Goal: Information Seeking & Learning: Learn about a topic

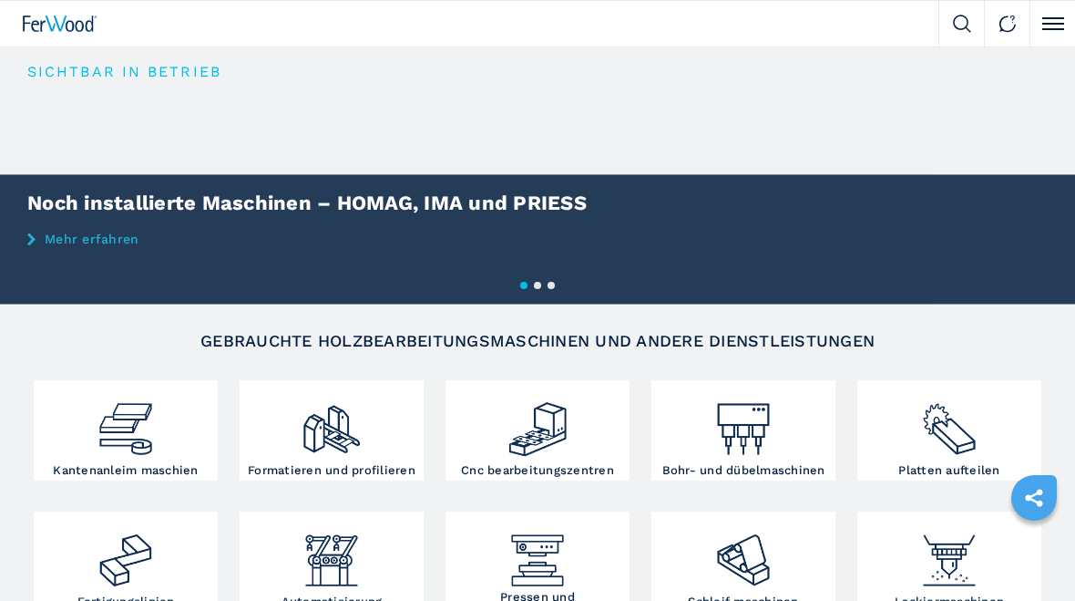
click at [759, 440] on img at bounding box center [743, 422] width 61 height 75
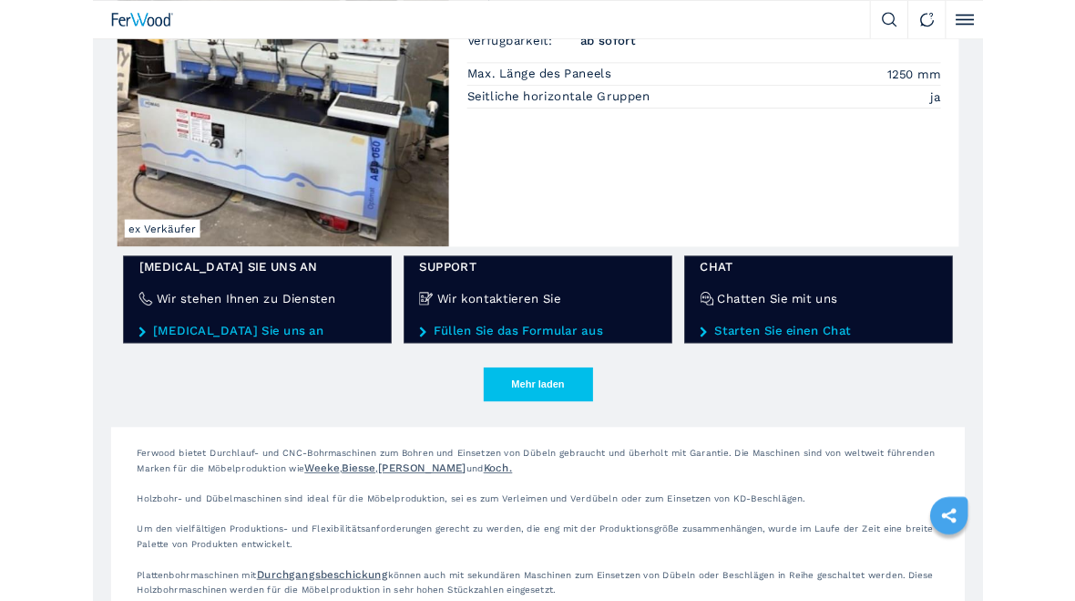
scroll to position [2722, 0]
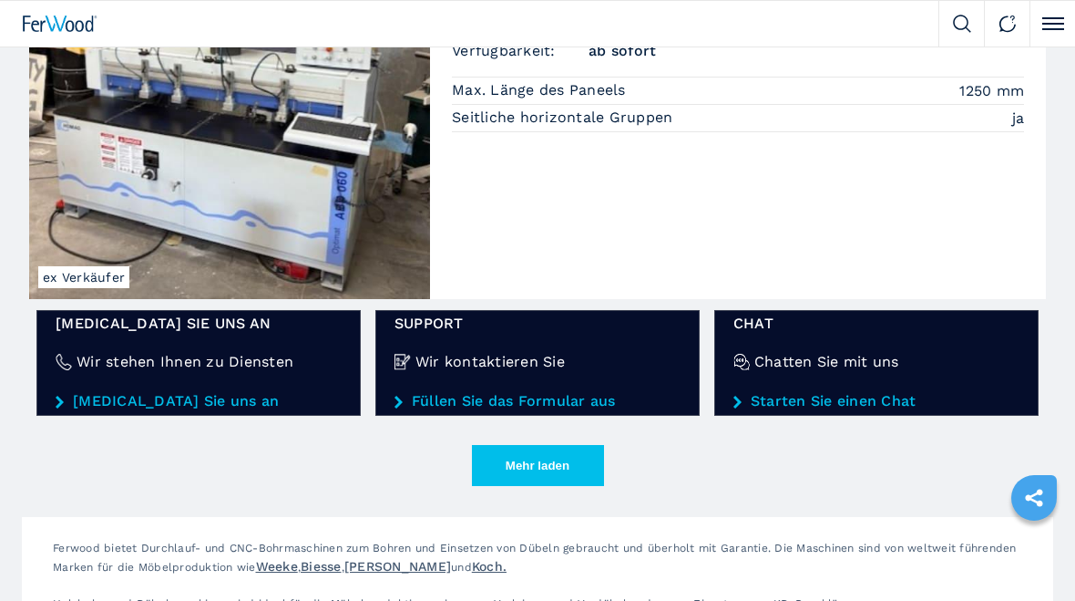
click at [603, 457] on button "Mehr laden" at bounding box center [538, 465] width 132 height 41
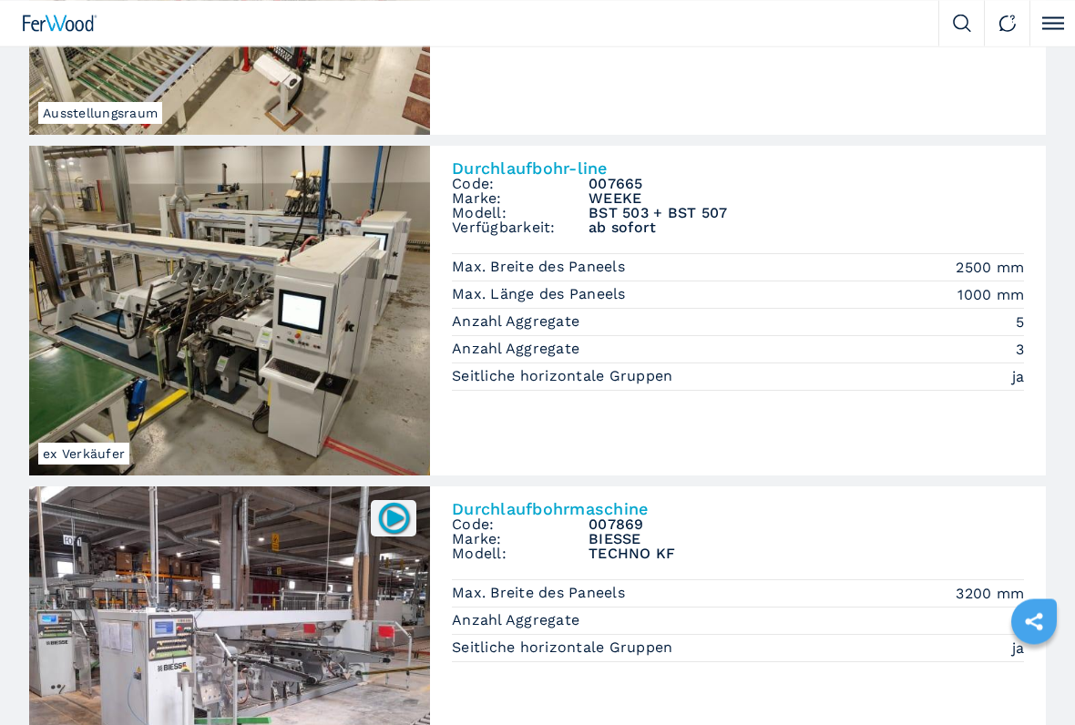
scroll to position [3344, 0]
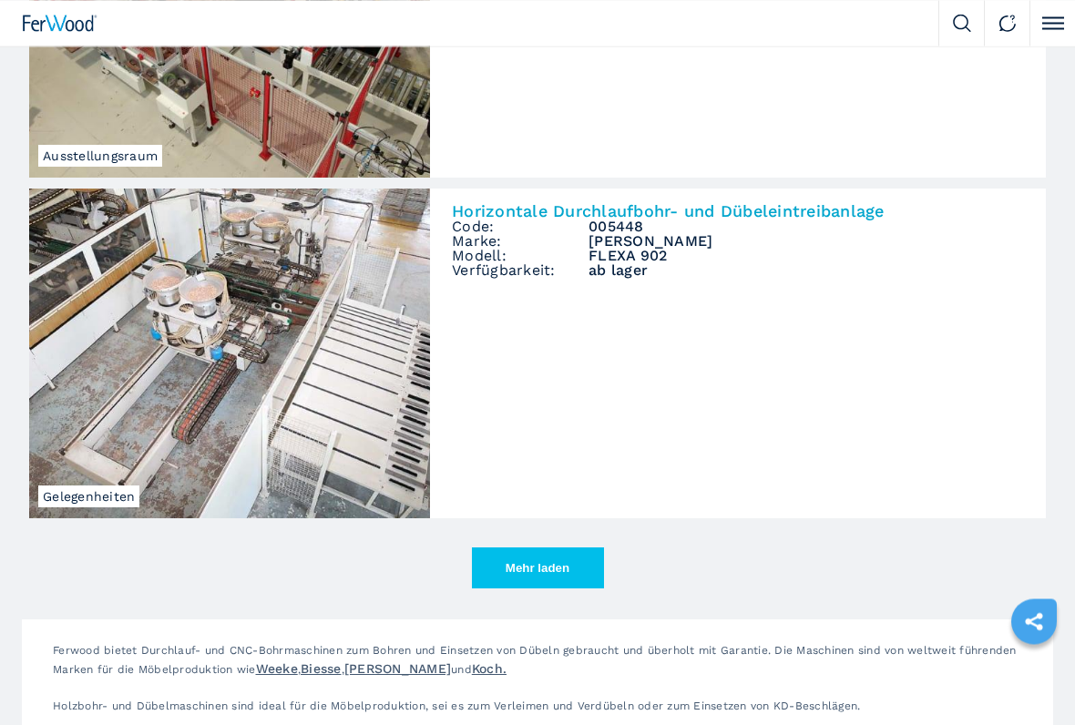
scroll to position [5347, 0]
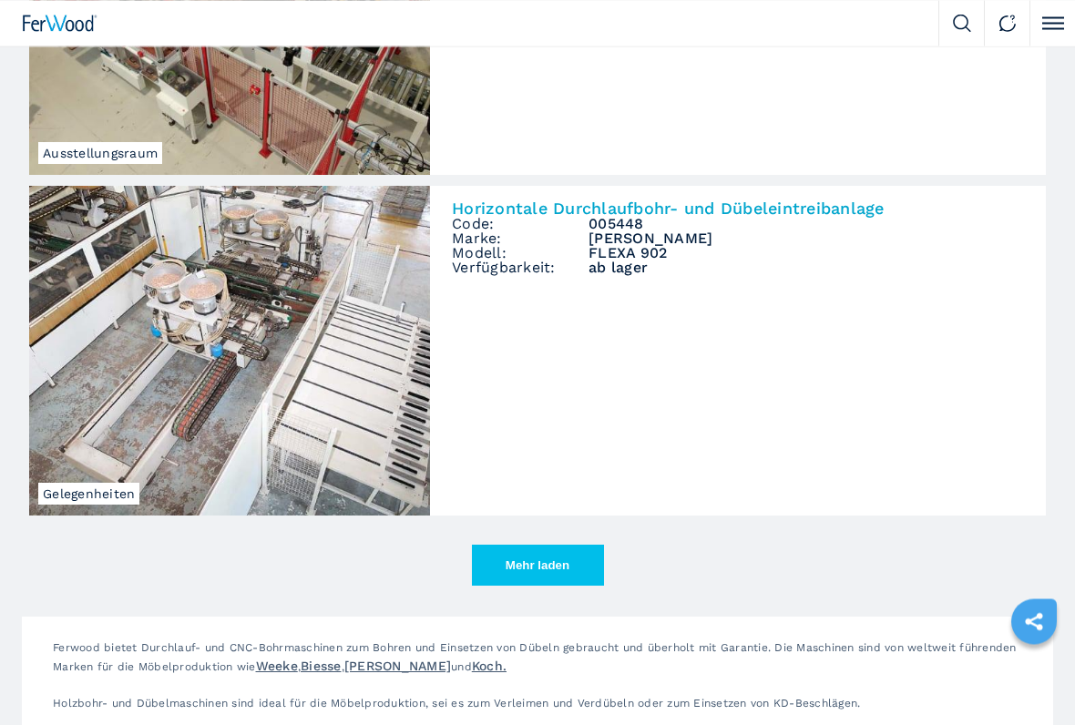
click at [579, 560] on button "Mehr laden" at bounding box center [538, 566] width 132 height 41
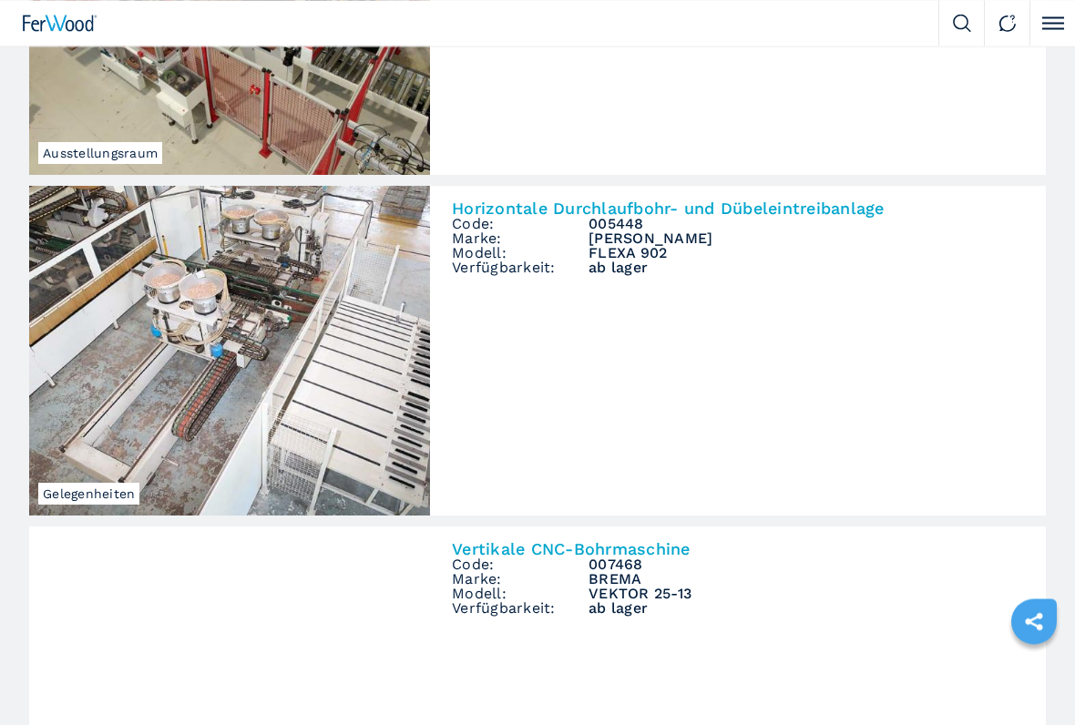
scroll to position [5348, 0]
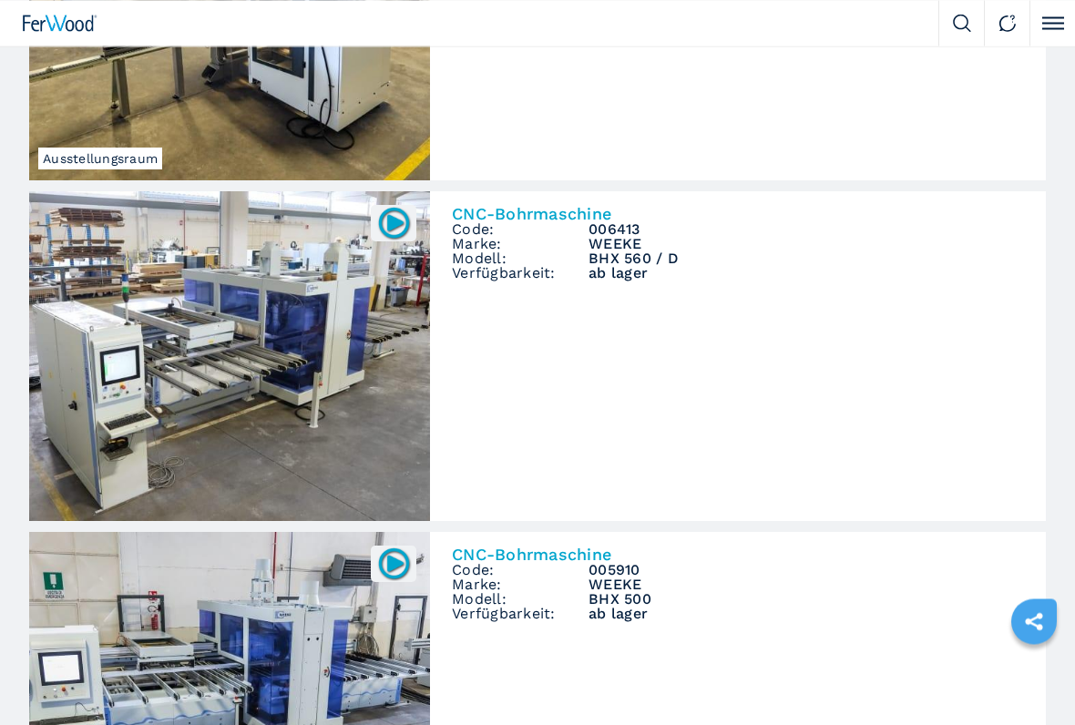
scroll to position [6366, 0]
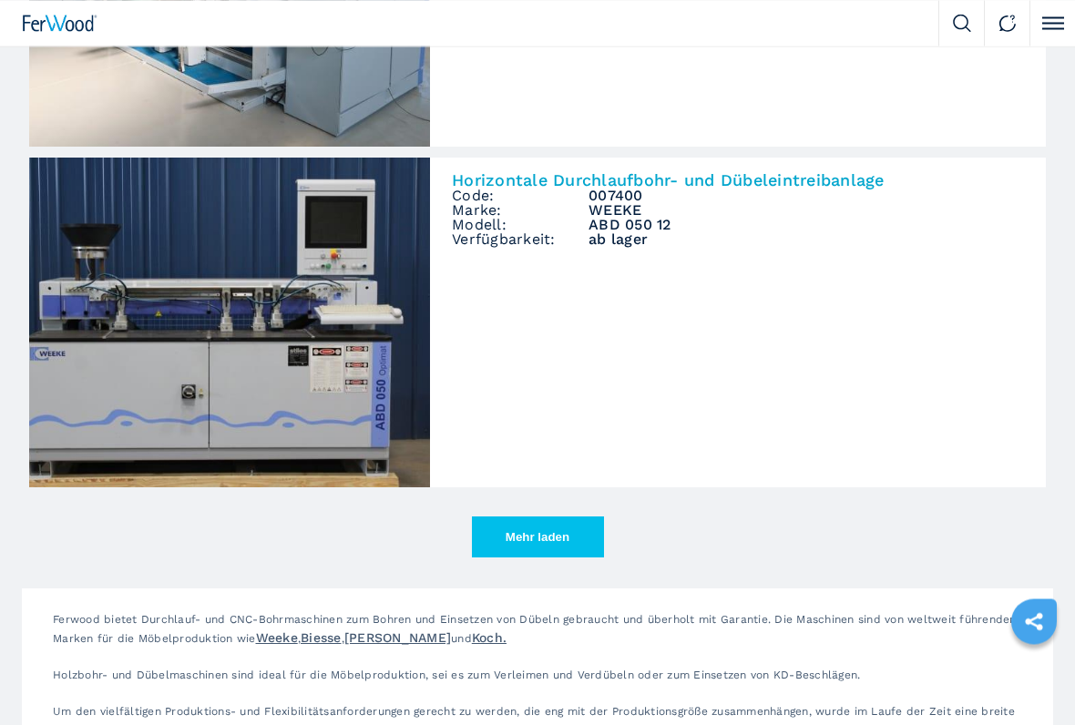
click at [573, 552] on button "Mehr laden" at bounding box center [538, 538] width 132 height 41
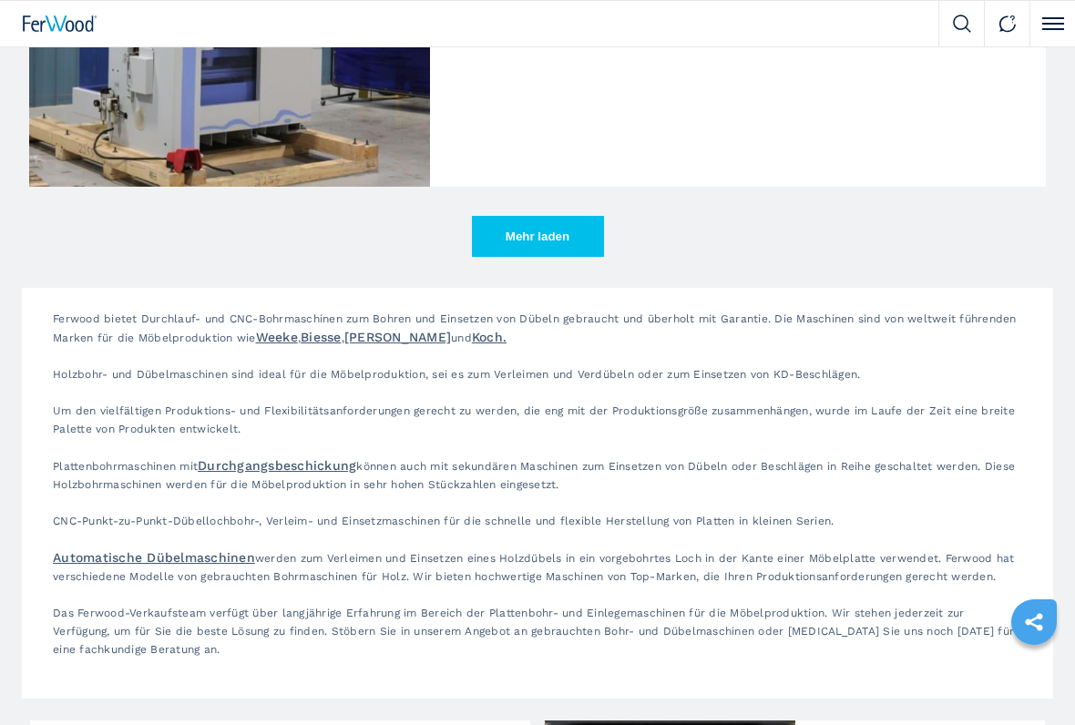
scroll to position [11266, 0]
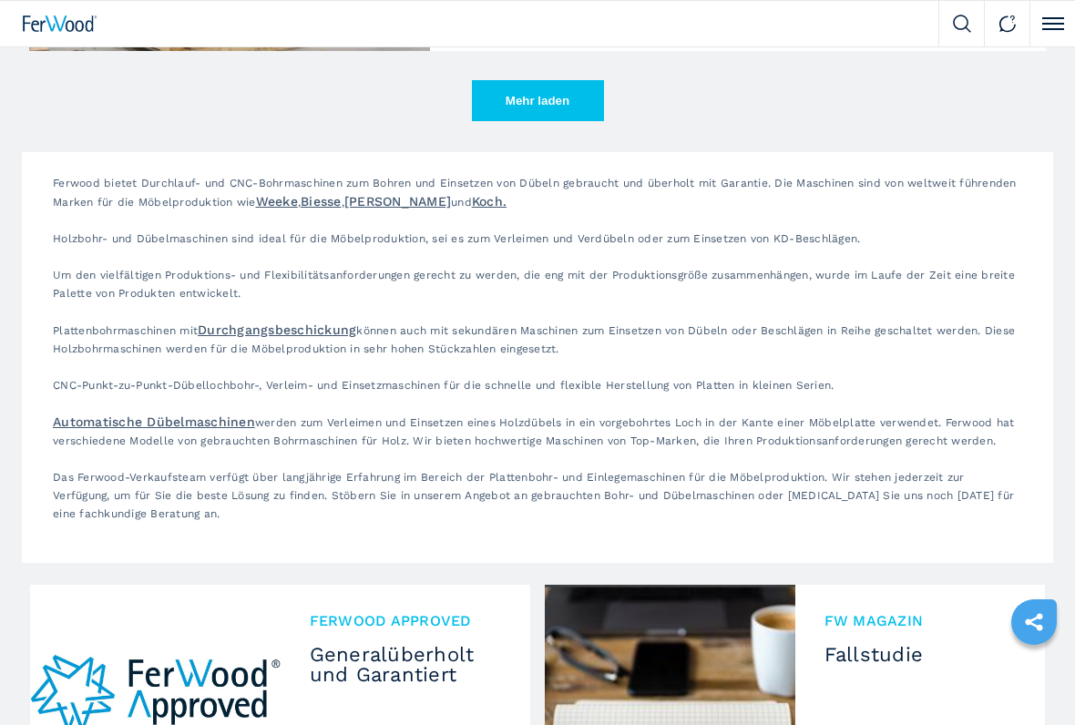
click at [581, 116] on button "Mehr laden" at bounding box center [538, 100] width 132 height 41
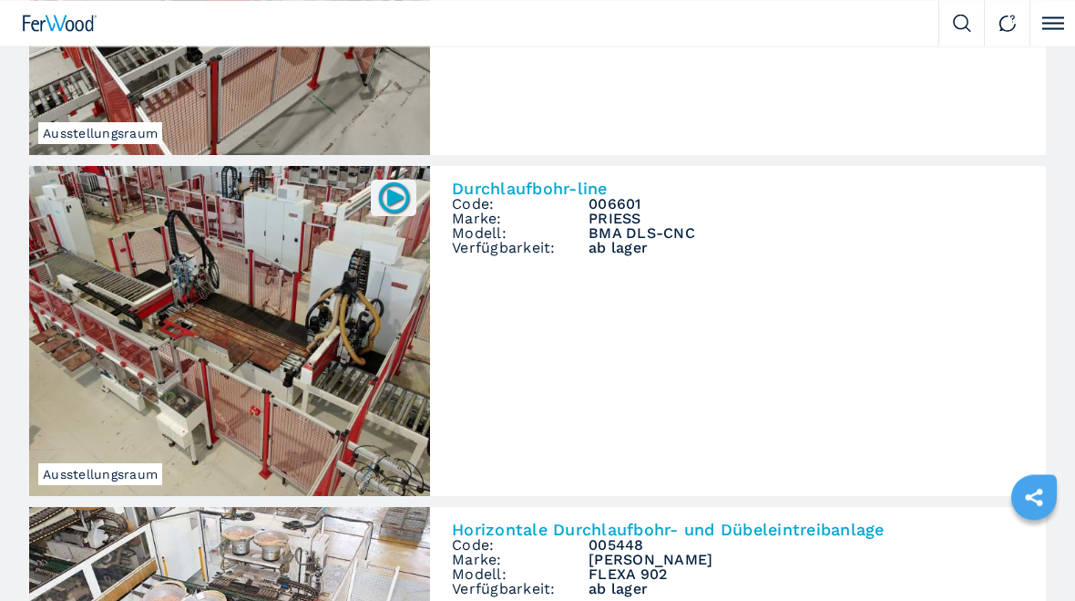
scroll to position [5010, 0]
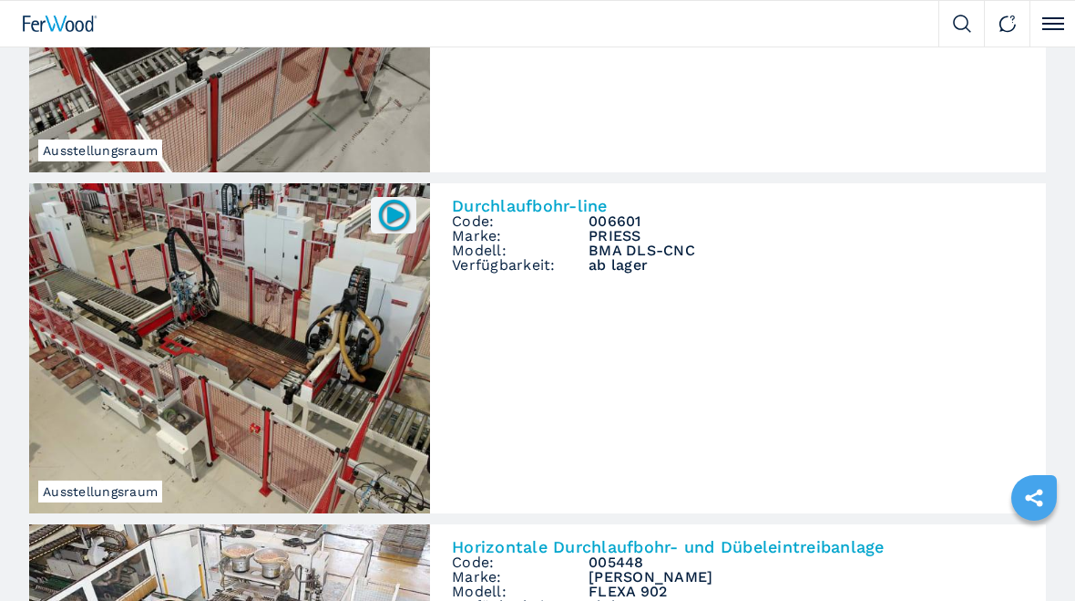
click at [574, 202] on h2 "Durchlaufbohr-line" at bounding box center [738, 206] width 572 height 16
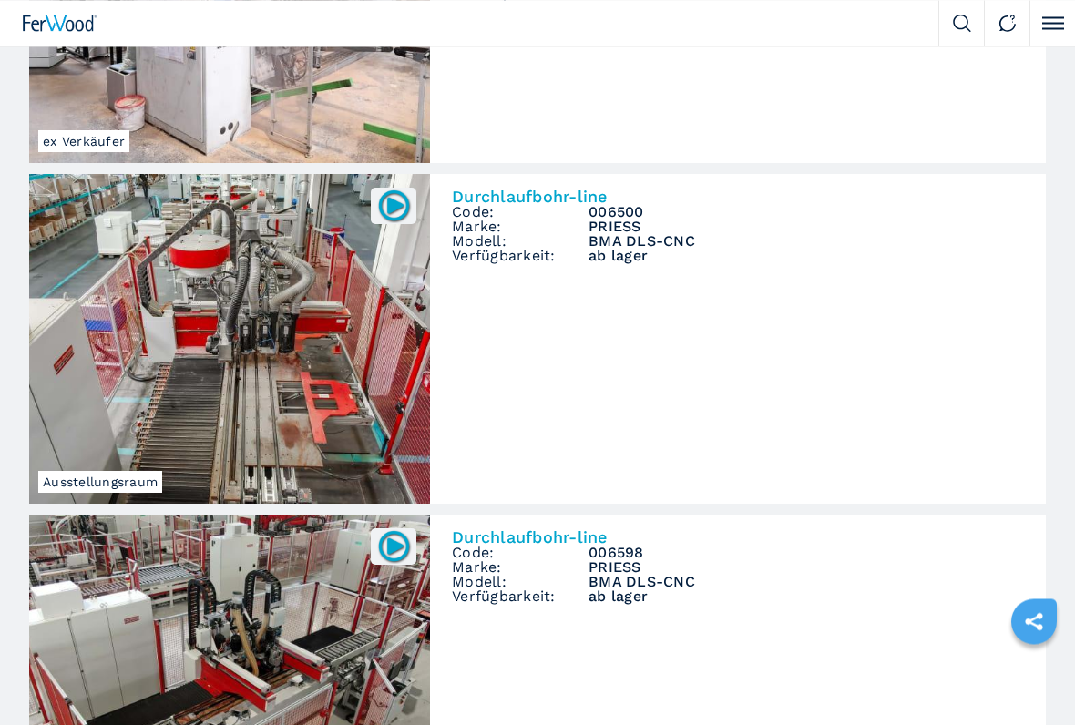
scroll to position [4338, 0]
click at [569, 213] on span "Code:" at bounding box center [520, 212] width 137 height 15
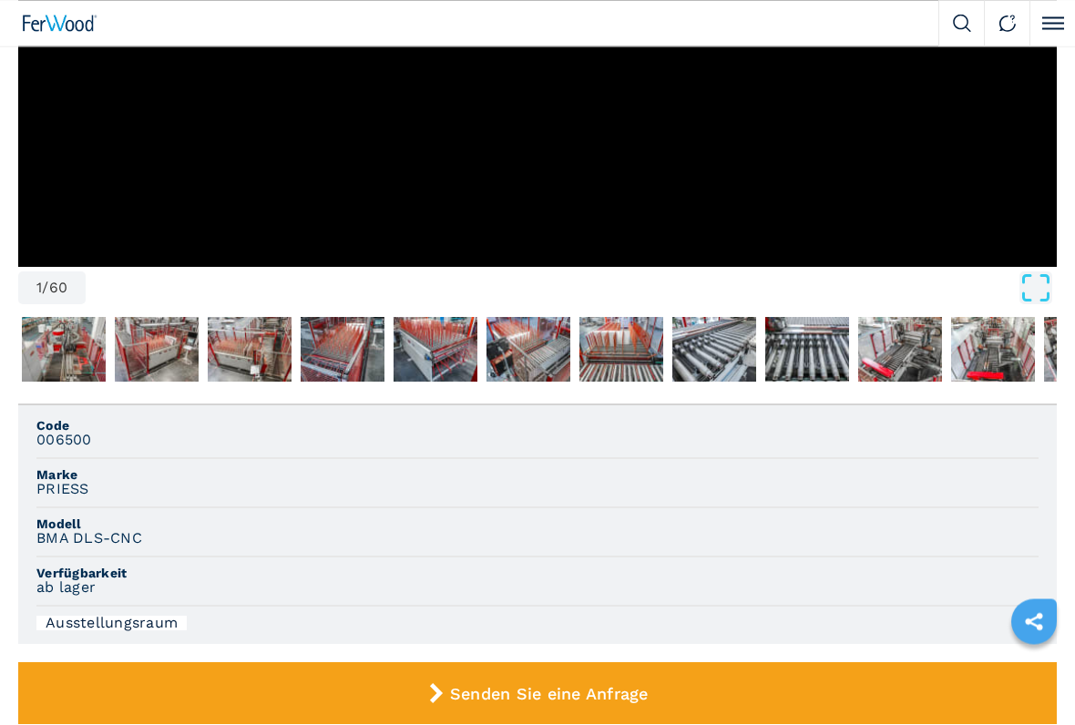
scroll to position [501, 0]
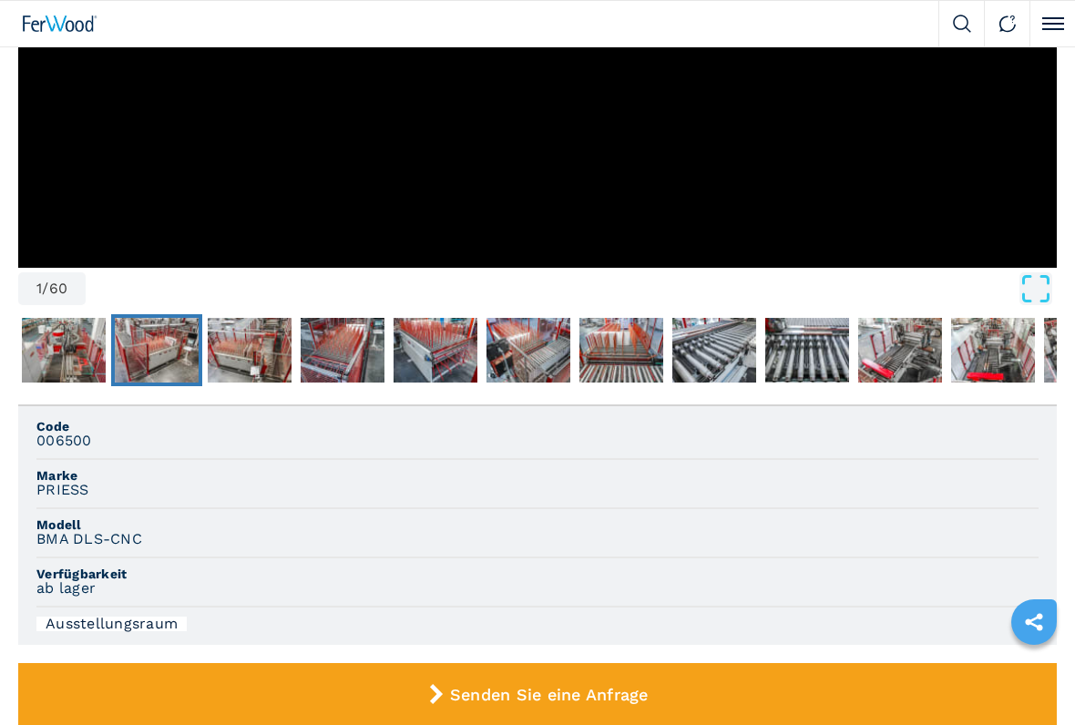
click at [183, 354] on img "Go to Slide 3" at bounding box center [157, 351] width 84 height 66
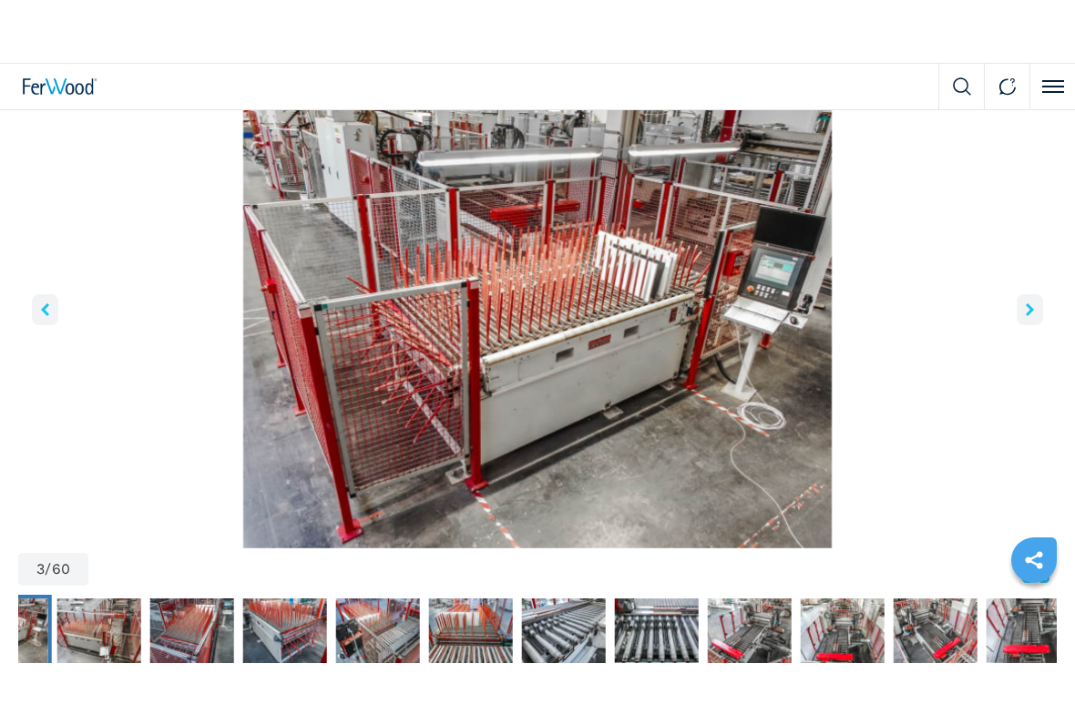
scroll to position [85, 0]
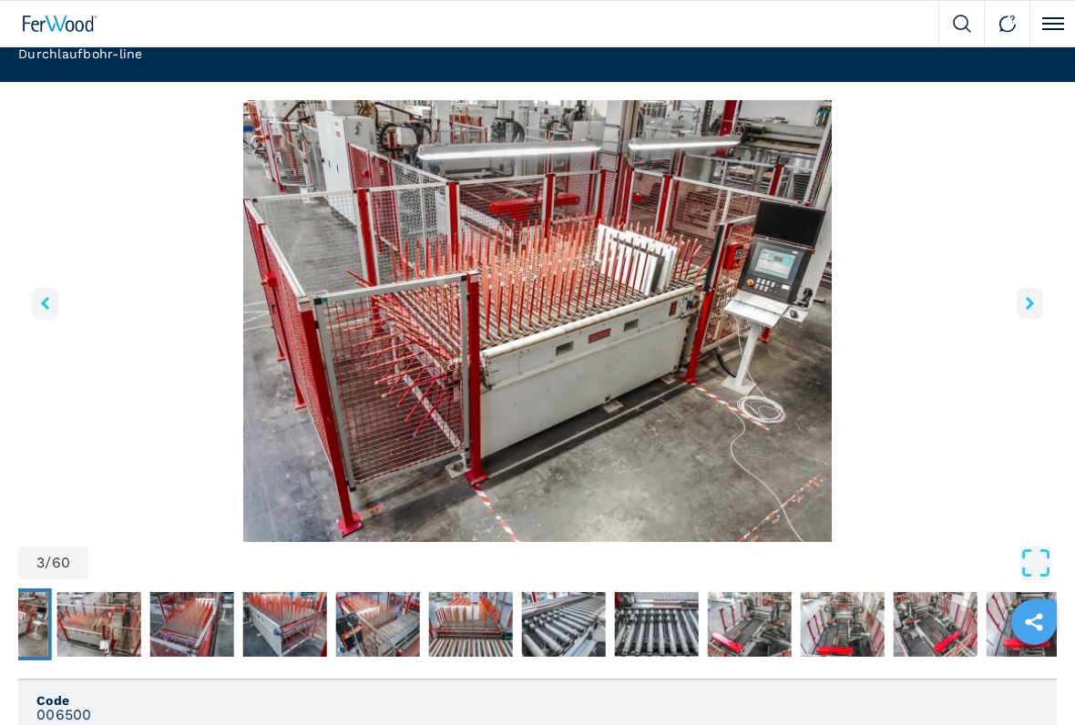
click at [1032, 303] on icon "right-button" at bounding box center [1030, 303] width 8 height 13
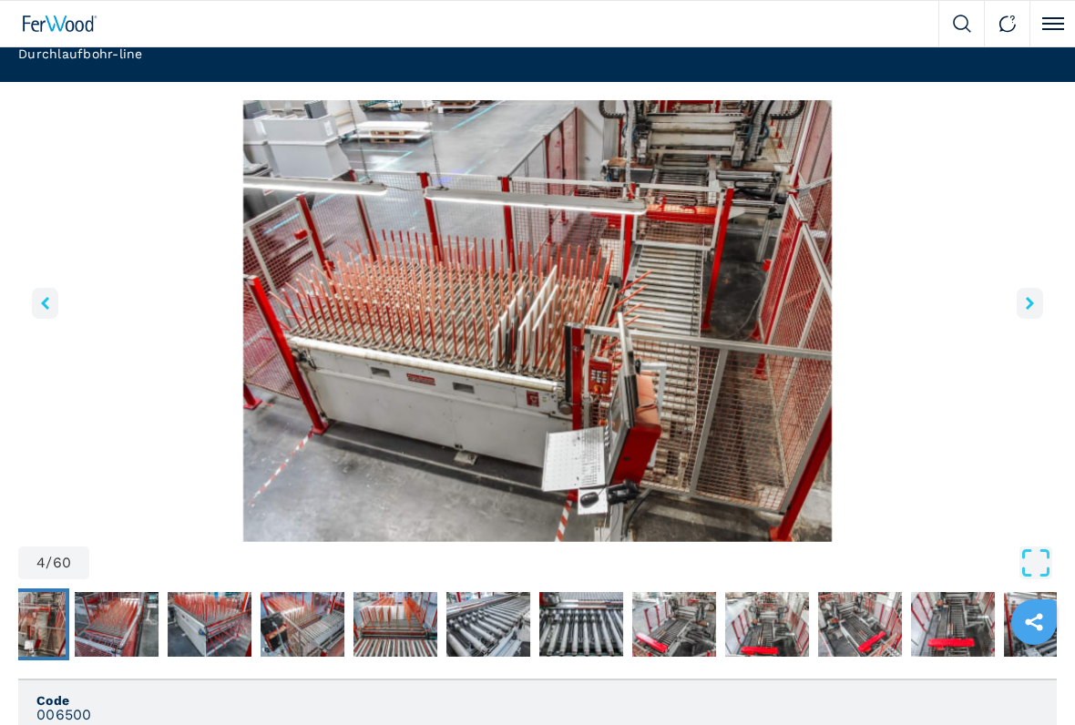
click at [1012, 310] on img "Go to Slide 4" at bounding box center [537, 321] width 1039 height 442
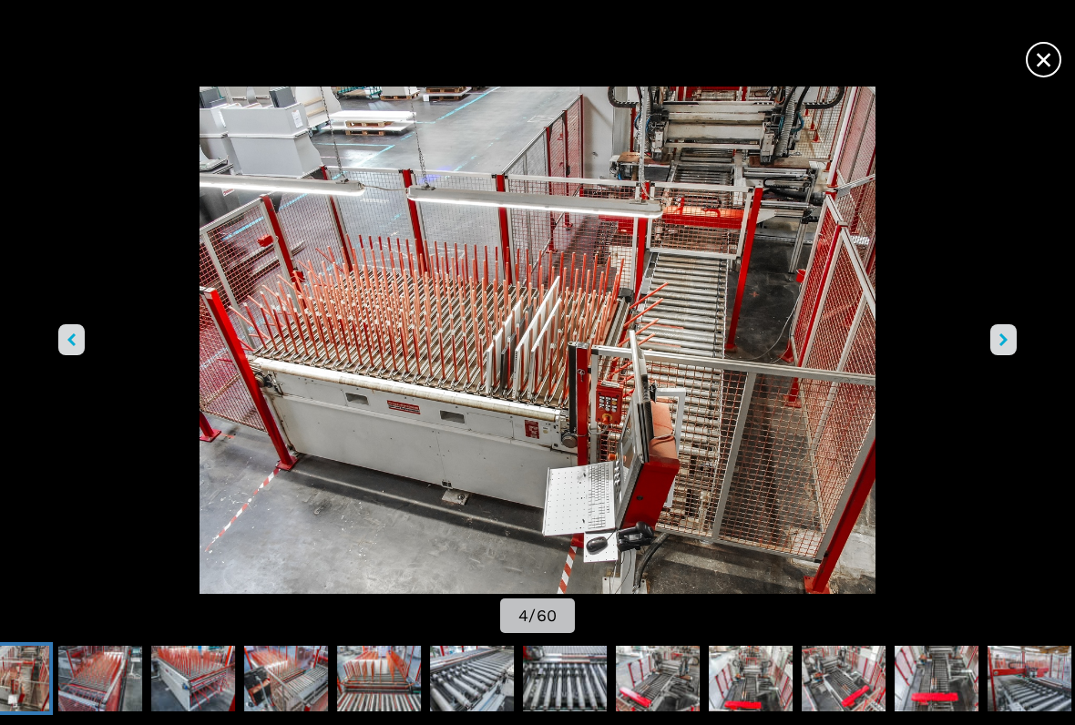
click at [1006, 350] on button "right-button" at bounding box center [1004, 339] width 26 height 31
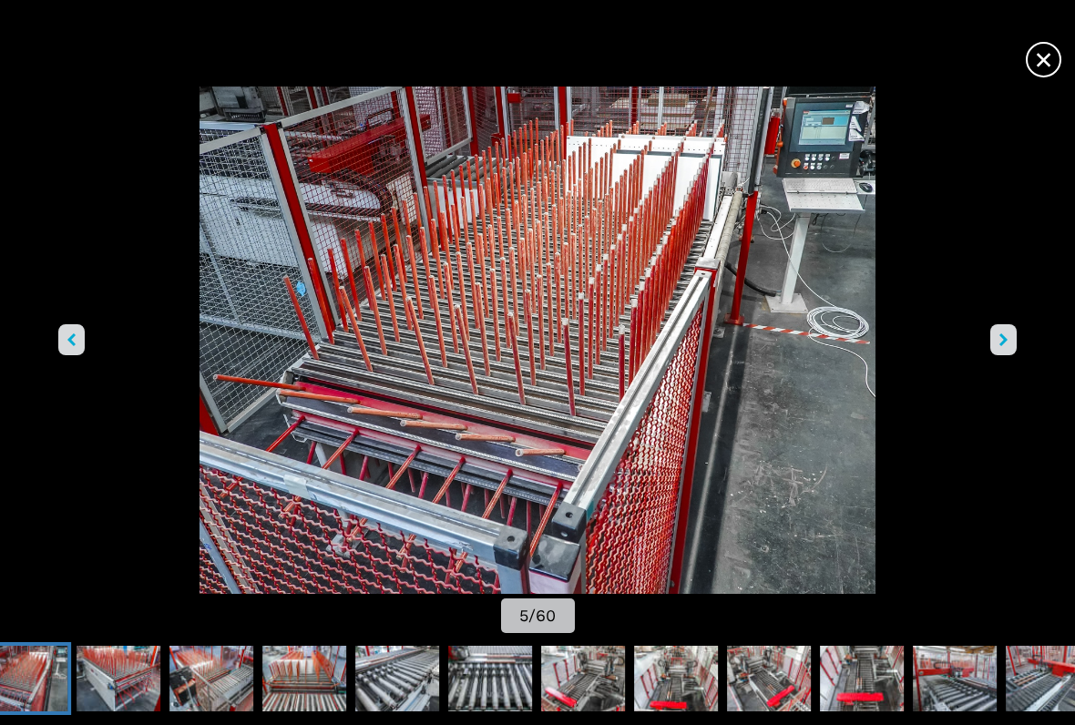
click at [992, 348] on button "right-button" at bounding box center [1004, 339] width 26 height 31
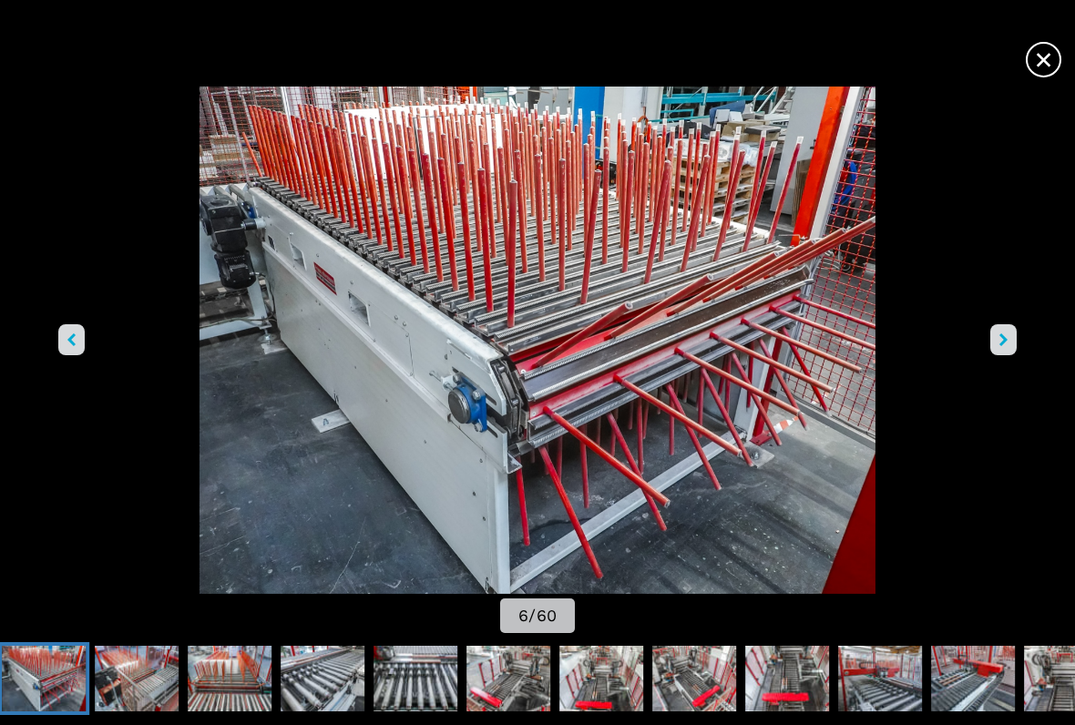
click at [998, 340] on button "right-button" at bounding box center [1004, 339] width 26 height 31
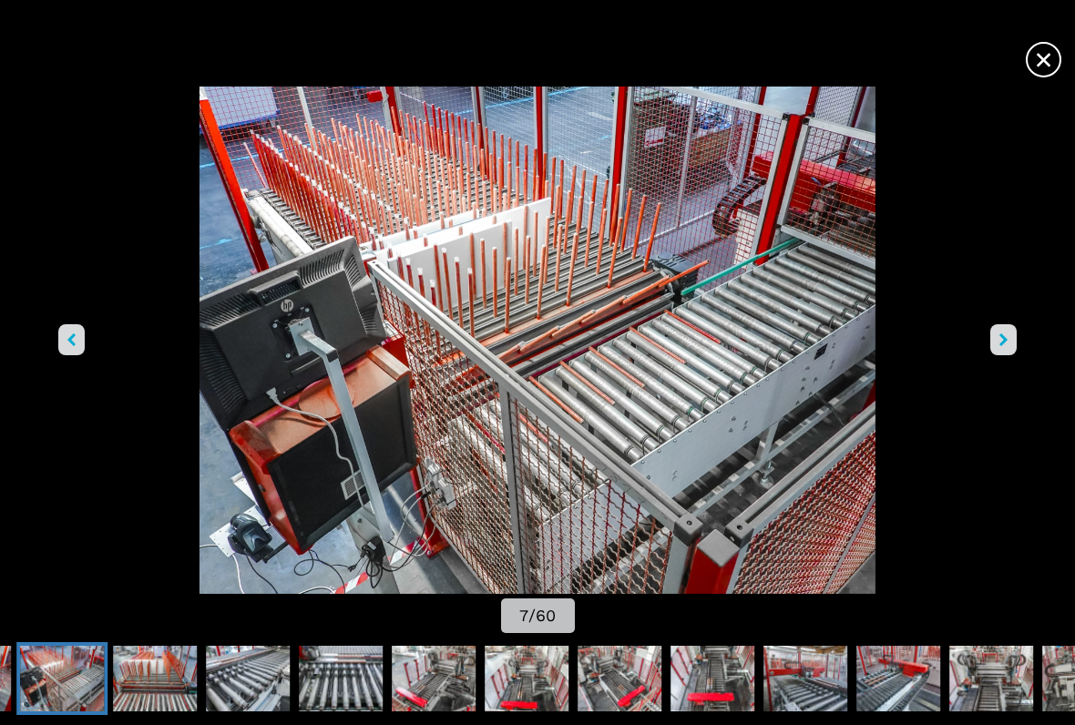
click at [1011, 328] on button "right-button" at bounding box center [1004, 339] width 26 height 31
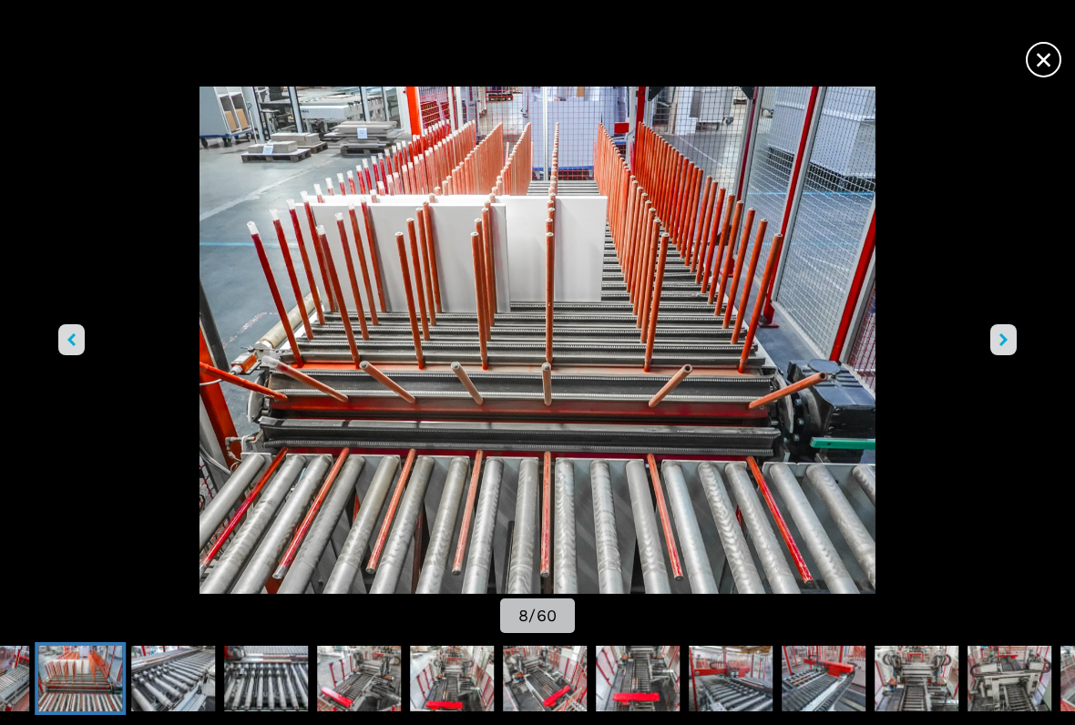
click at [999, 343] on button "right-button" at bounding box center [1004, 339] width 26 height 31
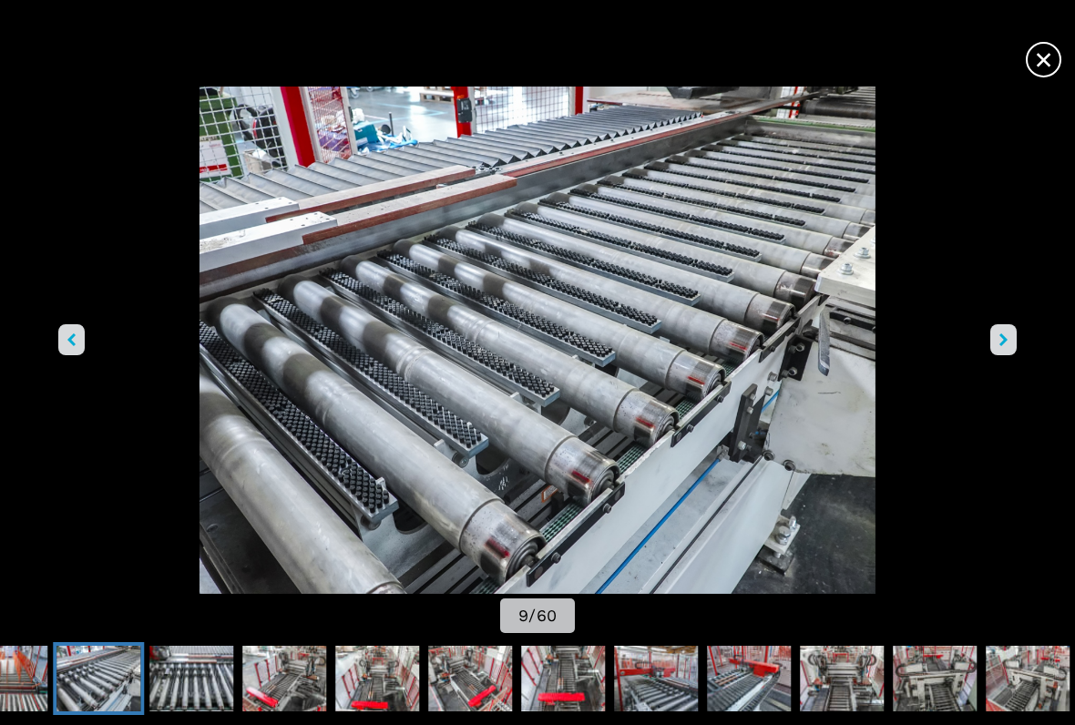
click at [986, 354] on img "Go to Slide 9" at bounding box center [538, 341] width 968 height 508
click at [993, 343] on button "right-button" at bounding box center [1004, 339] width 26 height 31
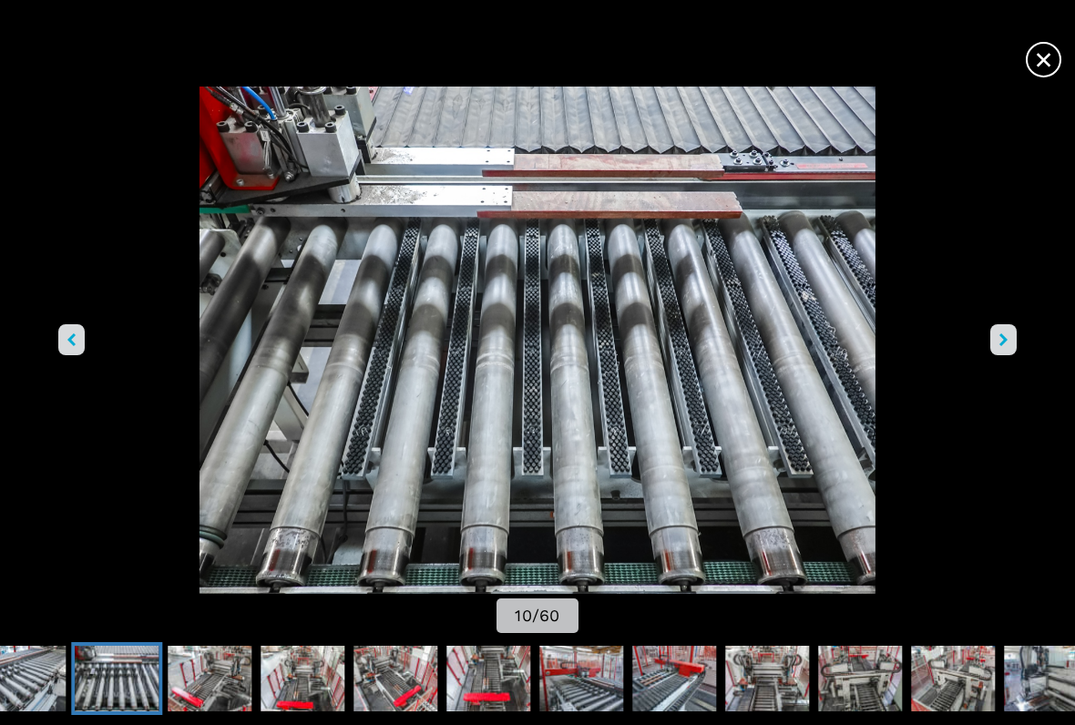
click at [994, 342] on button "right-button" at bounding box center [1004, 339] width 26 height 31
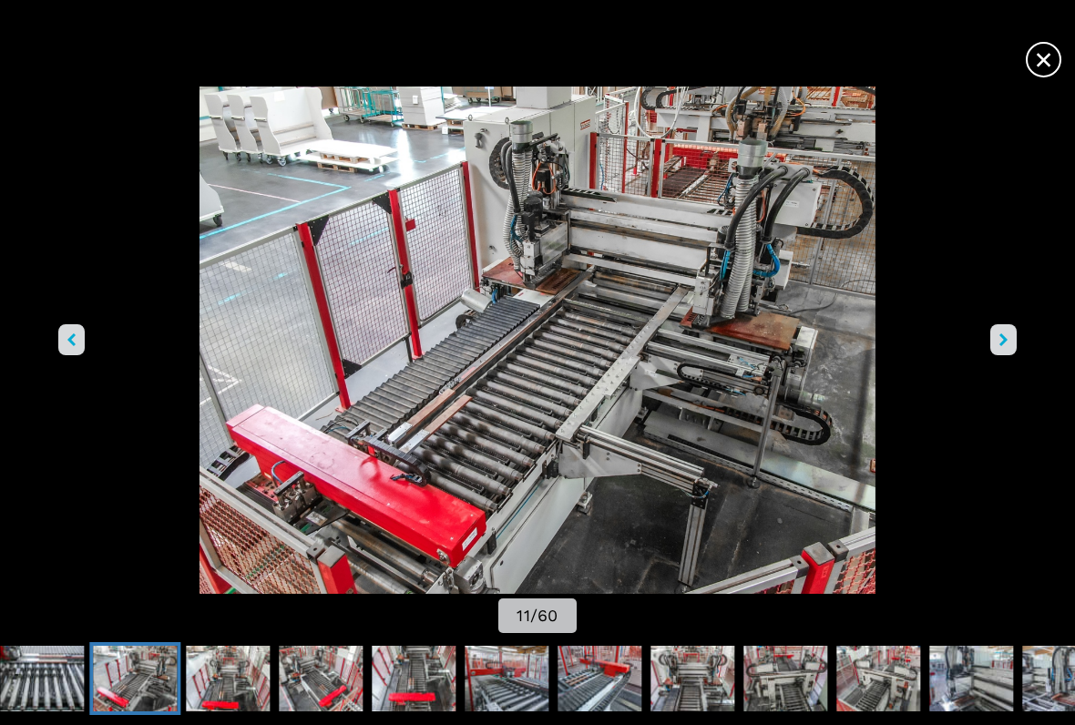
click at [1000, 345] on icon "right-button" at bounding box center [1004, 340] width 8 height 13
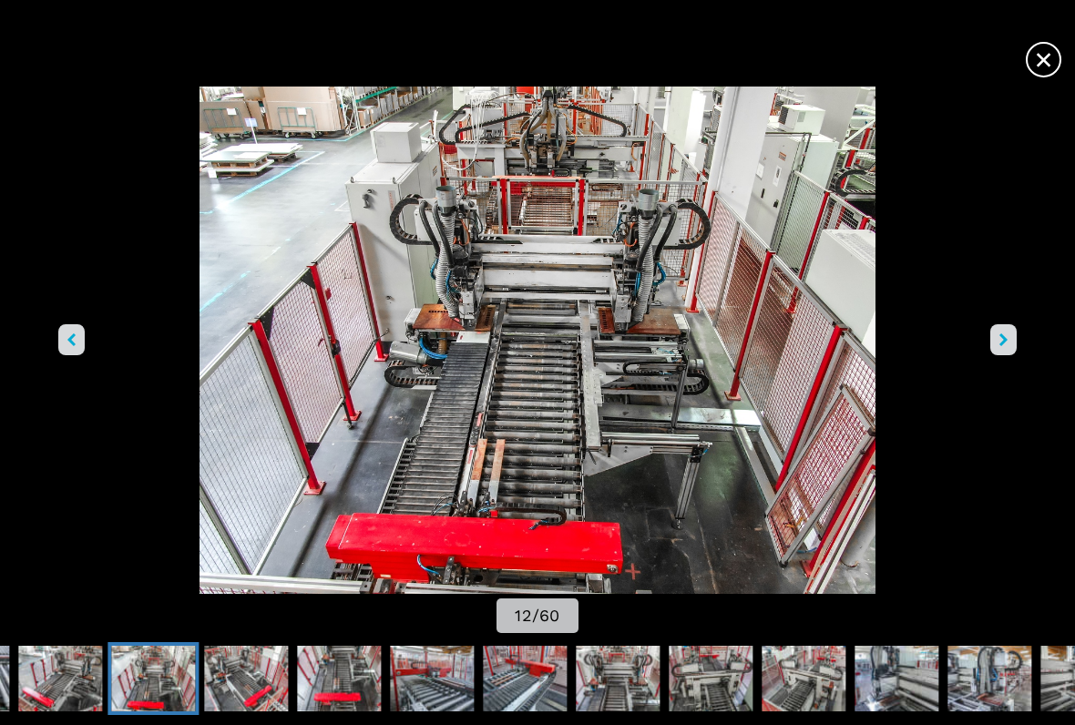
click at [991, 350] on button "right-button" at bounding box center [1004, 339] width 26 height 31
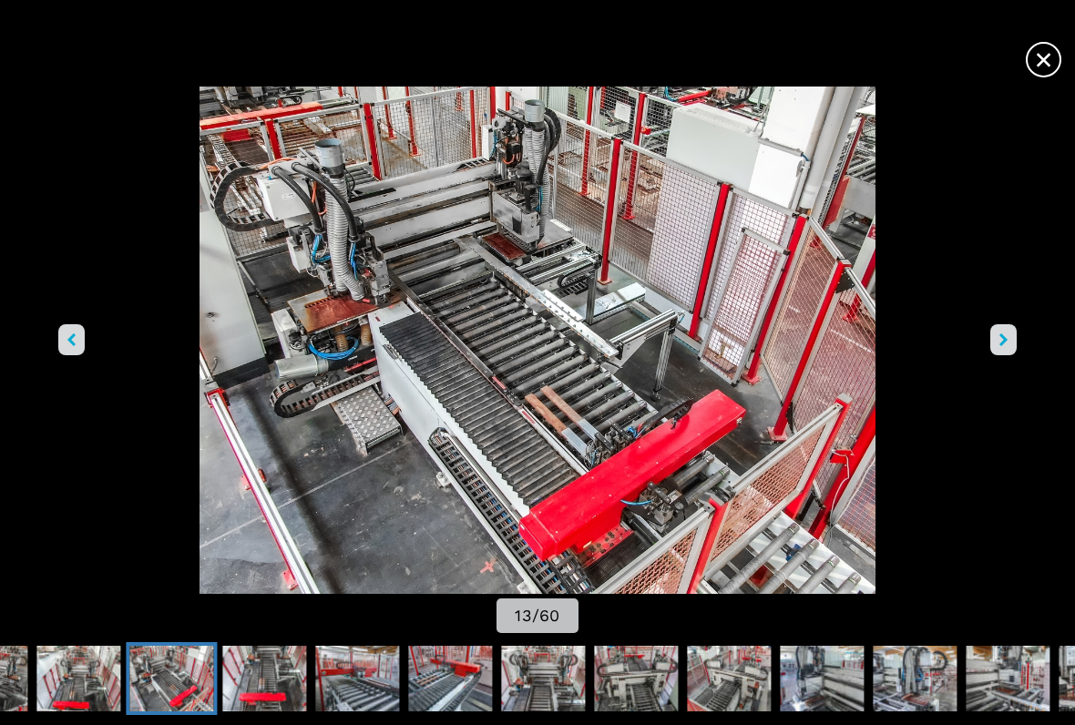
click at [993, 341] on button "right-button" at bounding box center [1004, 339] width 26 height 31
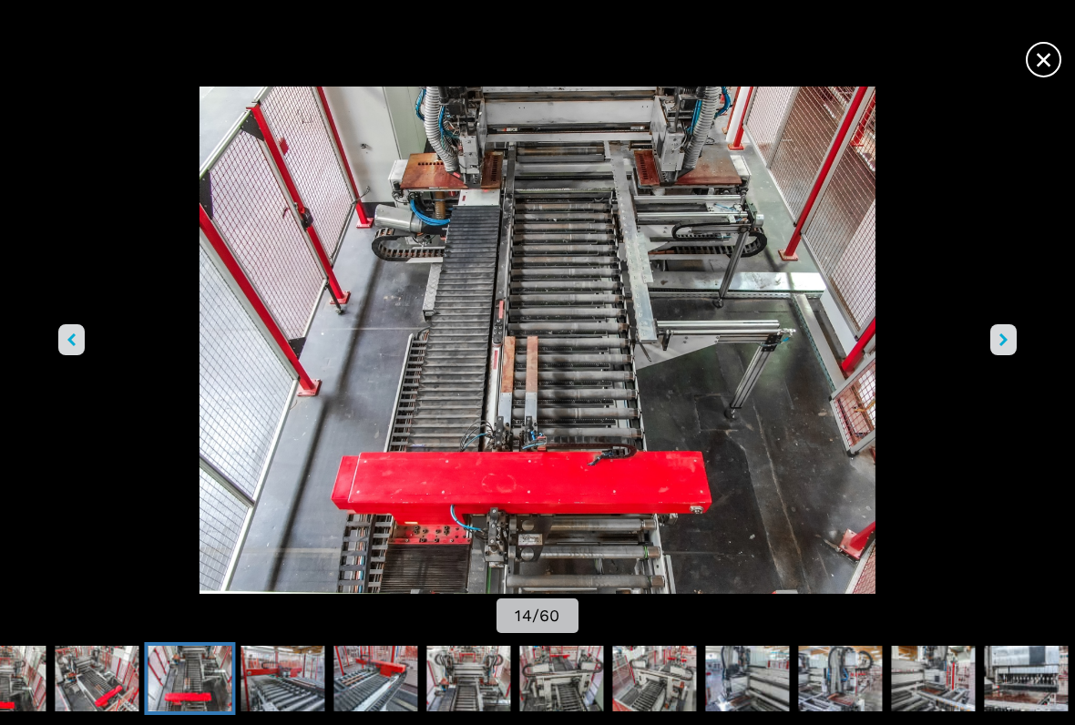
click at [987, 351] on img "Go to Slide 14" at bounding box center [538, 341] width 968 height 508
click at [1001, 346] on icon "right-button" at bounding box center [1004, 340] width 8 height 13
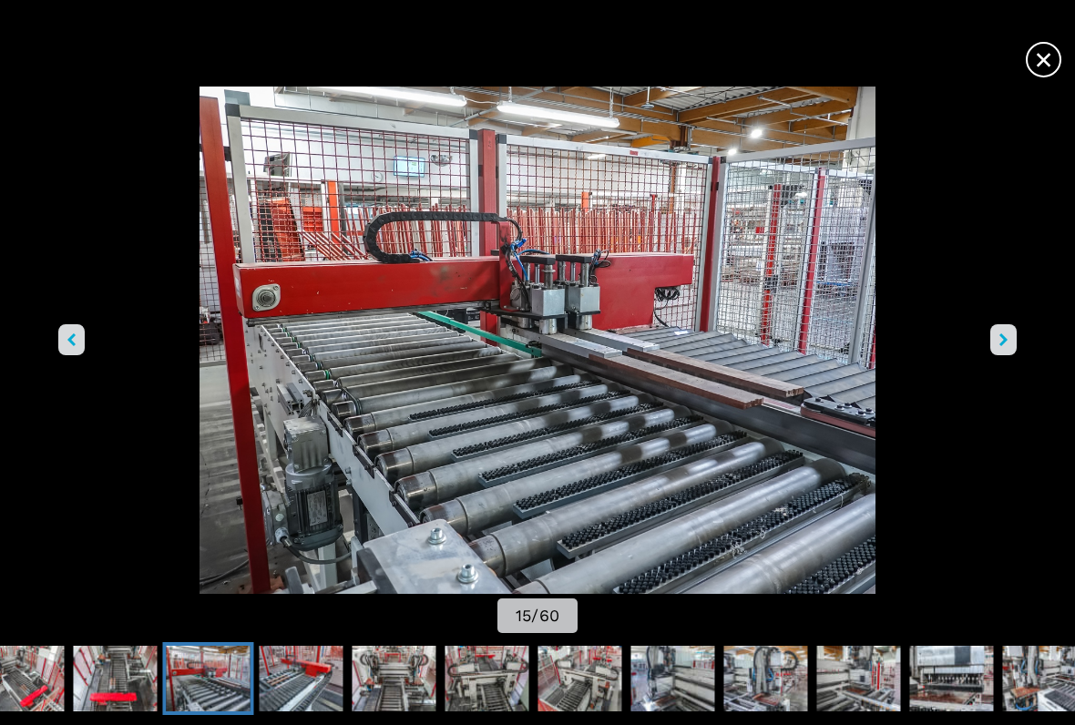
click at [998, 348] on button "right-button" at bounding box center [1004, 339] width 26 height 31
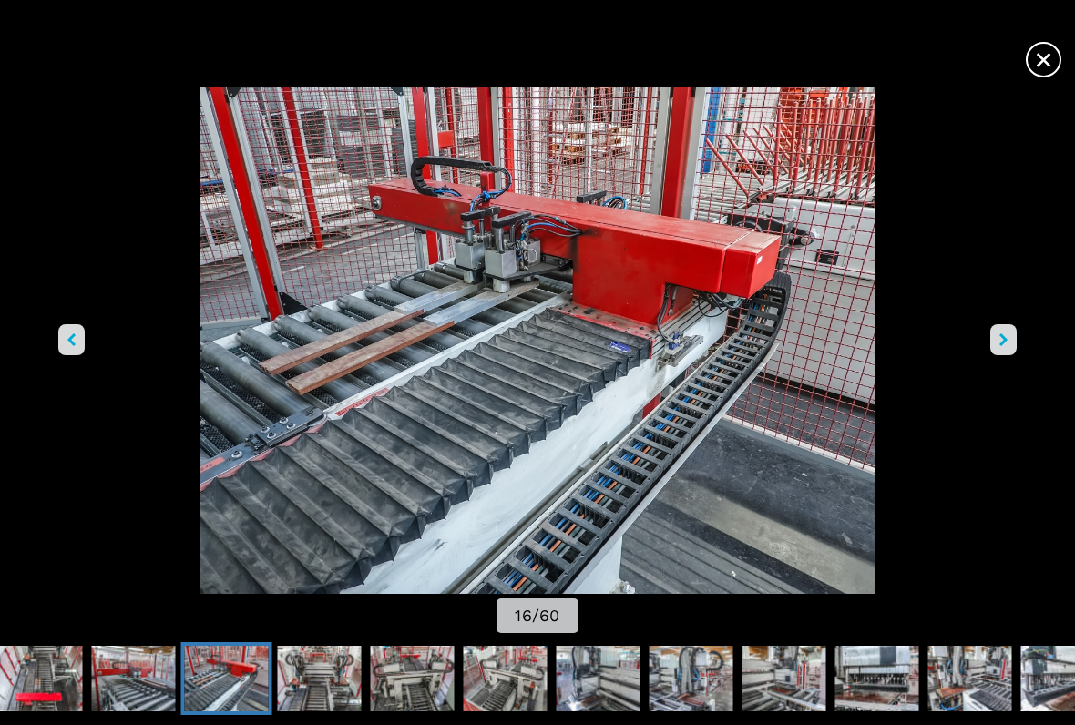
click at [1001, 341] on icon "right-button" at bounding box center [1004, 340] width 8 height 13
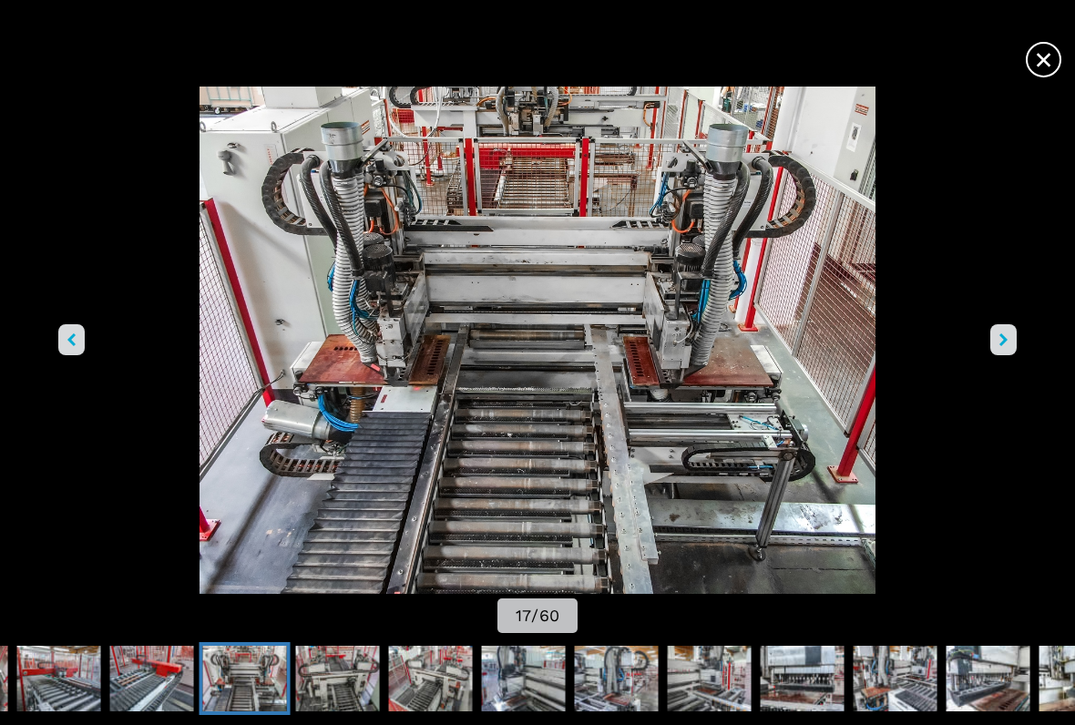
click at [1000, 354] on button "right-button" at bounding box center [1004, 339] width 26 height 31
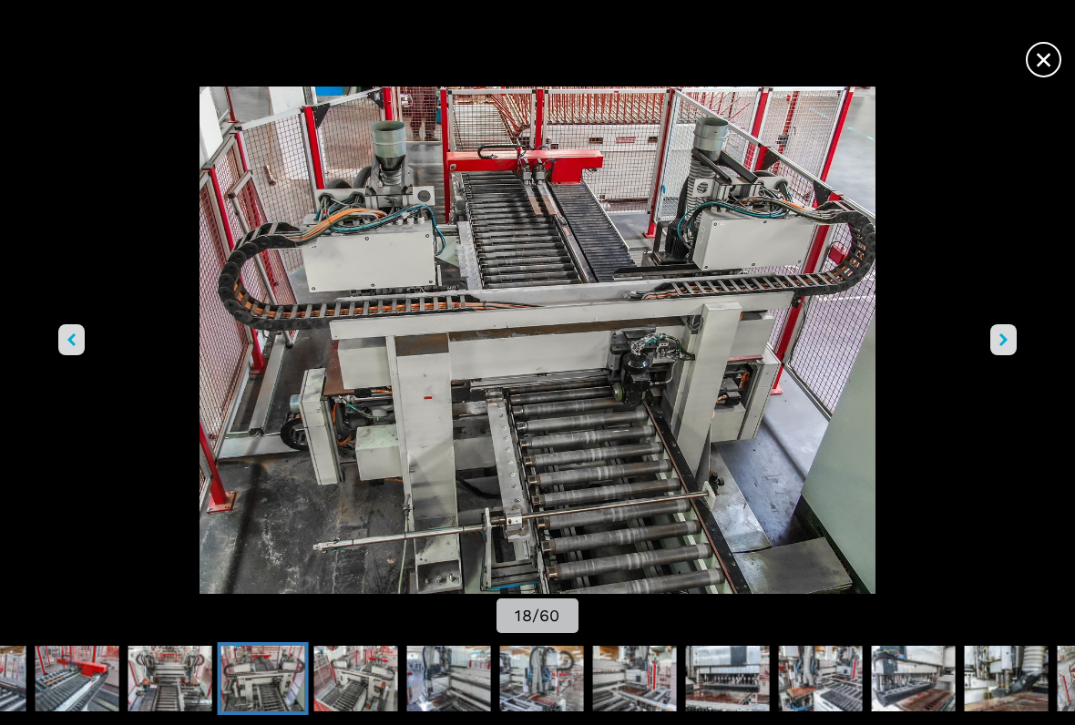
click at [988, 349] on img "Go to Slide 18" at bounding box center [538, 341] width 968 height 508
click at [999, 348] on button "right-button" at bounding box center [1004, 339] width 26 height 31
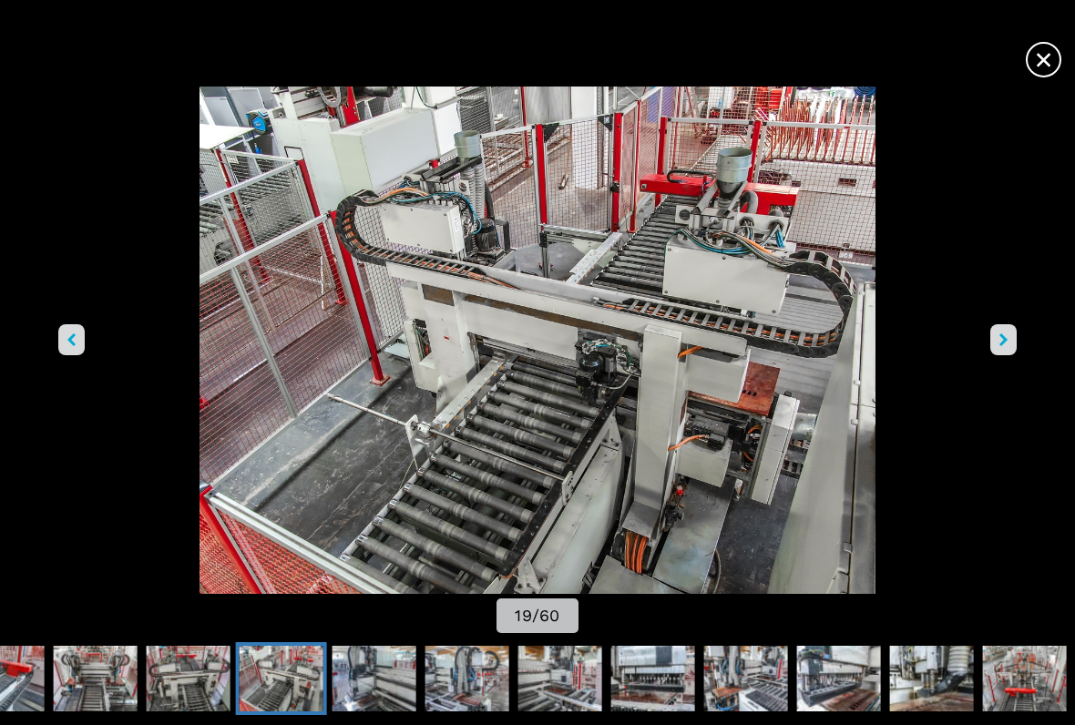
click at [1002, 345] on icon "right-button" at bounding box center [1004, 340] width 8 height 13
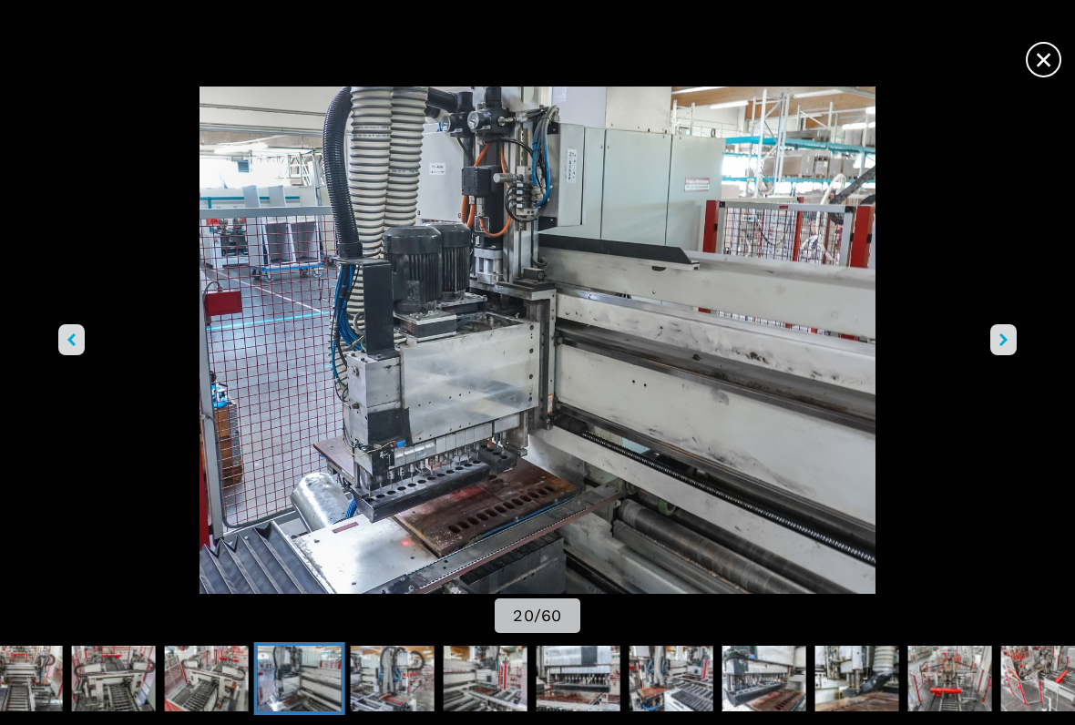
click at [997, 346] on button "right-button" at bounding box center [1004, 339] width 26 height 31
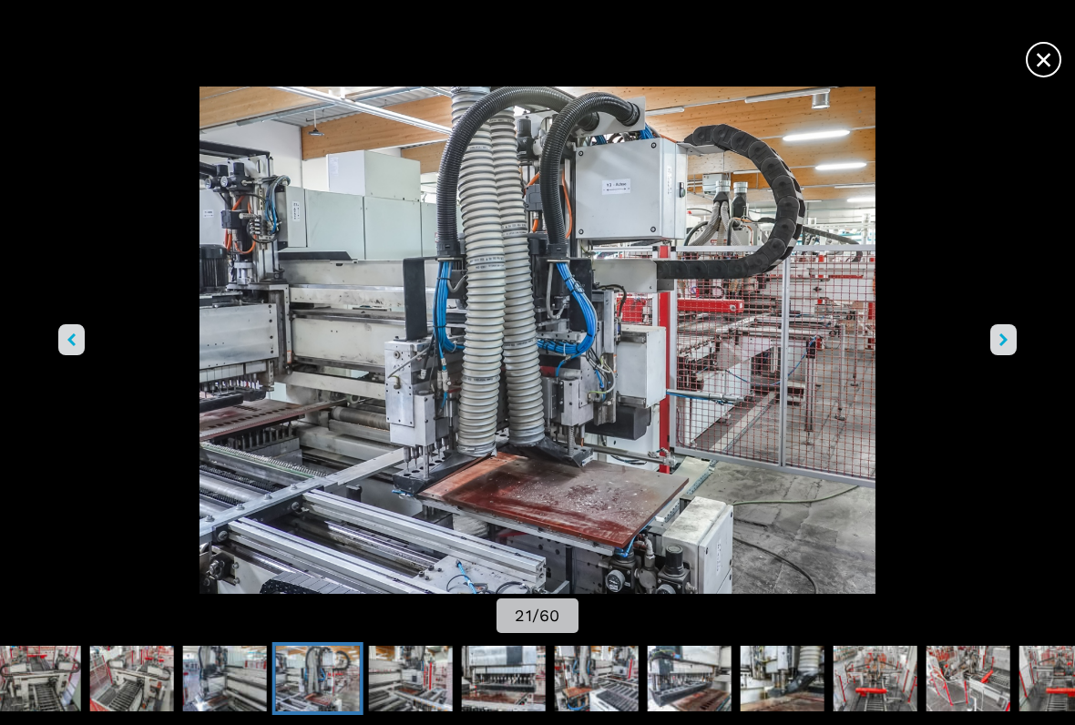
click at [1000, 354] on button "right-button" at bounding box center [1004, 339] width 26 height 31
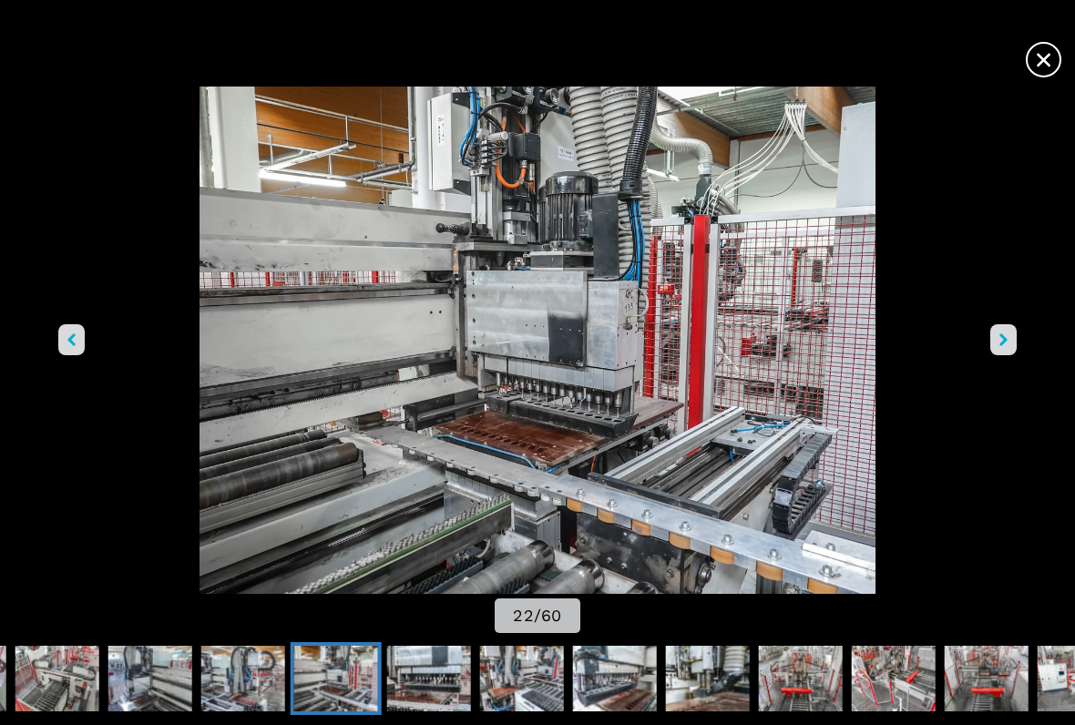
click at [1002, 350] on button "right-button" at bounding box center [1004, 339] width 26 height 31
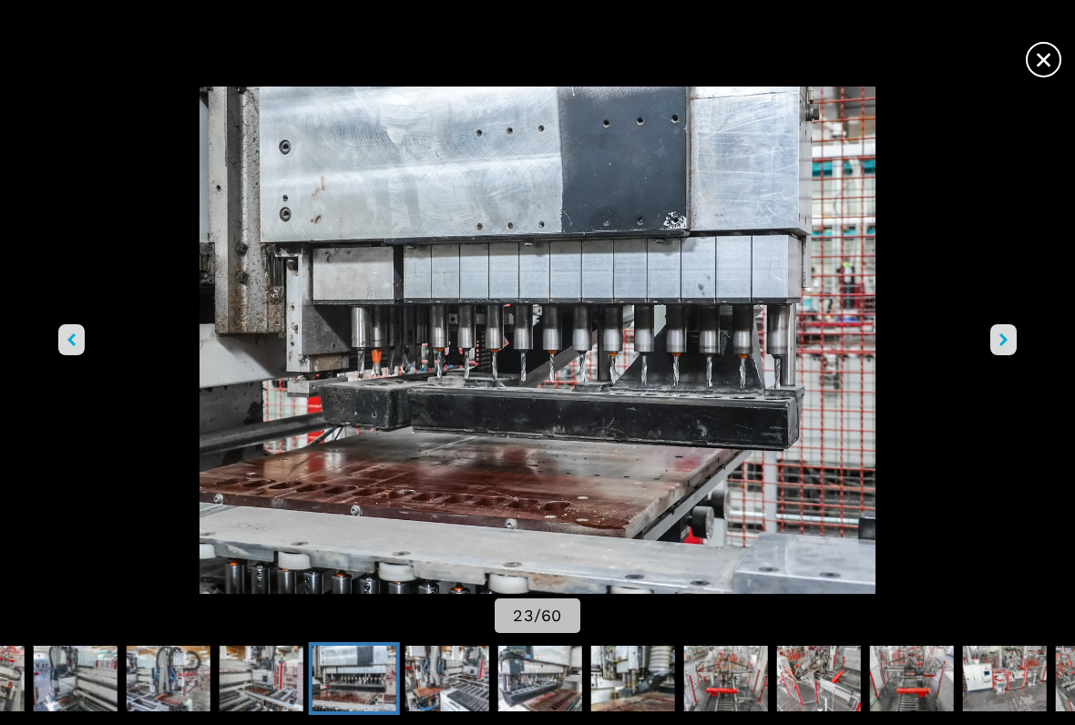
click at [989, 352] on img "Go to Slide 23" at bounding box center [538, 341] width 968 height 508
click at [1007, 346] on icon "right-button" at bounding box center [1004, 340] width 8 height 13
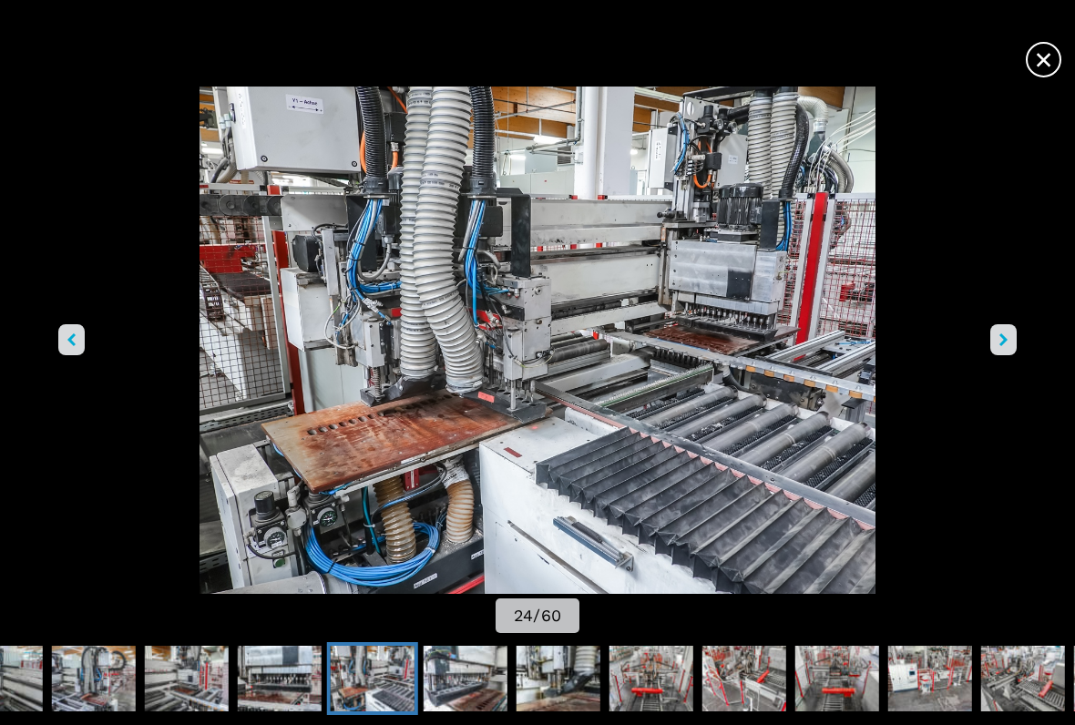
click at [1003, 347] on button "right-button" at bounding box center [1004, 339] width 26 height 31
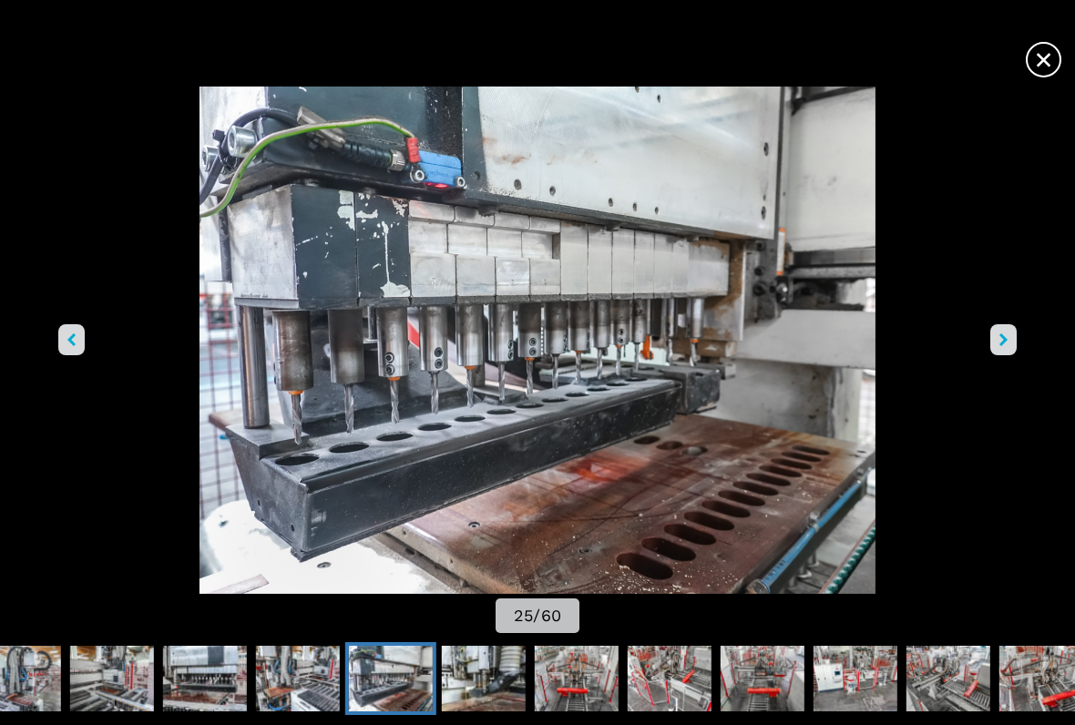
click at [1002, 349] on button "right-button" at bounding box center [1004, 339] width 26 height 31
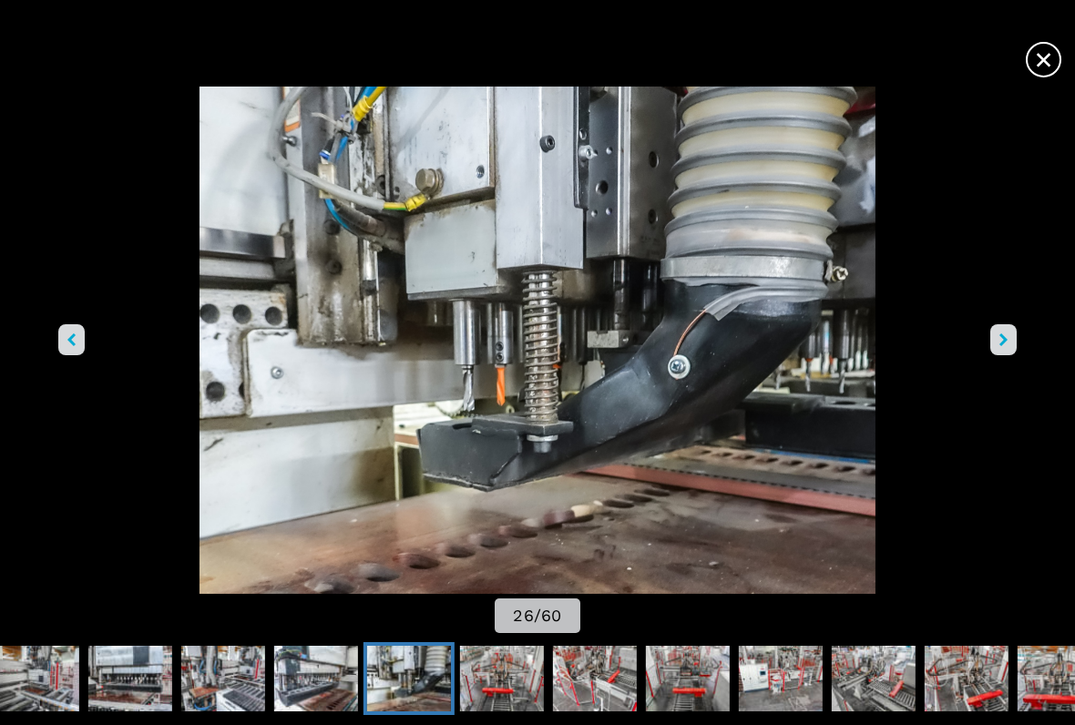
click at [1005, 342] on icon "right-button" at bounding box center [1004, 340] width 8 height 13
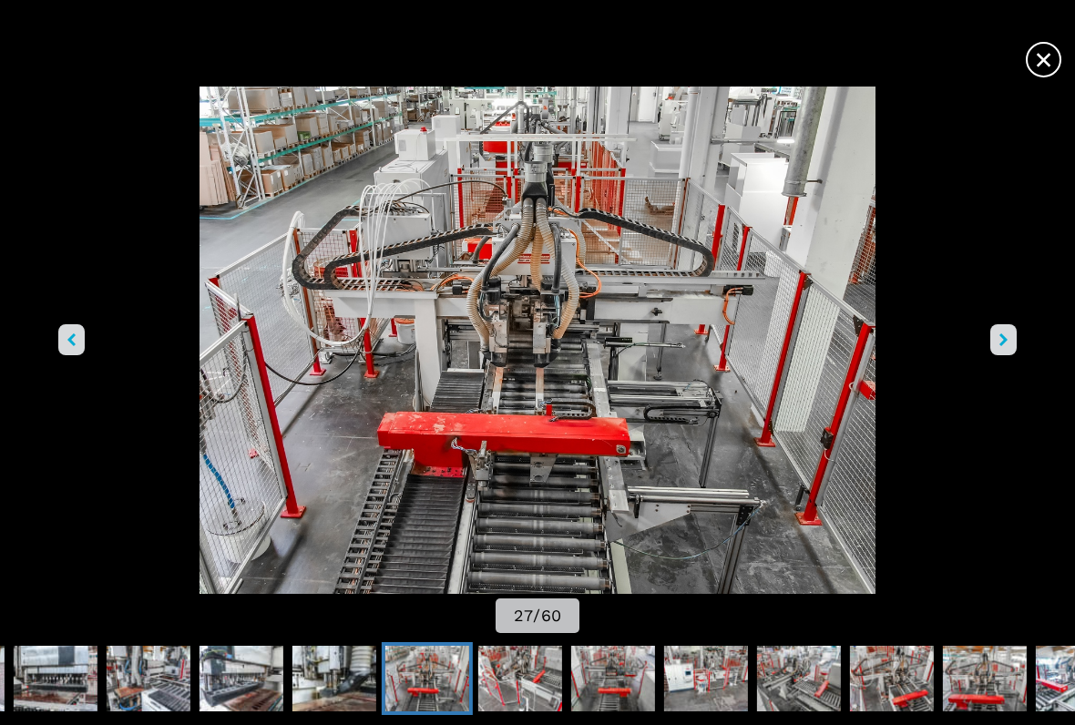
click at [985, 367] on img "Go to Slide 27" at bounding box center [538, 341] width 968 height 508
click at [1005, 349] on button "right-button" at bounding box center [1004, 339] width 26 height 31
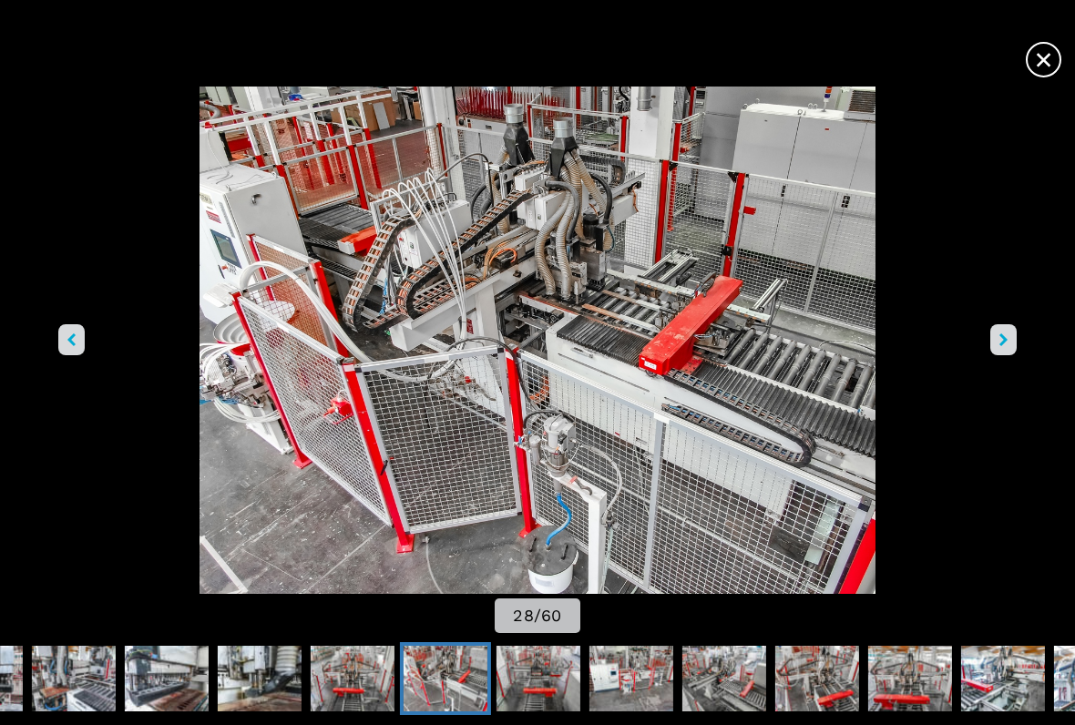
click at [1002, 347] on button "right-button" at bounding box center [1004, 339] width 26 height 31
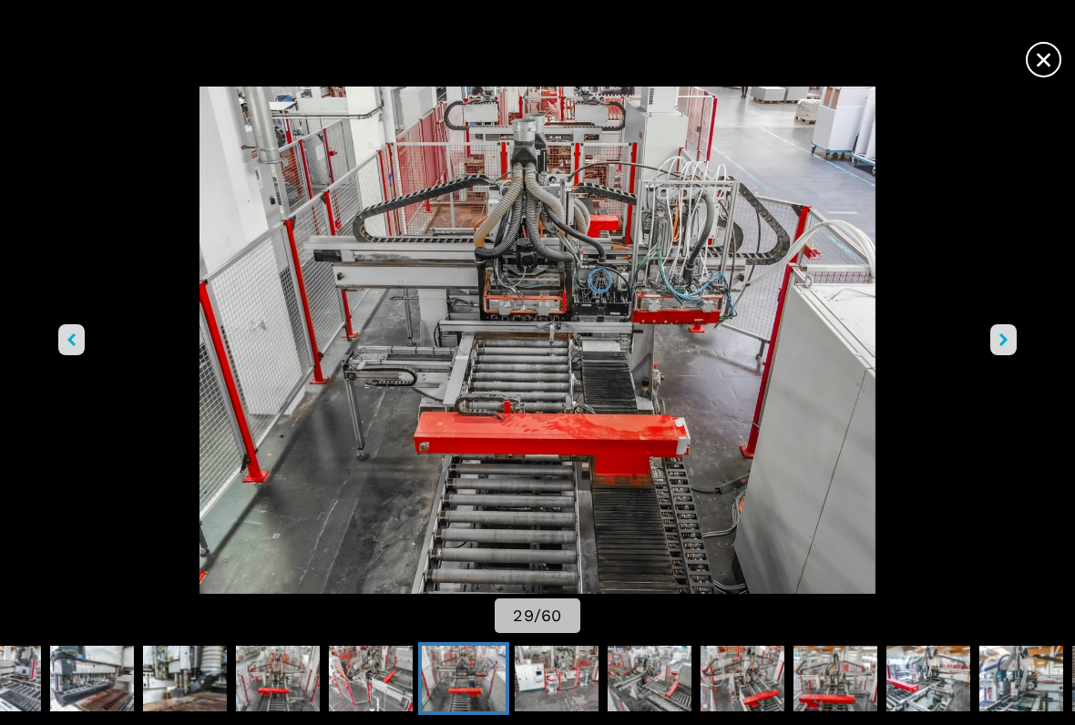
click at [1002, 353] on button "right-button" at bounding box center [1004, 339] width 26 height 31
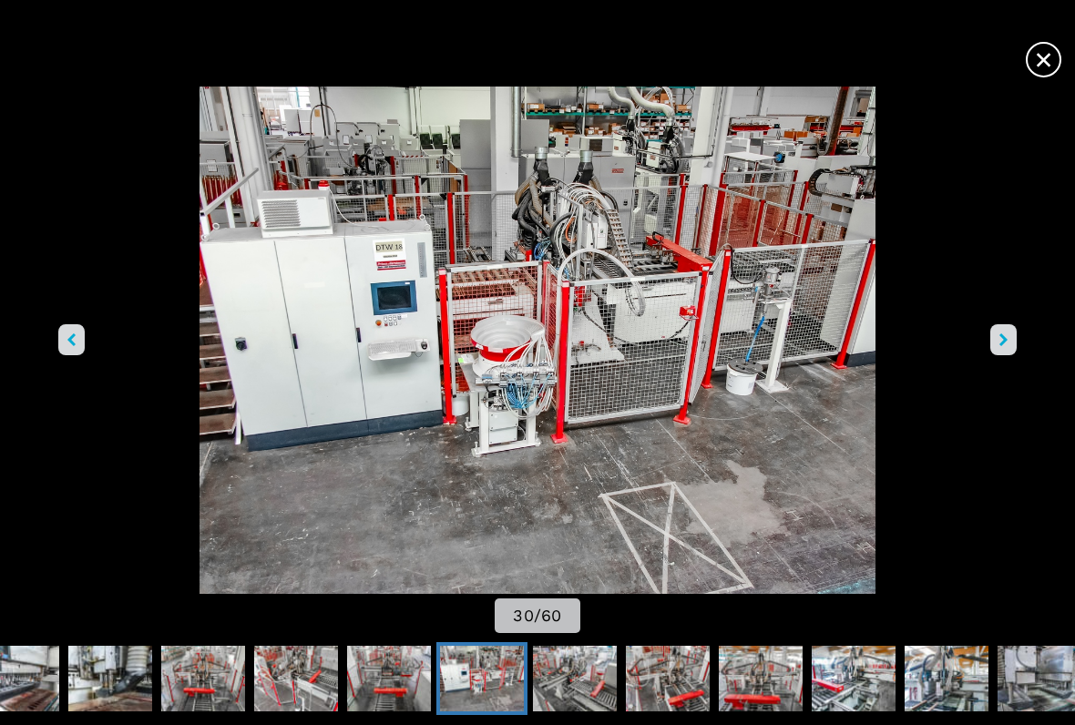
click at [995, 350] on button "right-button" at bounding box center [1004, 339] width 26 height 31
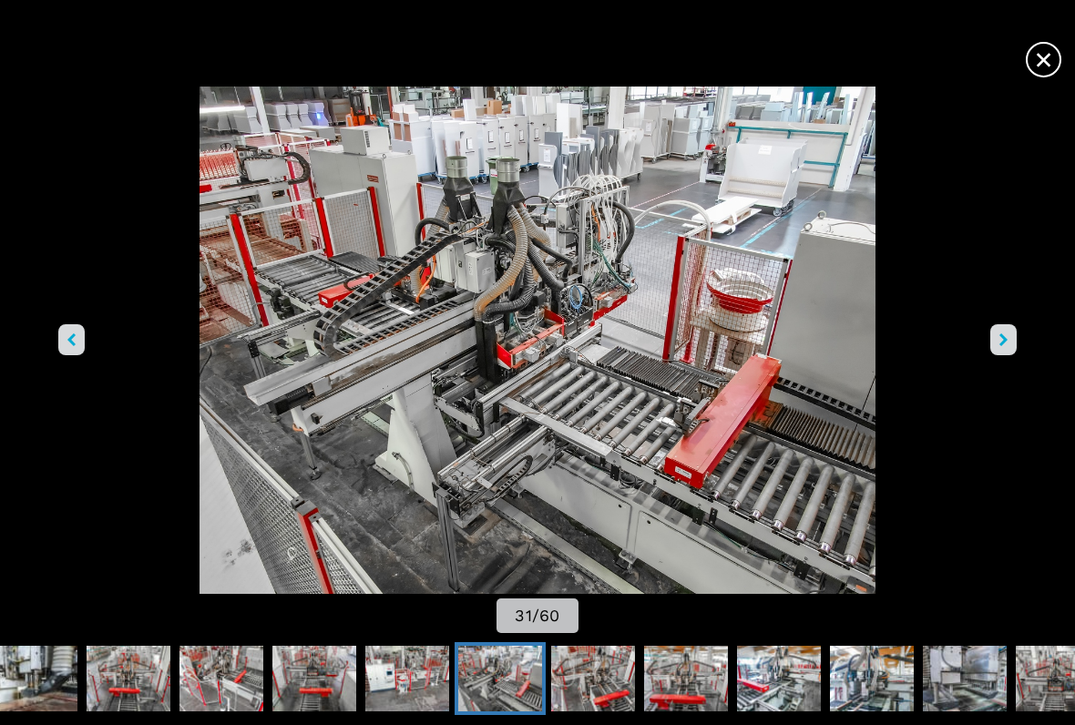
click at [1008, 341] on button "right-button" at bounding box center [1004, 339] width 26 height 31
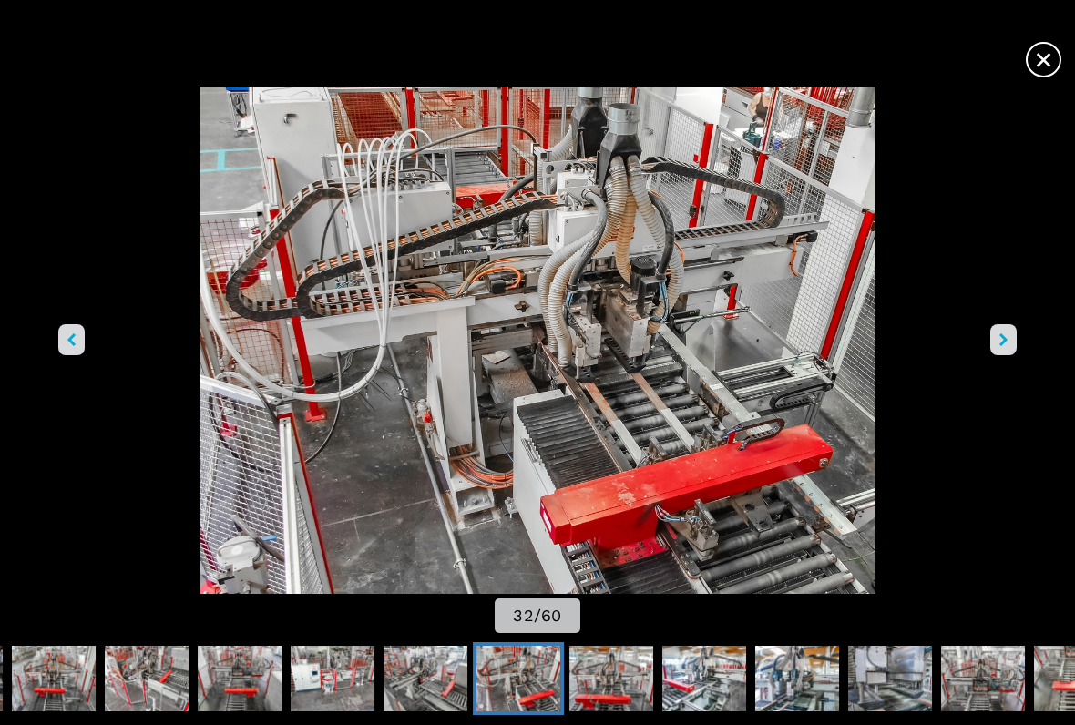
click at [997, 356] on img "Go to Slide 32" at bounding box center [538, 341] width 968 height 508
click at [1007, 346] on icon "right-button" at bounding box center [1004, 340] width 8 height 13
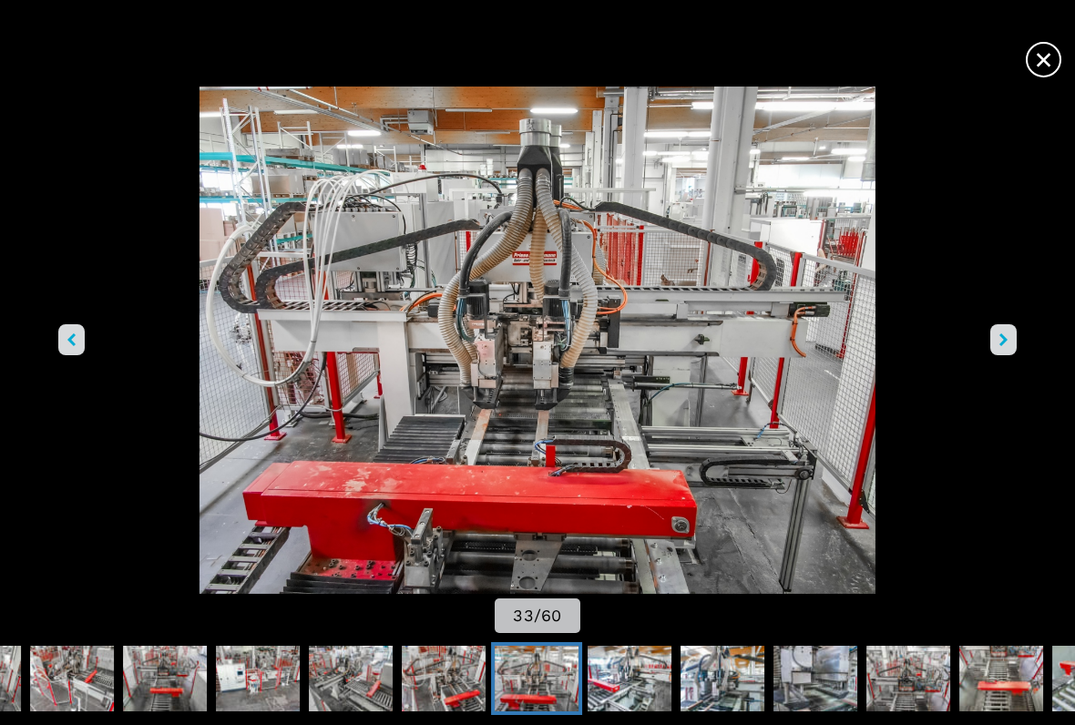
click at [1002, 353] on button "right-button" at bounding box center [1004, 339] width 26 height 31
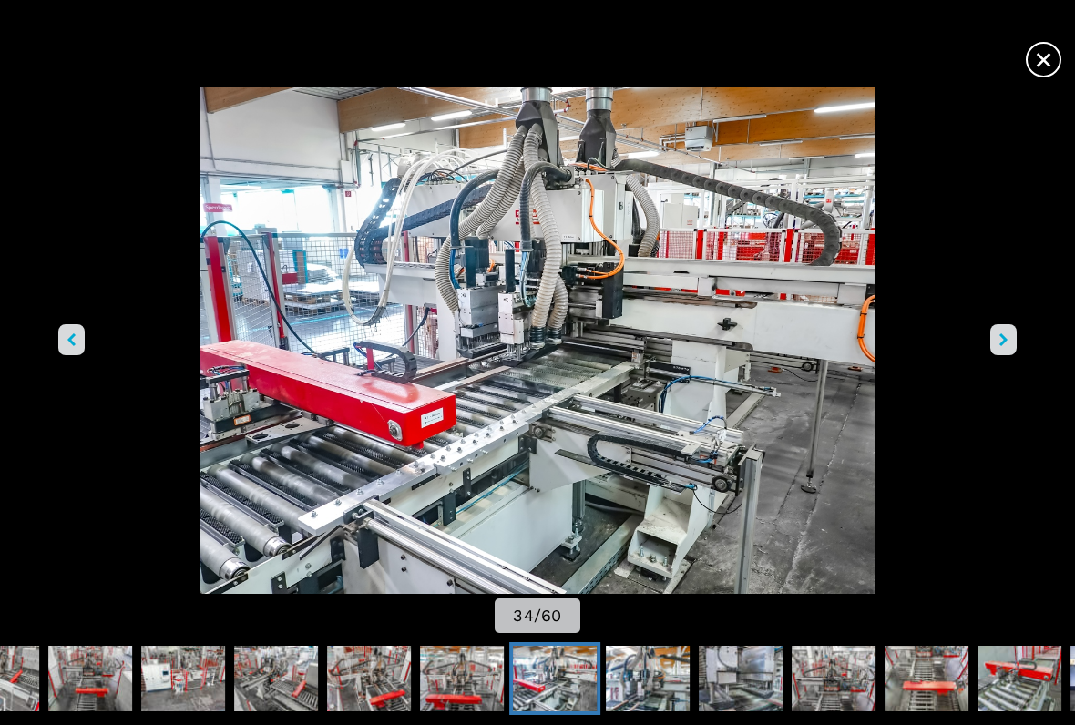
click at [997, 345] on button "right-button" at bounding box center [1004, 339] width 26 height 31
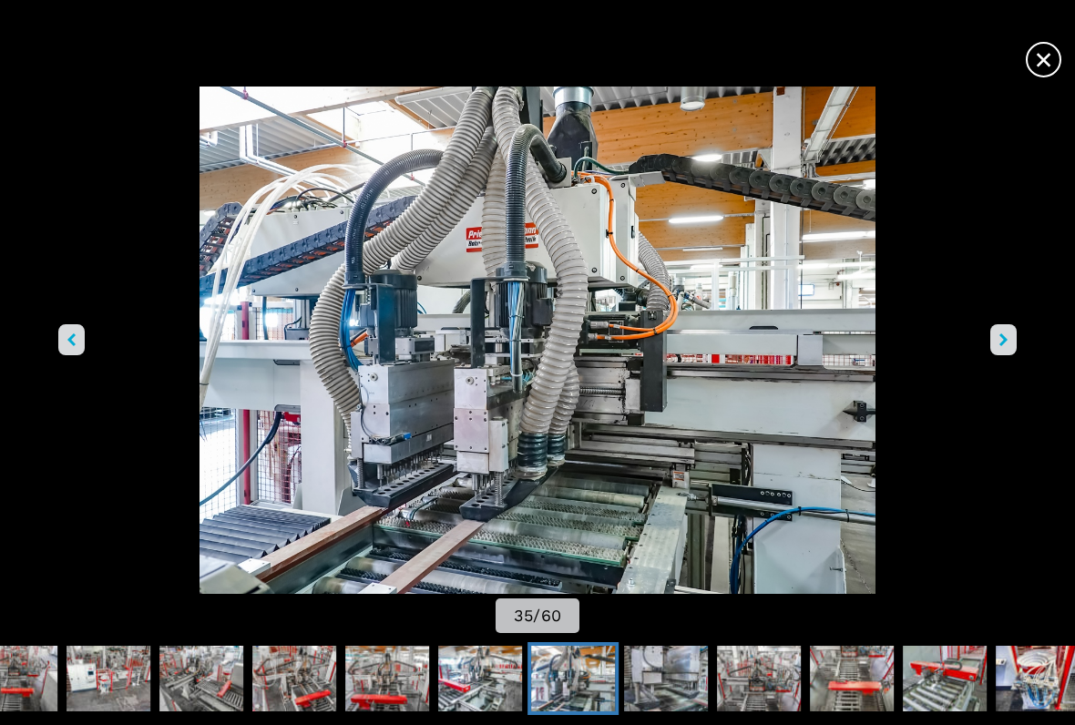
click at [1001, 354] on button "right-button" at bounding box center [1004, 339] width 26 height 31
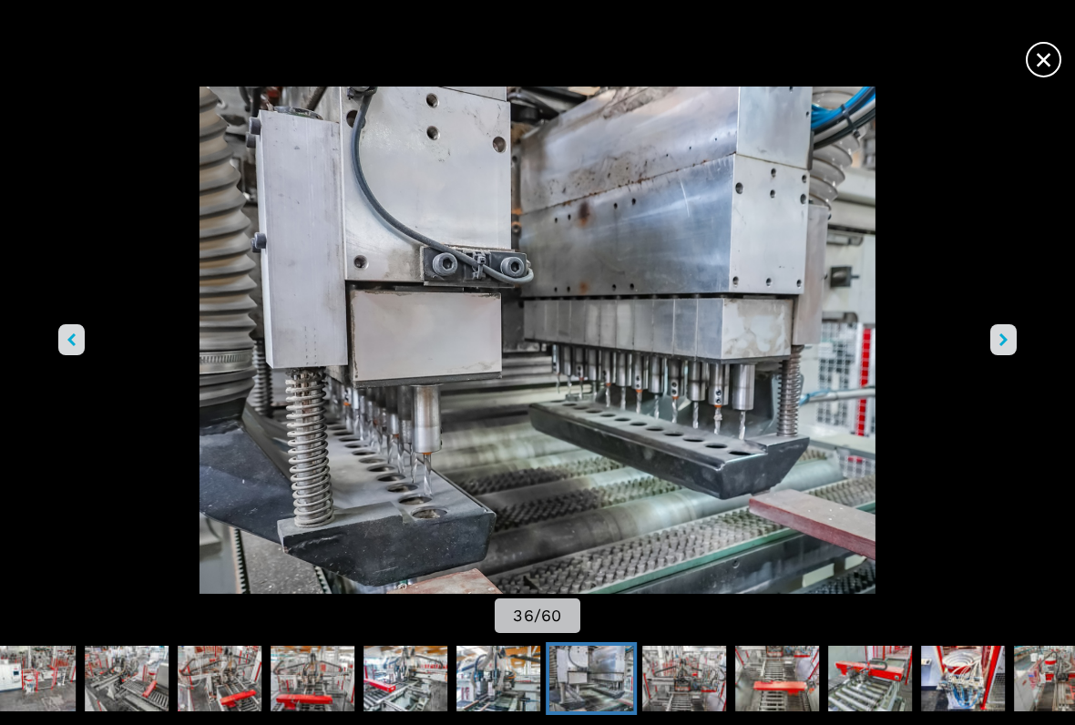
click at [1005, 350] on button "right-button" at bounding box center [1004, 339] width 26 height 31
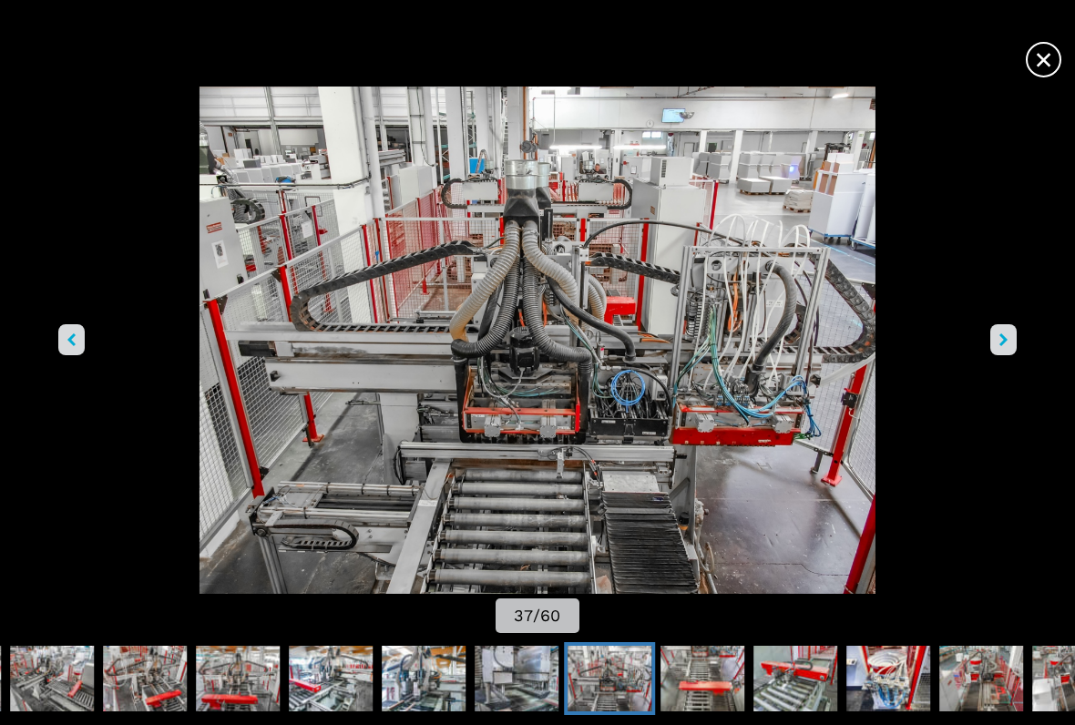
click at [1000, 350] on button "right-button" at bounding box center [1004, 339] width 26 height 31
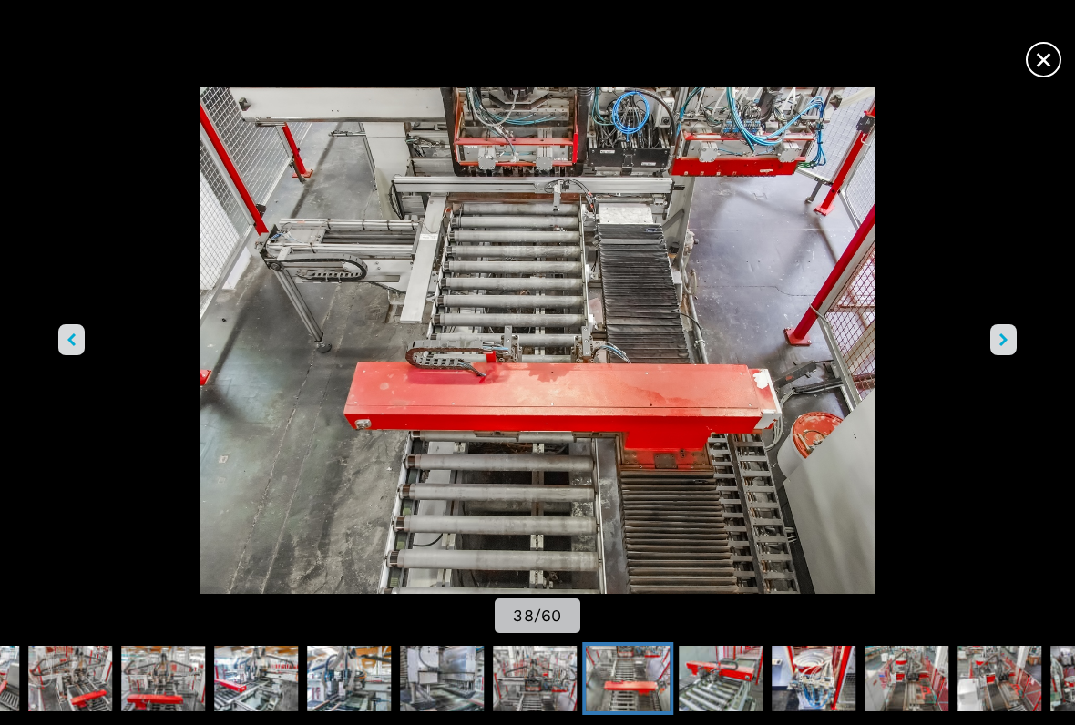
click at [997, 353] on button "right-button" at bounding box center [1004, 339] width 26 height 31
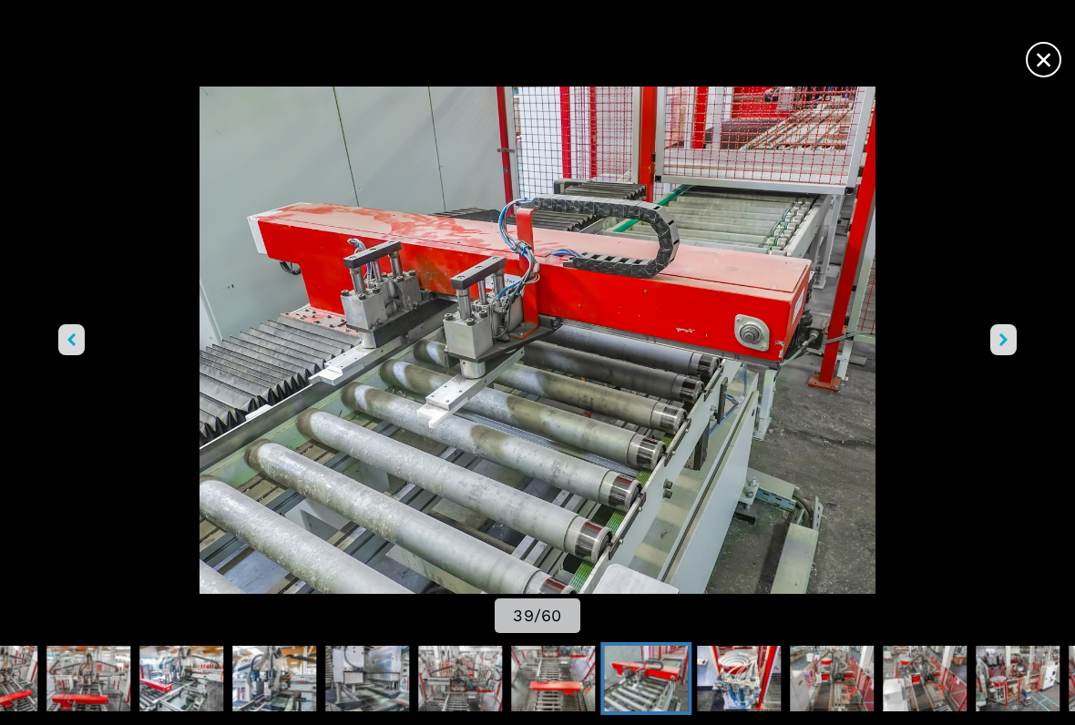
click at [999, 354] on button "right-button" at bounding box center [1004, 339] width 26 height 31
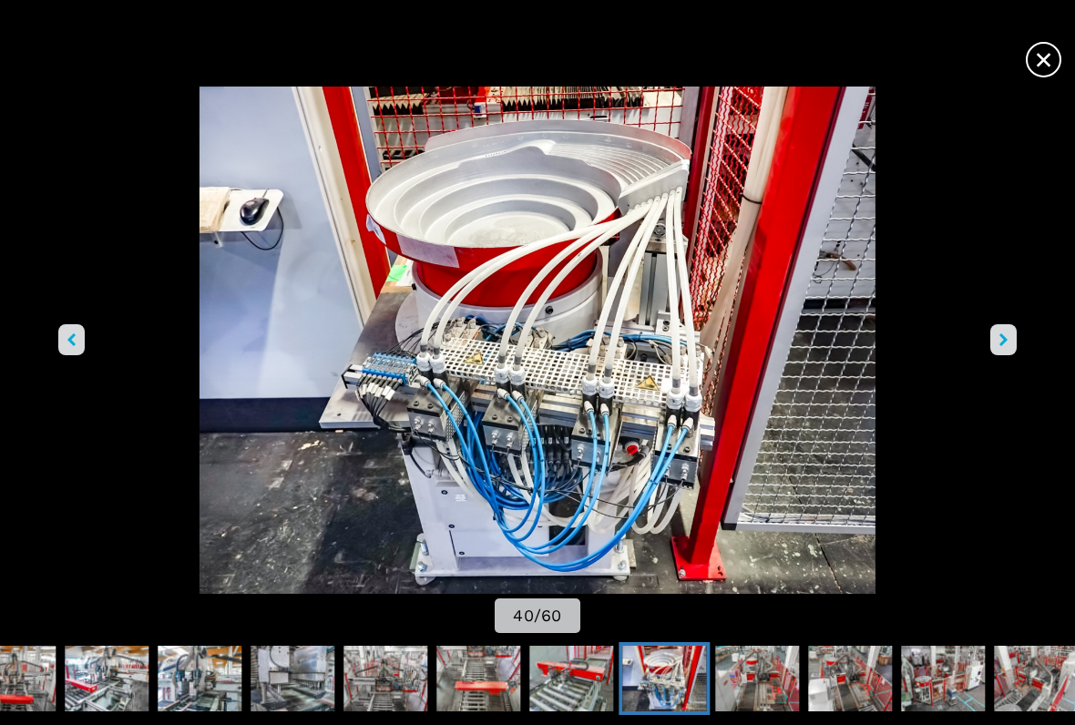
click at [1002, 347] on button "right-button" at bounding box center [1004, 339] width 26 height 31
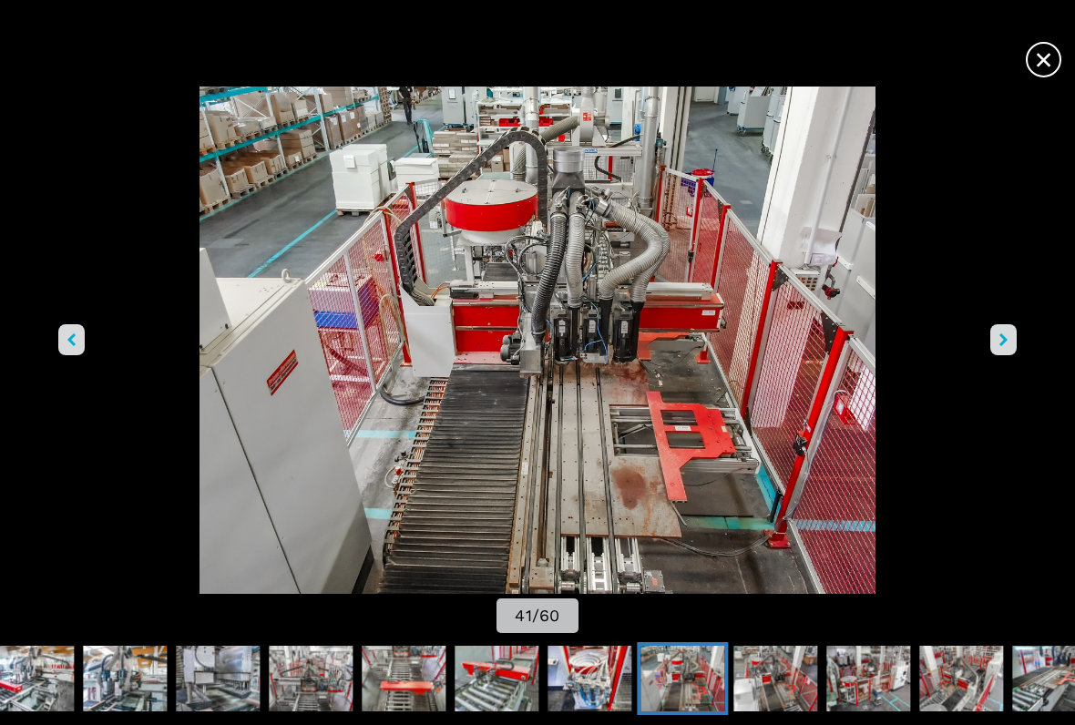
click at [999, 349] on button "right-button" at bounding box center [1004, 339] width 26 height 31
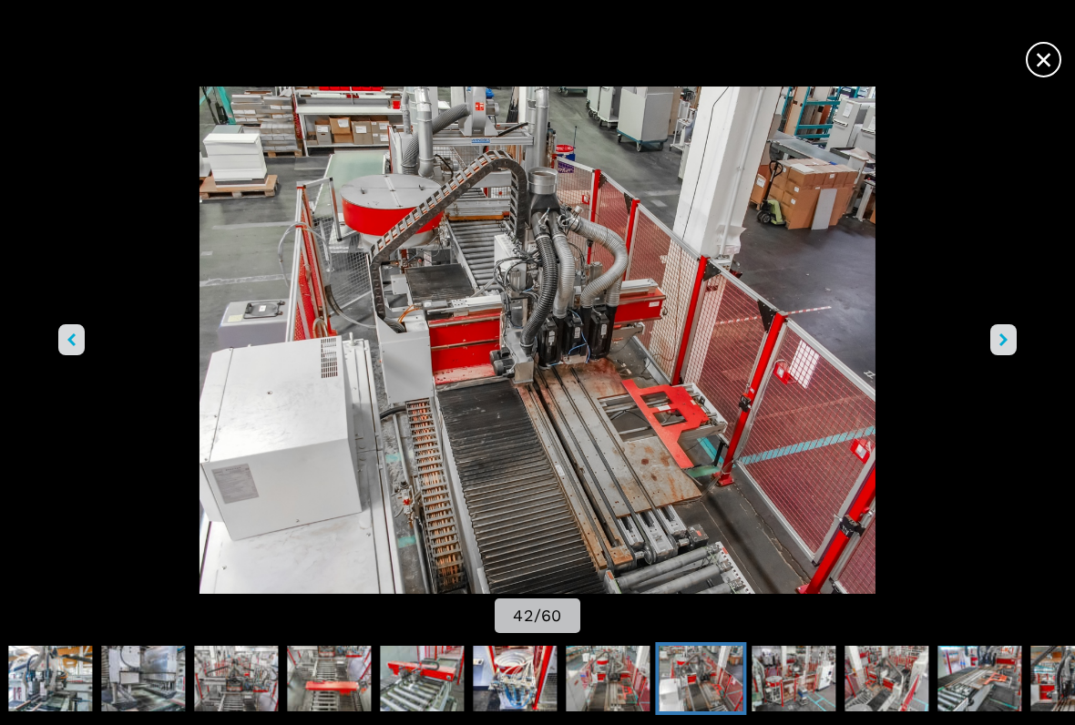
click at [997, 352] on button "right-button" at bounding box center [1004, 339] width 26 height 31
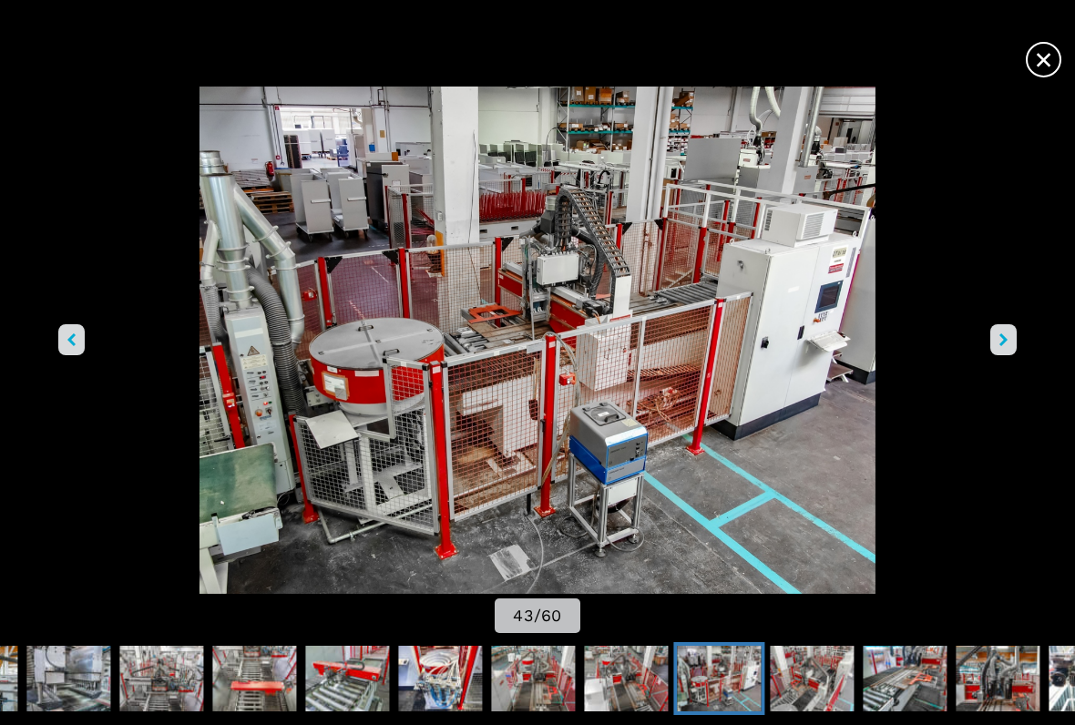
click at [995, 352] on button "right-button" at bounding box center [1004, 339] width 26 height 31
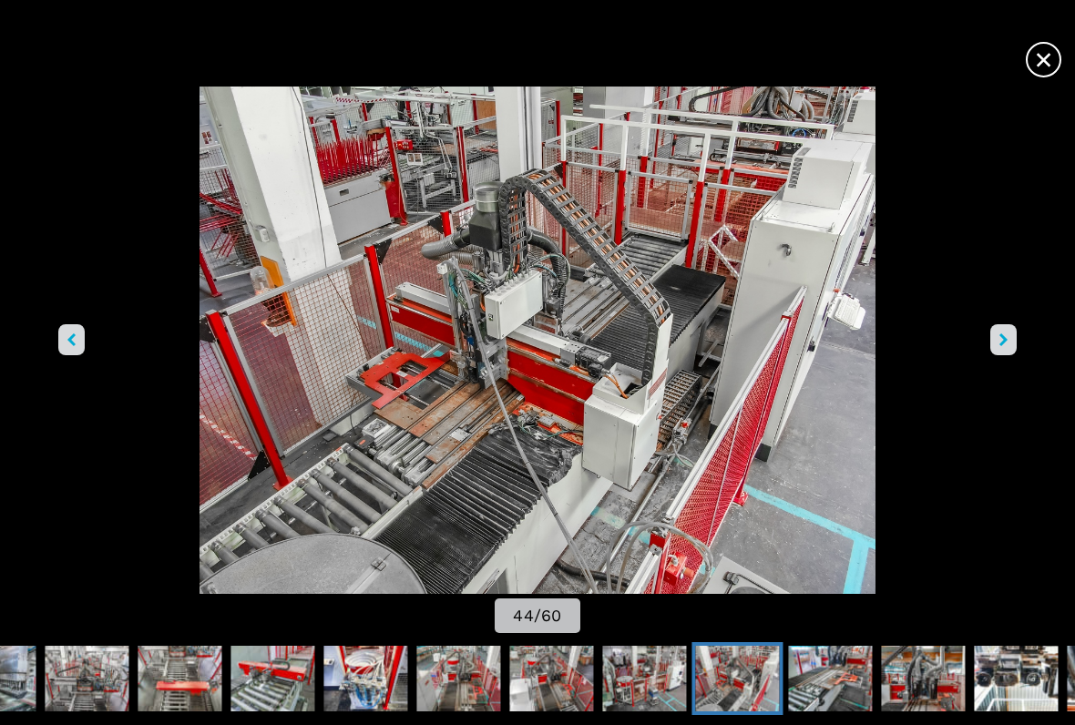
click at [1003, 346] on icon "right-button" at bounding box center [1004, 340] width 8 height 13
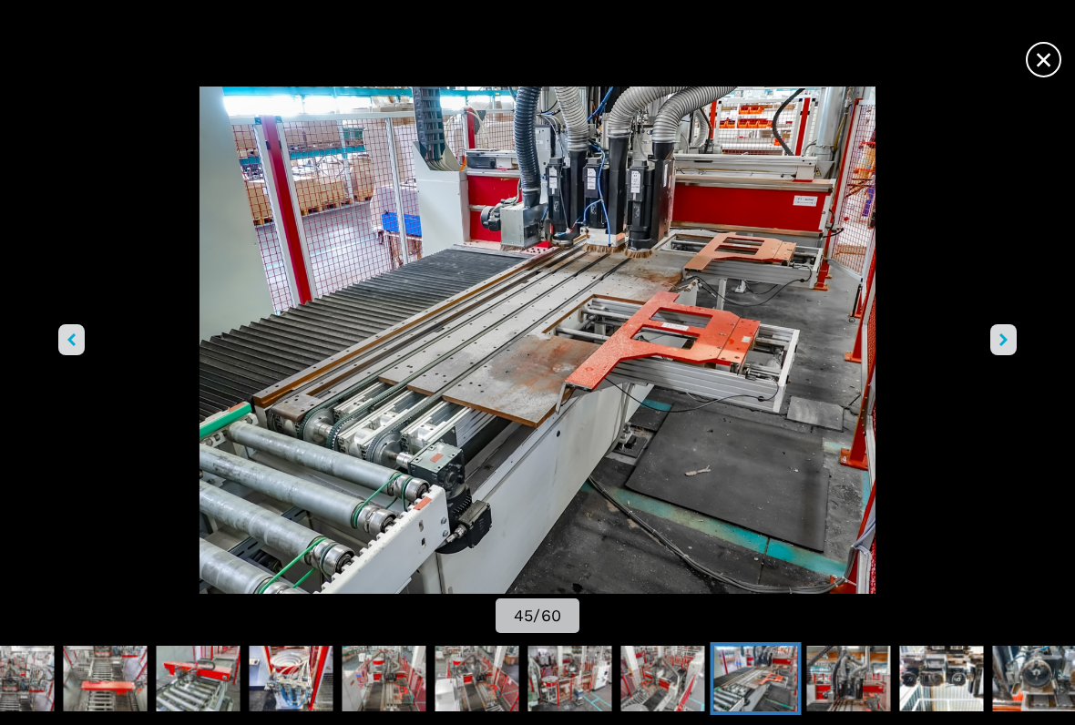
click at [997, 353] on button "right-button" at bounding box center [1004, 339] width 26 height 31
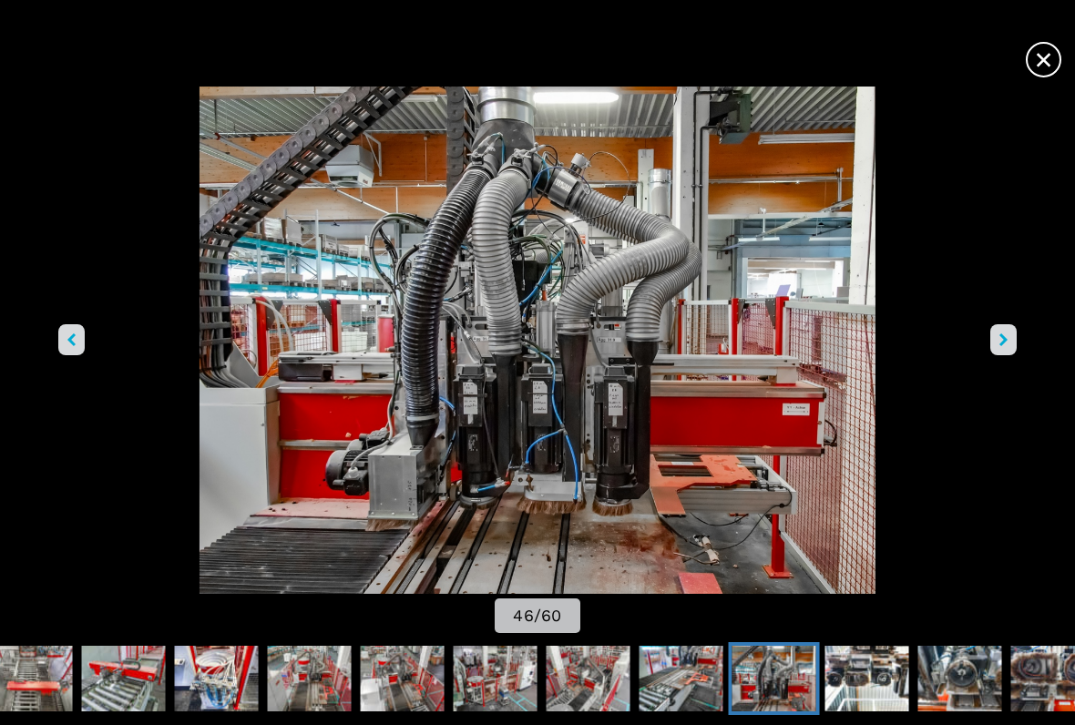
click at [989, 353] on img "Go to Slide 46" at bounding box center [538, 341] width 968 height 508
click at [1011, 353] on button "right-button" at bounding box center [1004, 339] width 26 height 31
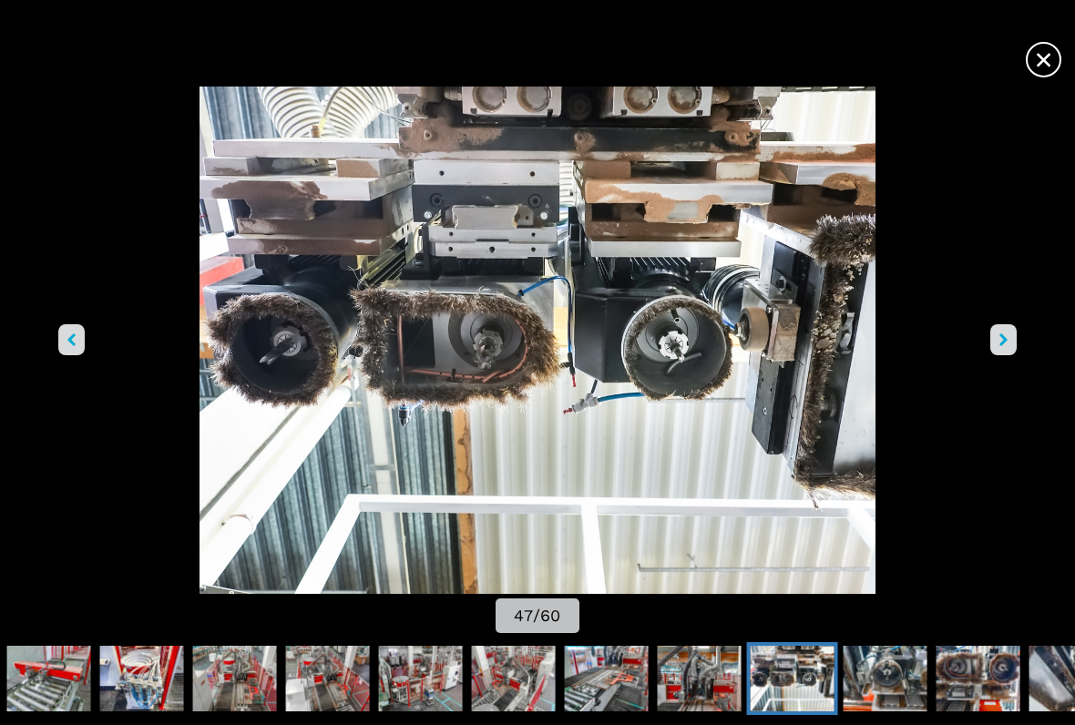
click at [994, 348] on button "right-button" at bounding box center [1004, 339] width 26 height 31
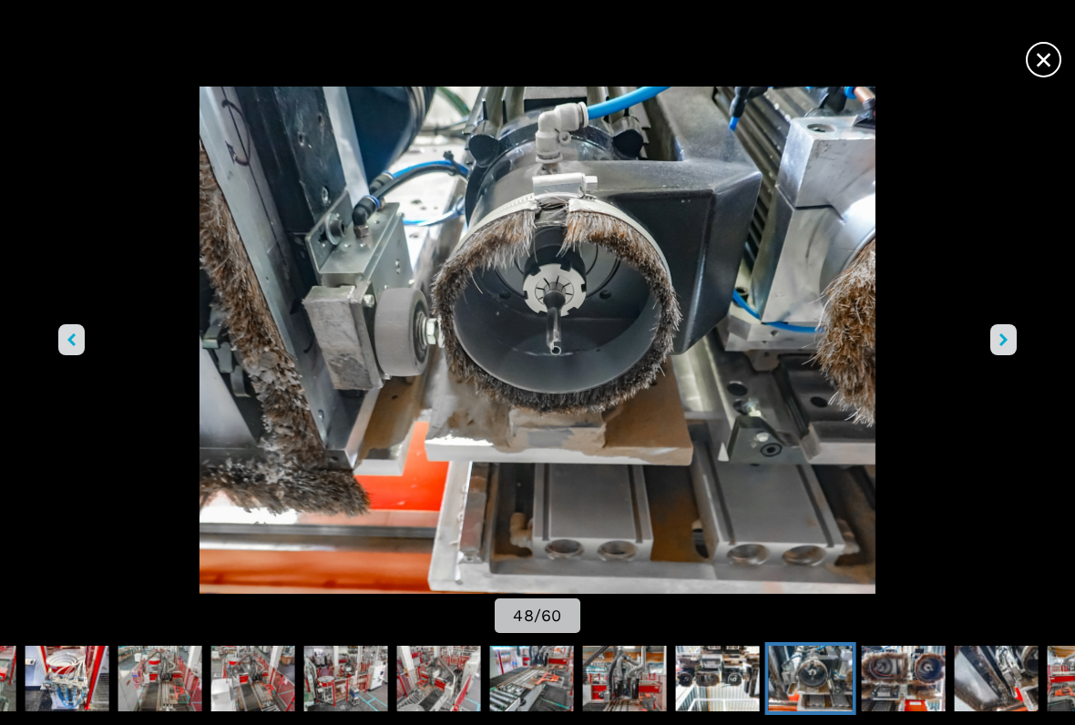
click at [1001, 335] on icon "right-button" at bounding box center [1004, 340] width 8 height 13
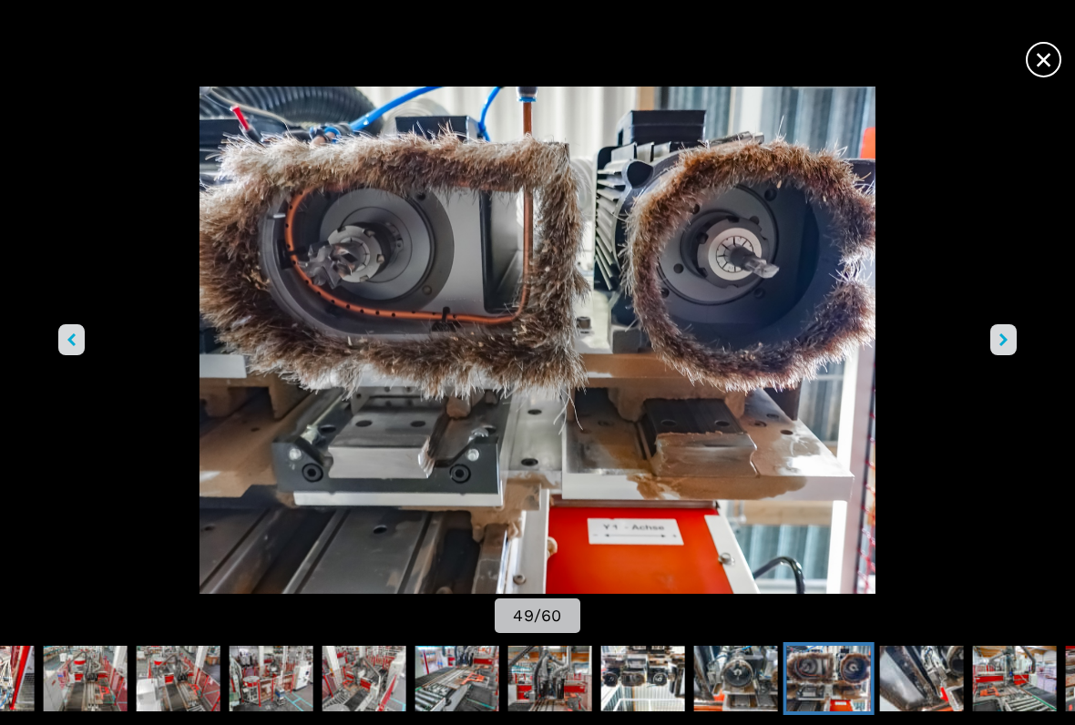
click at [1001, 341] on icon "right-button" at bounding box center [1004, 340] width 8 height 13
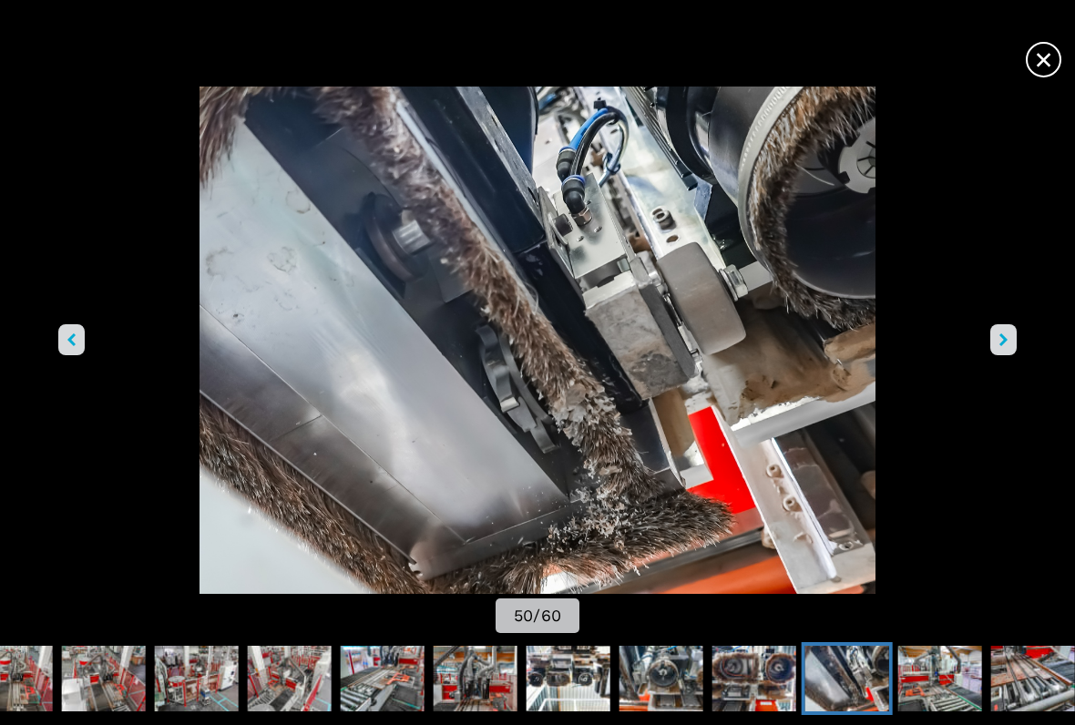
click at [1012, 341] on button "right-button" at bounding box center [1004, 339] width 26 height 31
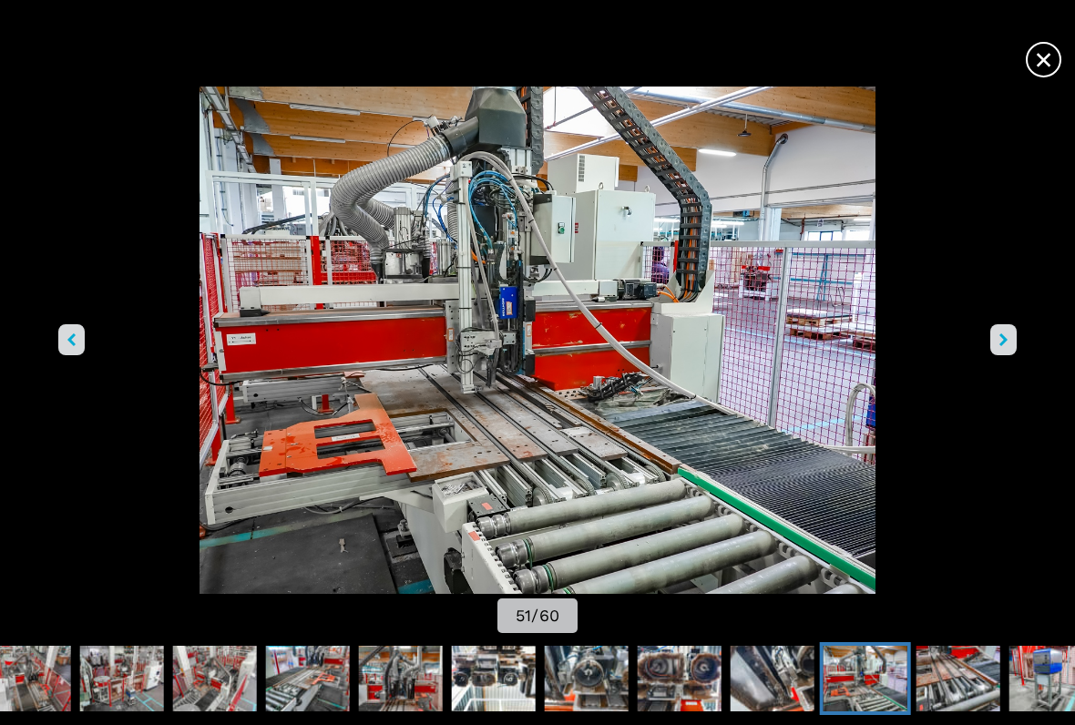
click at [1000, 336] on icon "right-button" at bounding box center [1004, 340] width 8 height 13
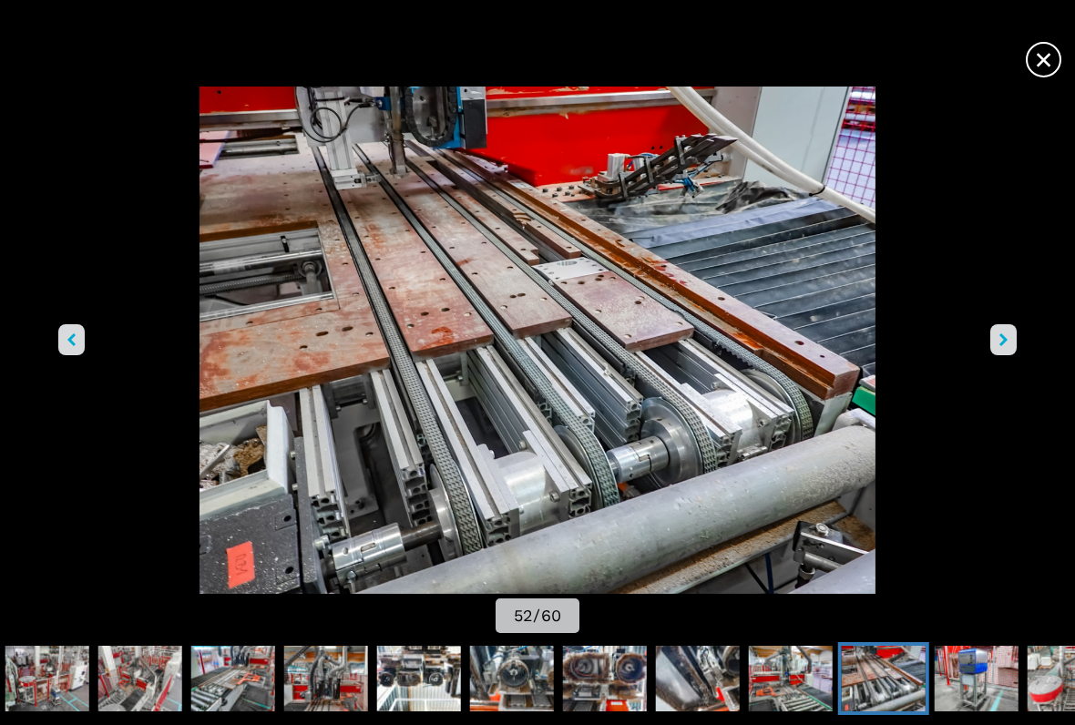
click at [994, 350] on button "right-button" at bounding box center [1004, 339] width 26 height 31
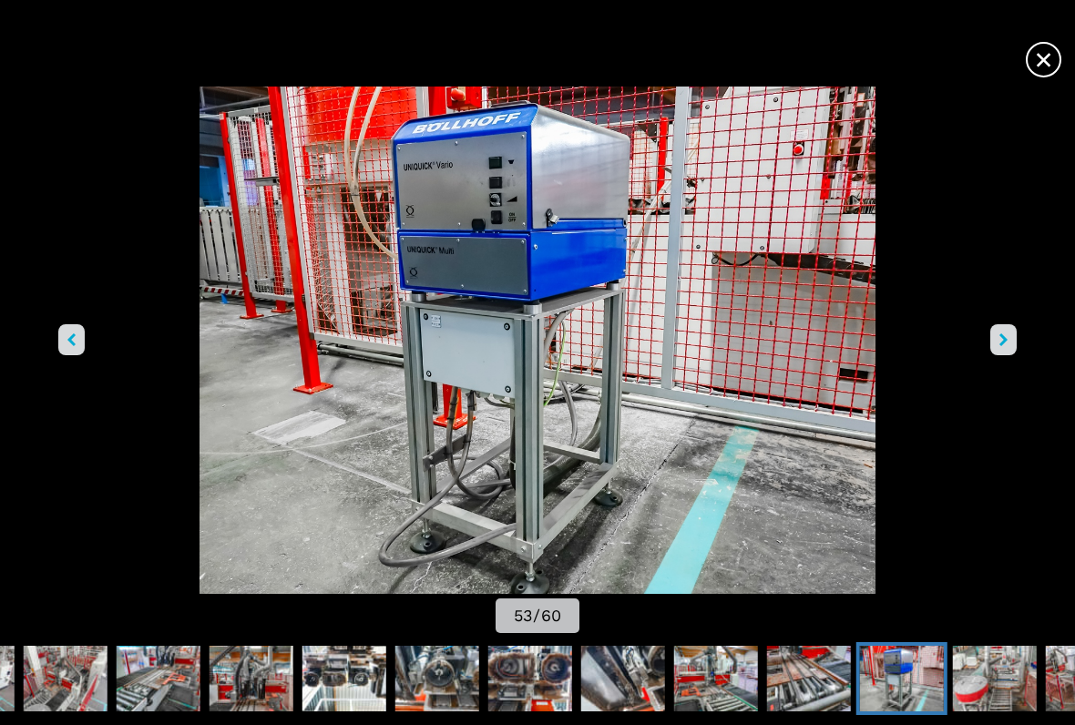
click at [990, 353] on img "Go to Slide 53" at bounding box center [538, 341] width 968 height 508
click at [1002, 354] on button "right-button" at bounding box center [1004, 339] width 26 height 31
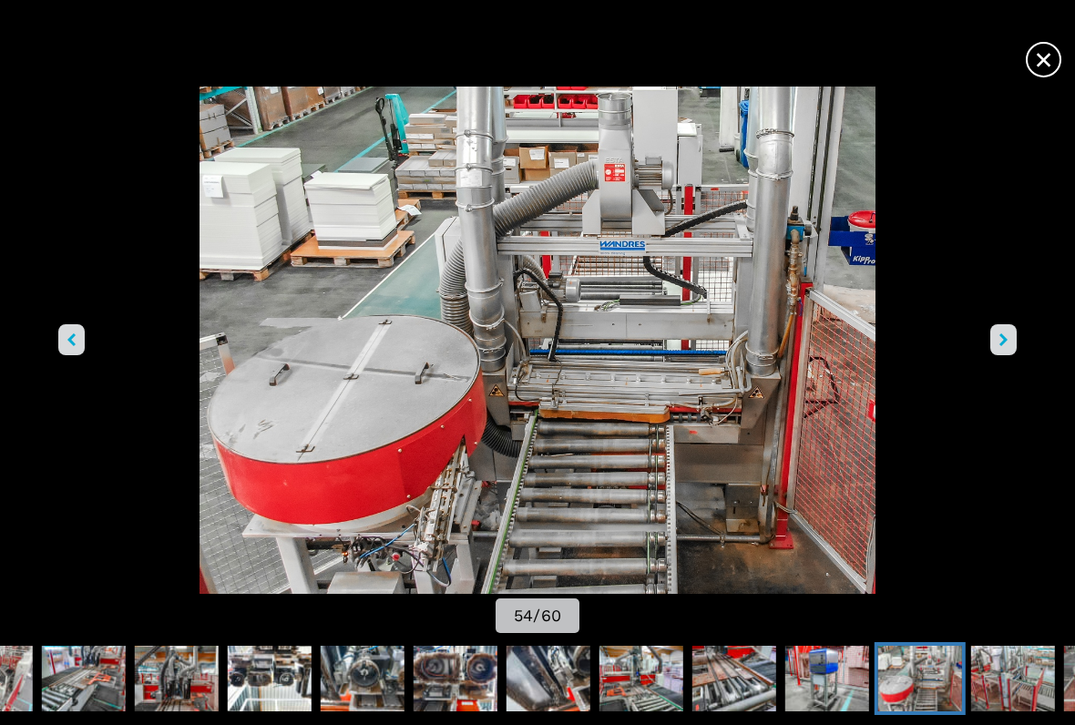
click at [992, 347] on button "right-button" at bounding box center [1004, 339] width 26 height 31
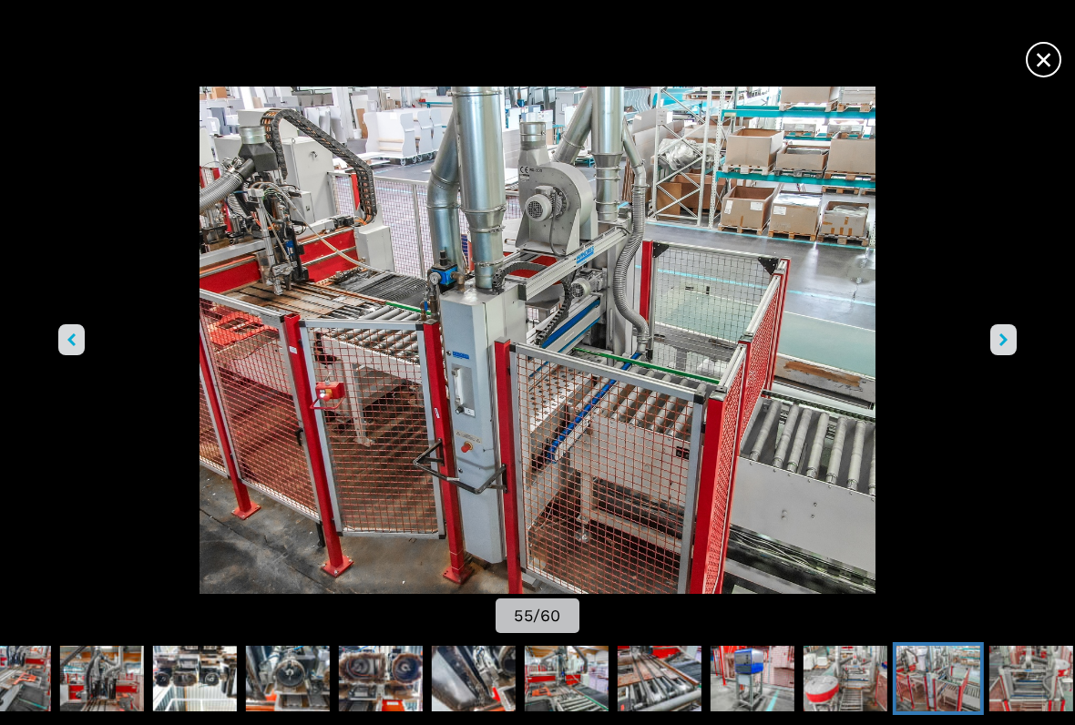
click at [995, 345] on button "right-button" at bounding box center [1004, 339] width 26 height 31
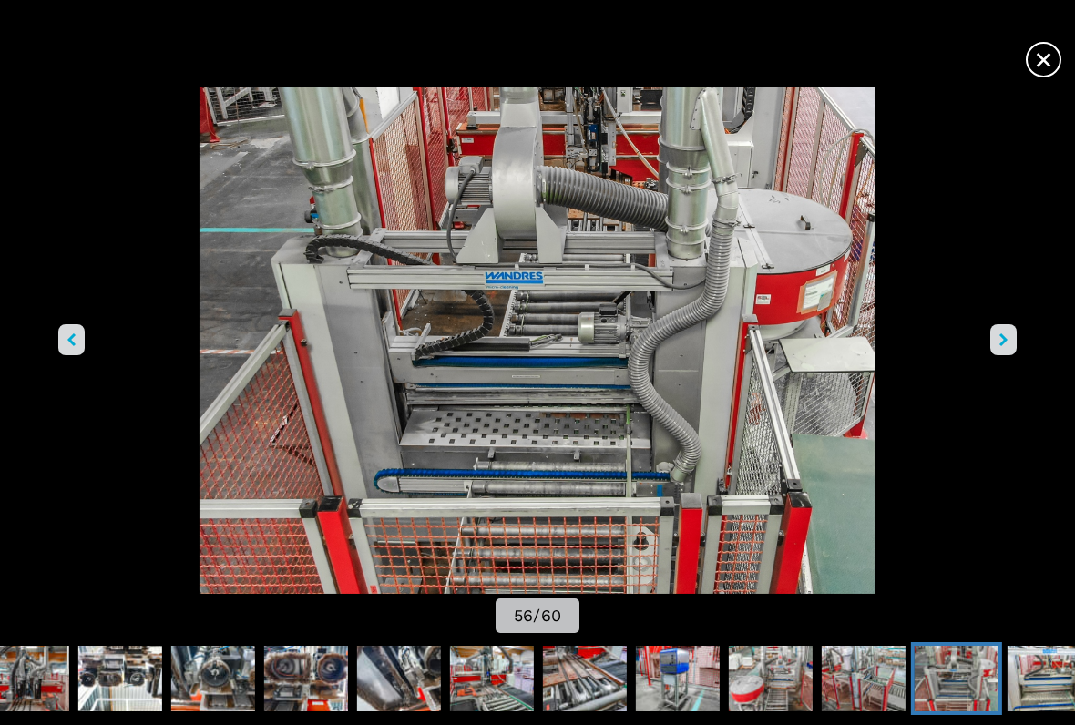
click at [992, 340] on button "right-button" at bounding box center [1004, 339] width 26 height 31
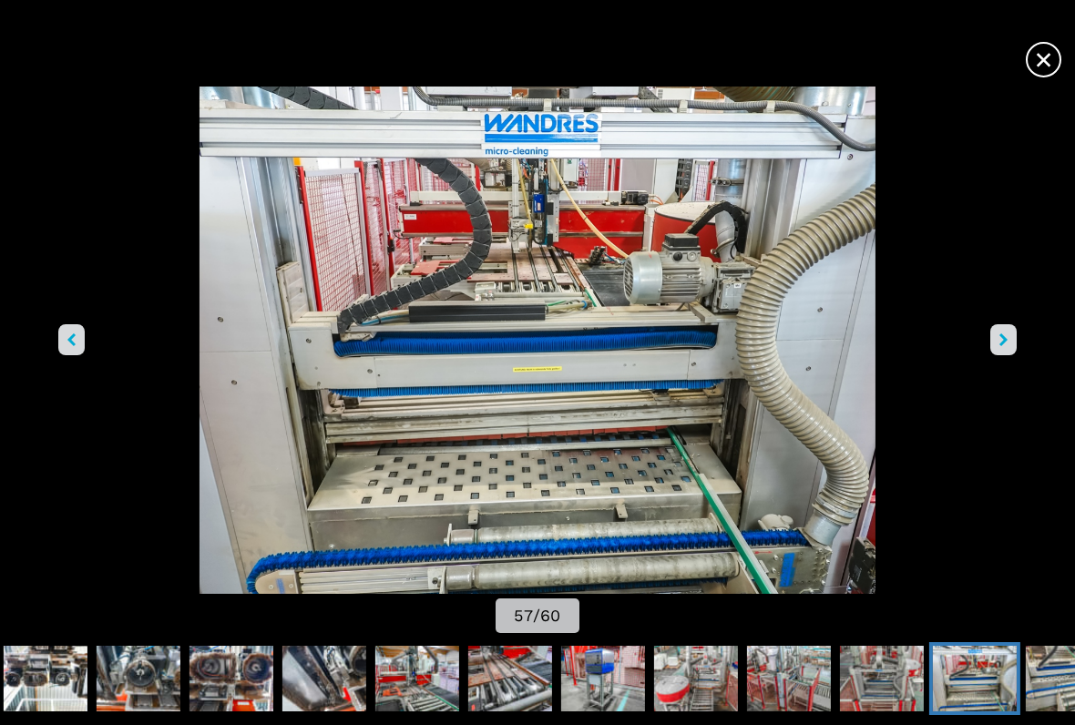
click at [992, 341] on button "right-button" at bounding box center [1004, 339] width 26 height 31
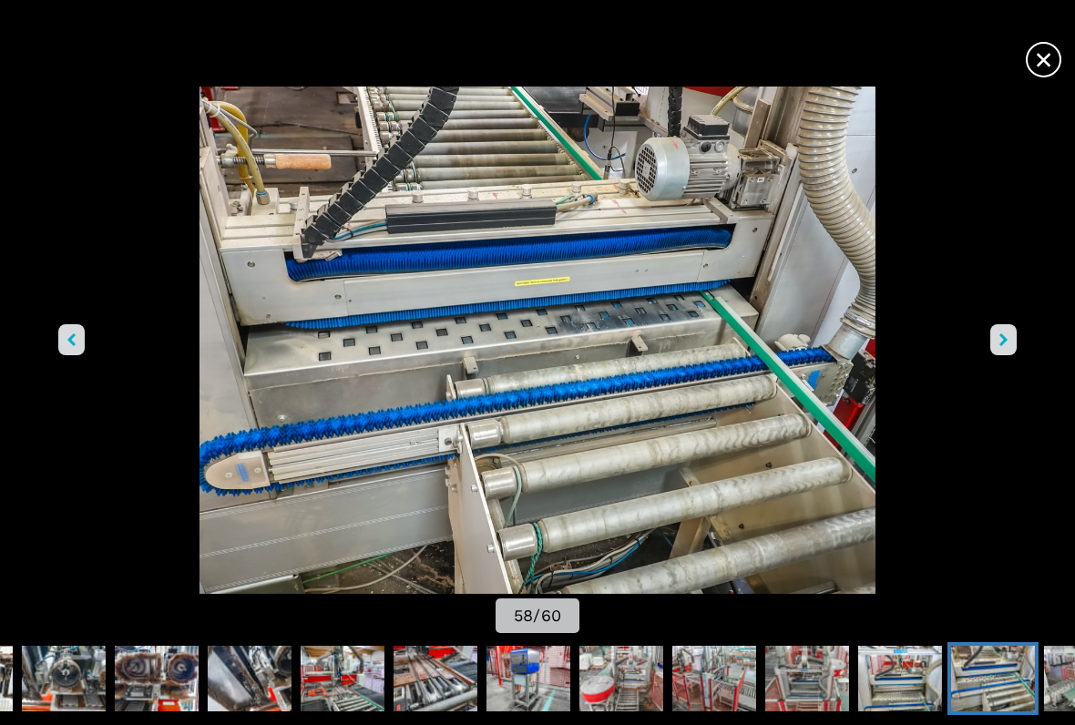
click at [997, 344] on button "right-button" at bounding box center [1004, 339] width 26 height 31
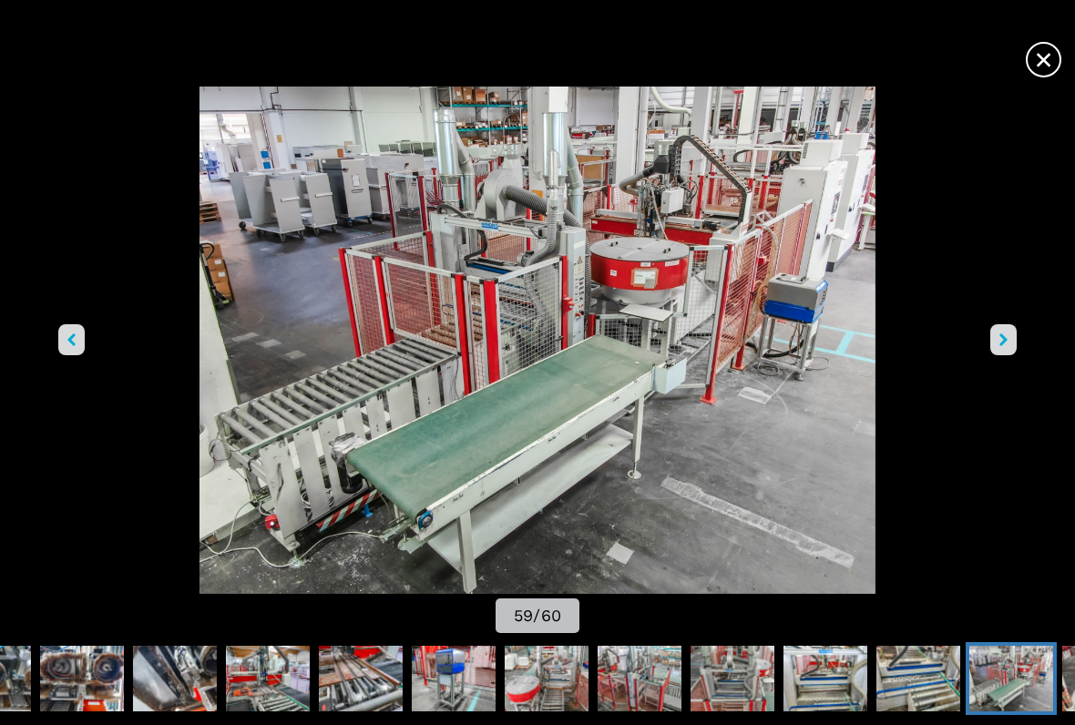
click at [1000, 339] on icon "right-button" at bounding box center [1004, 340] width 8 height 13
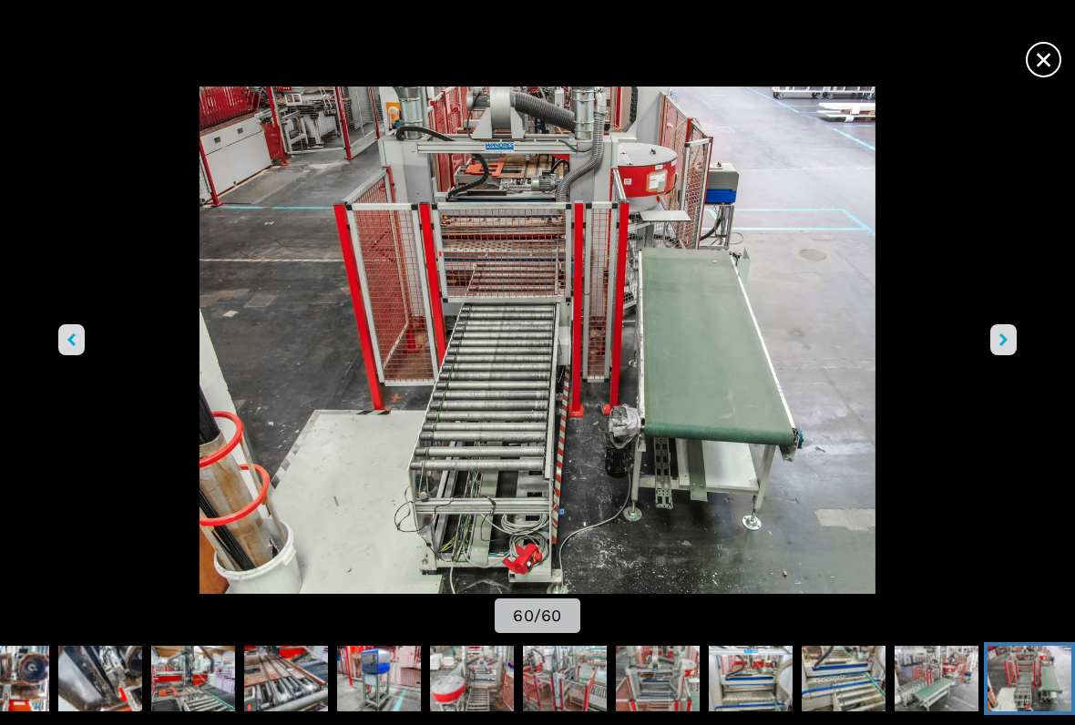
click at [995, 340] on button "right-button" at bounding box center [1004, 339] width 26 height 31
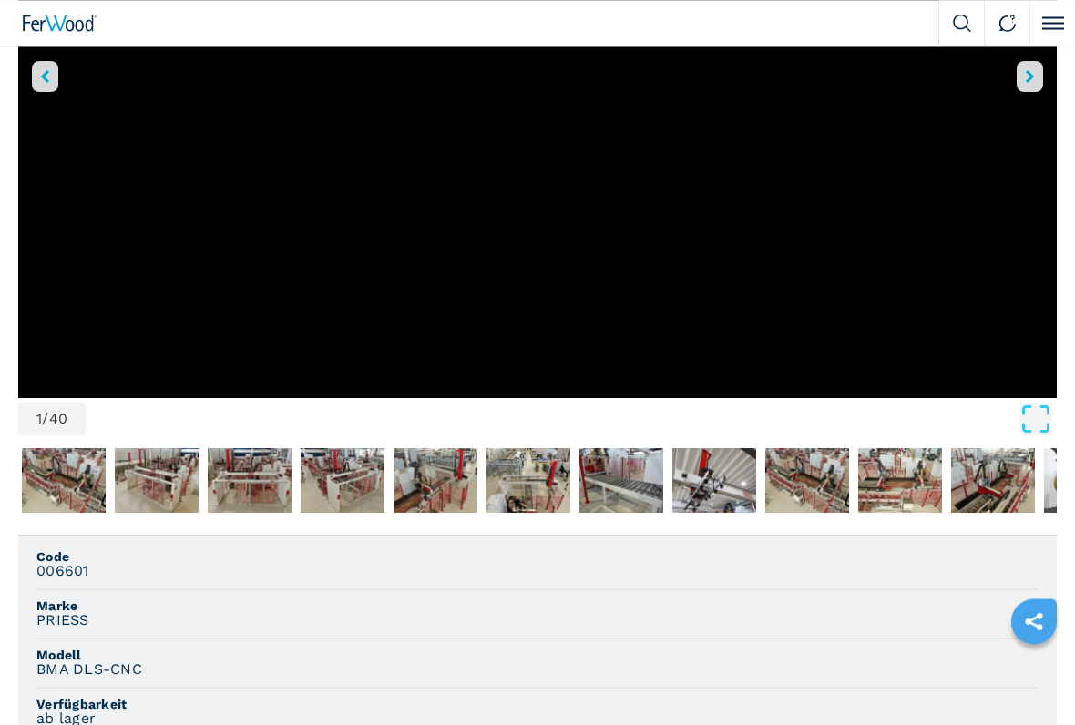
scroll to position [371, 0]
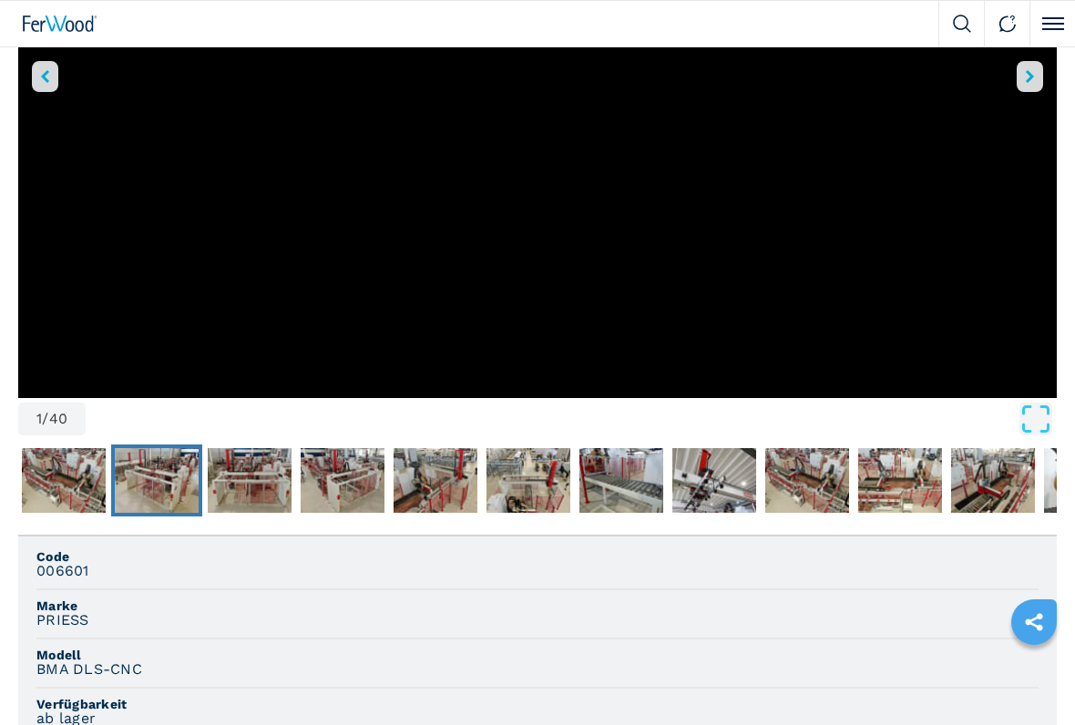
click at [180, 472] on img "Go to Slide 3" at bounding box center [157, 481] width 84 height 66
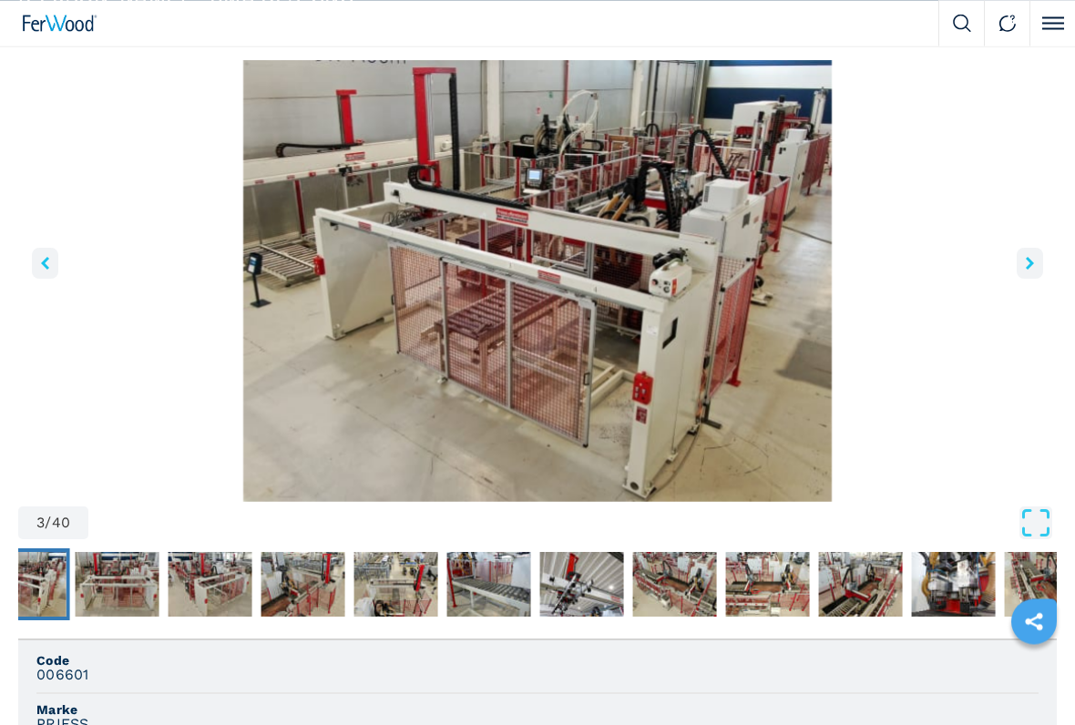
scroll to position [112, 0]
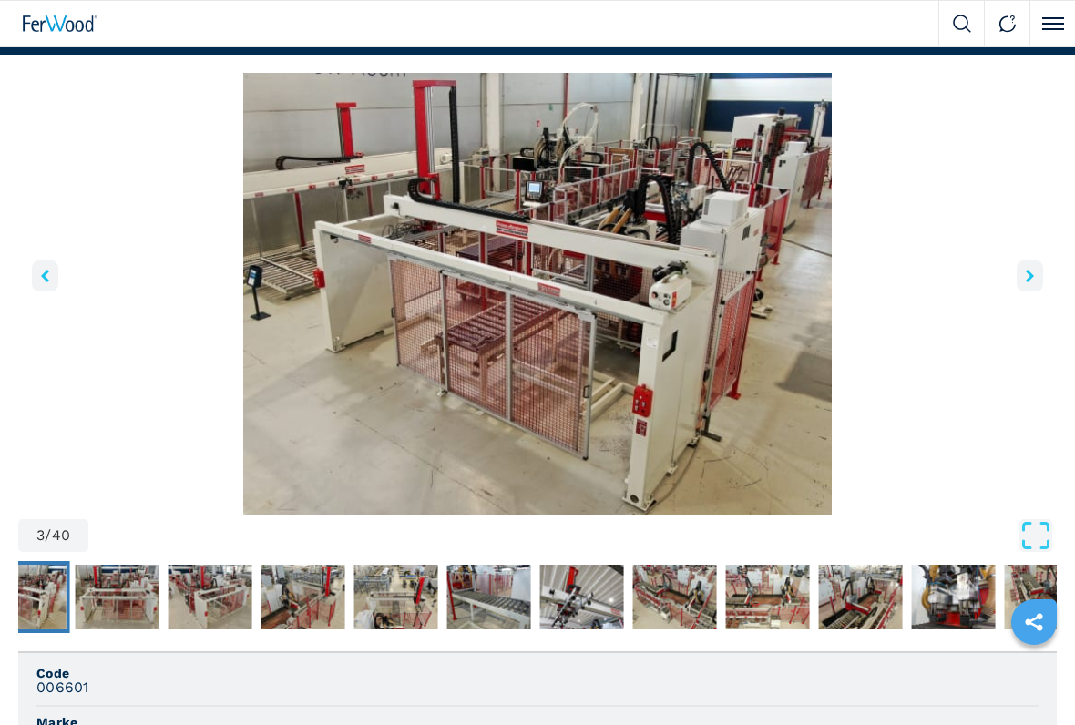
click at [1038, 261] on button "right-button" at bounding box center [1030, 276] width 26 height 31
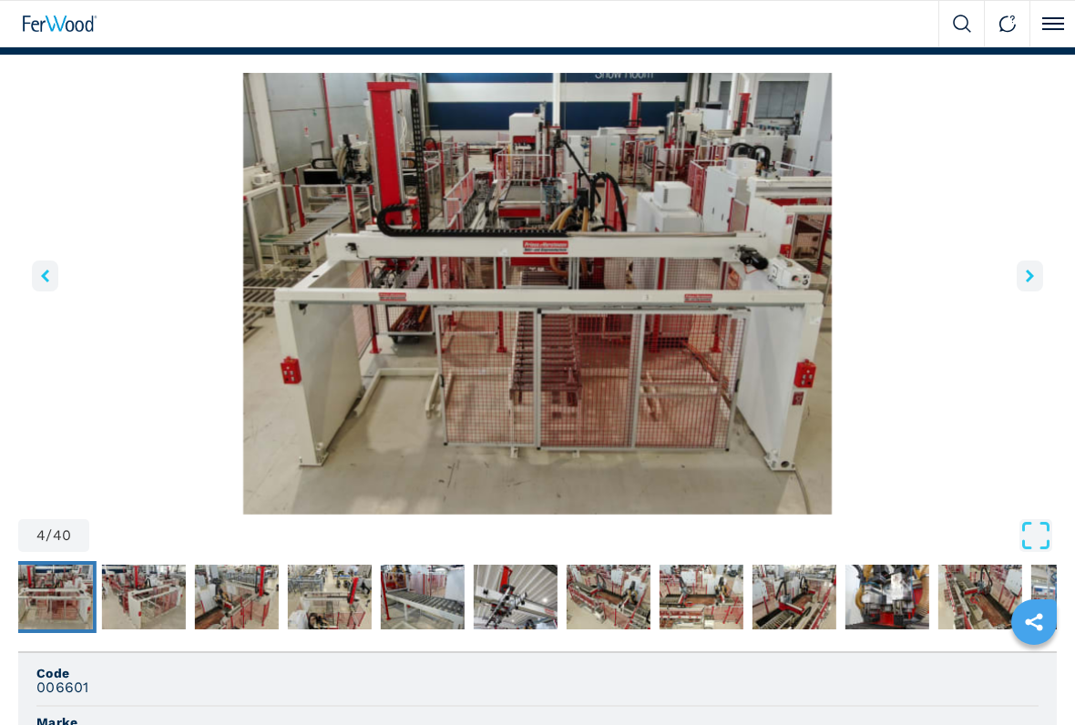
click at [1027, 281] on icon "right-button" at bounding box center [1030, 276] width 8 height 13
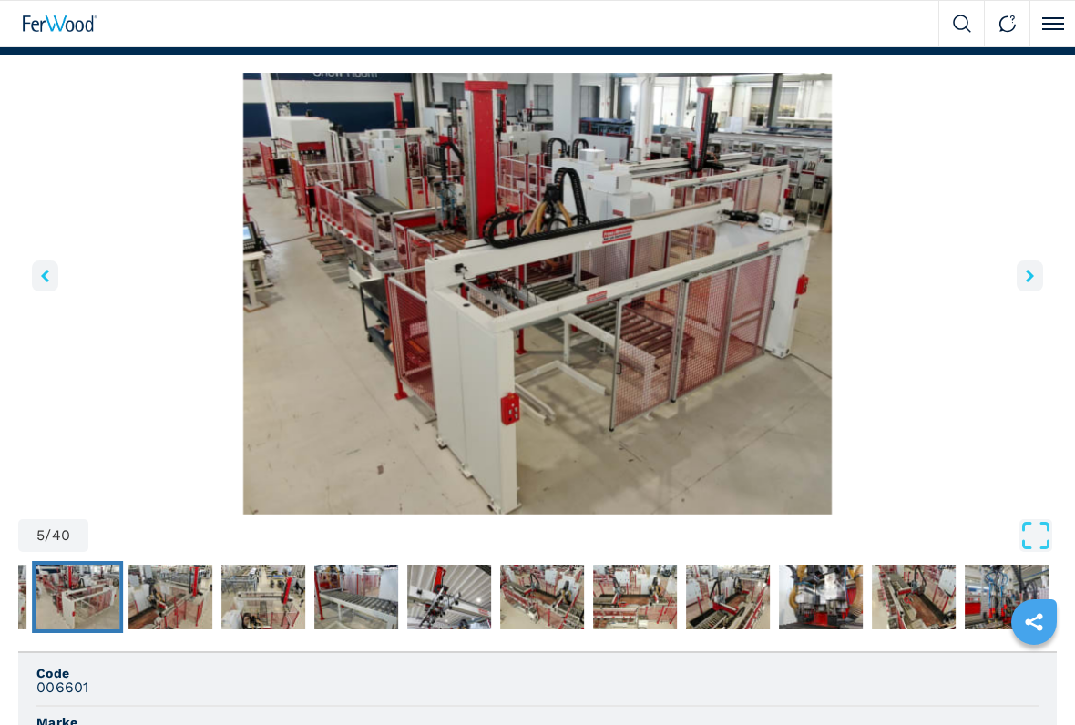
click at [1025, 272] on button "right-button" at bounding box center [1030, 276] width 26 height 31
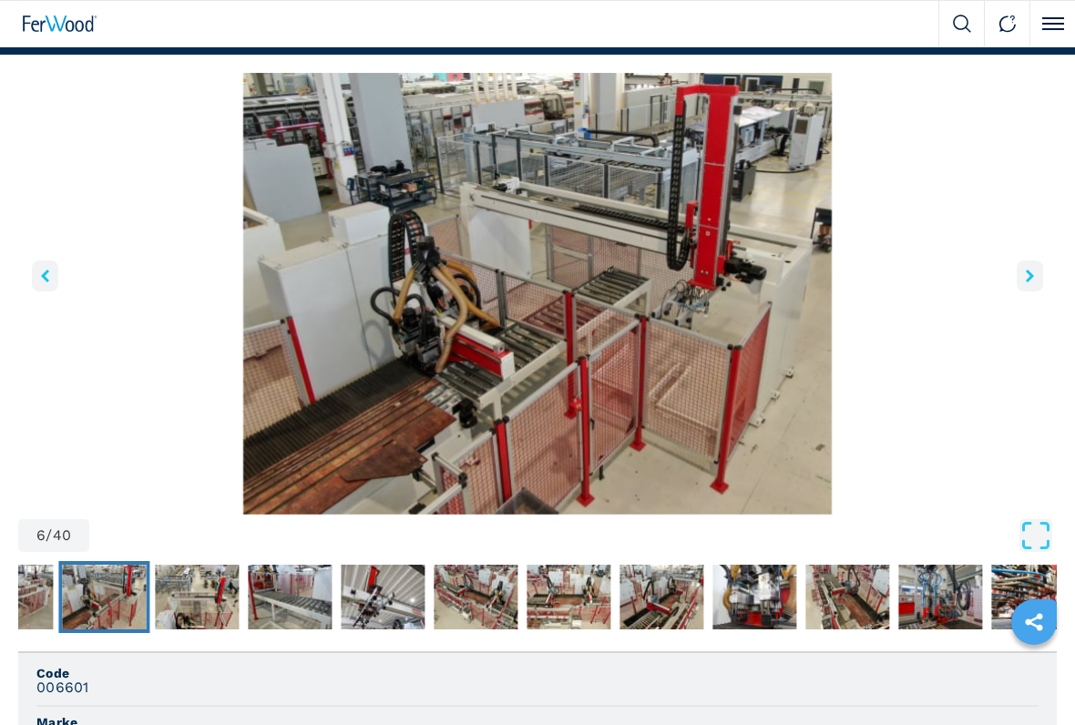
click at [1021, 278] on button "right-button" at bounding box center [1030, 276] width 26 height 31
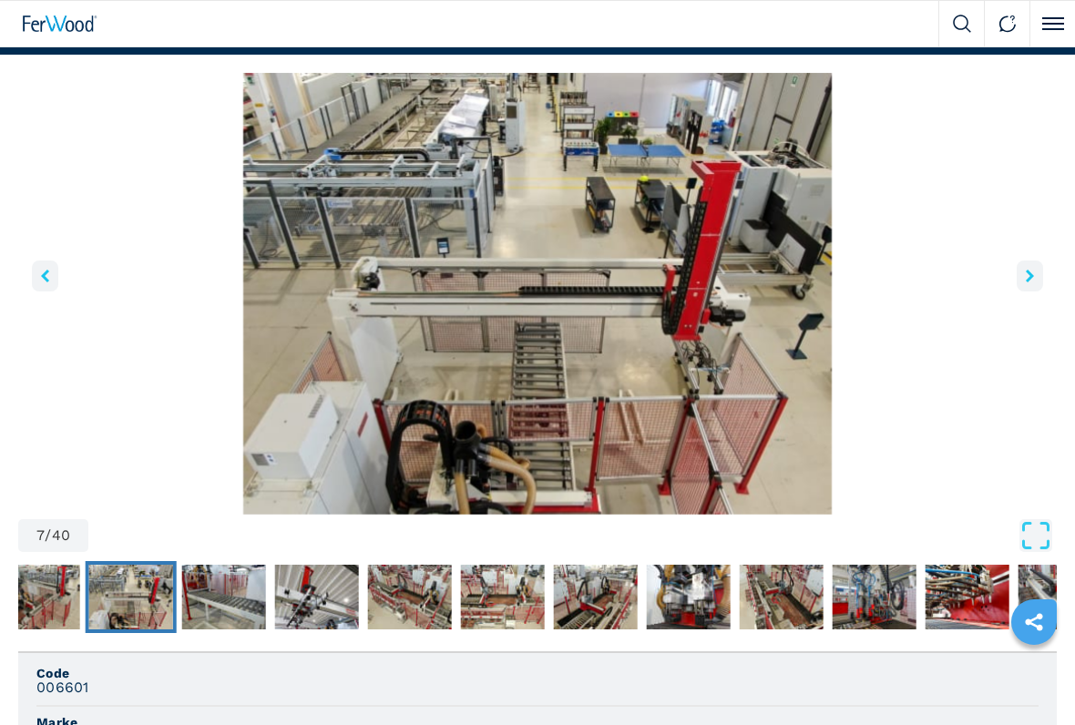
click at [1027, 286] on button "right-button" at bounding box center [1030, 276] width 26 height 31
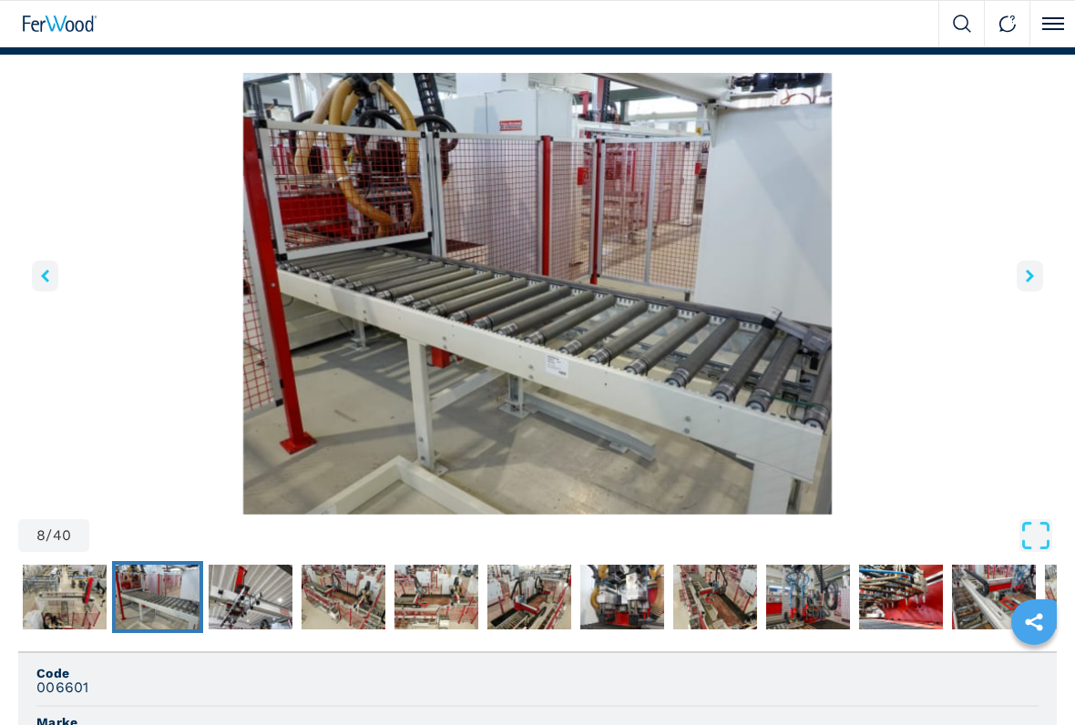
click at [1026, 275] on icon "right-button" at bounding box center [1030, 276] width 8 height 13
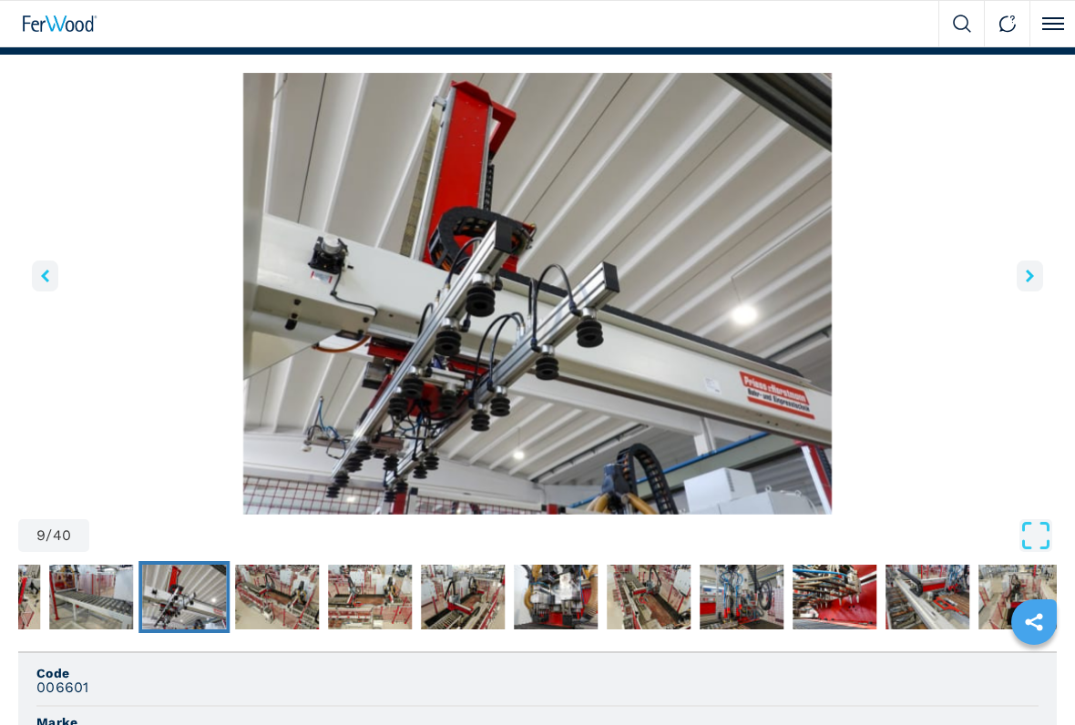
click at [1025, 273] on button "right-button" at bounding box center [1030, 276] width 26 height 31
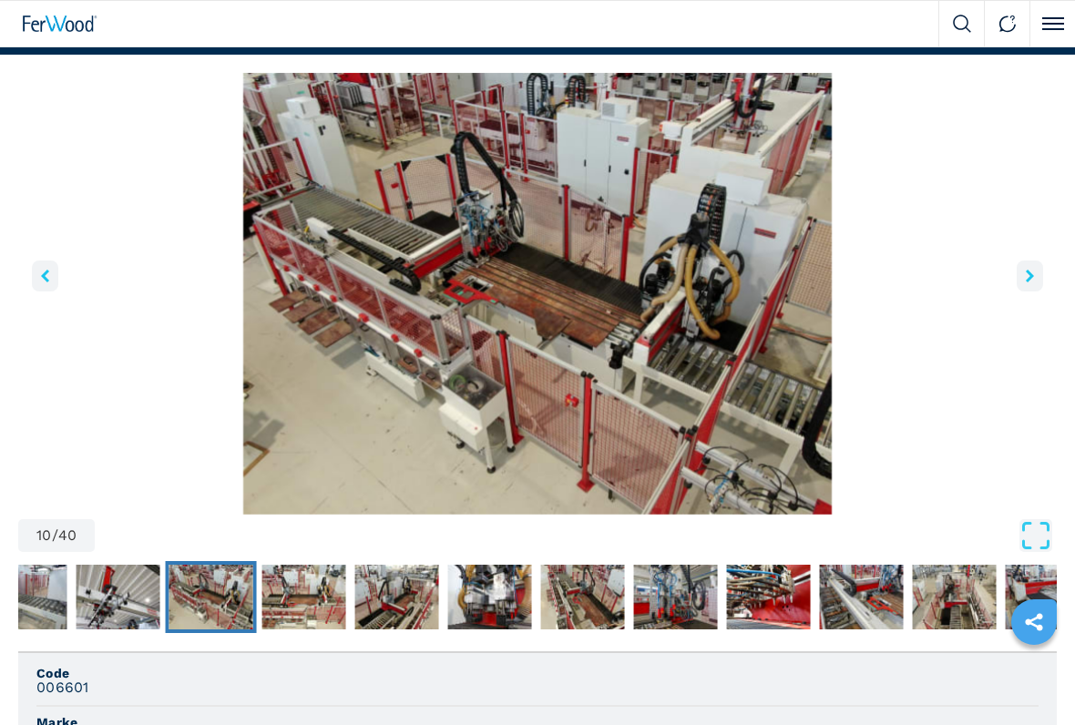
click at [1025, 278] on button "right-button" at bounding box center [1030, 276] width 26 height 31
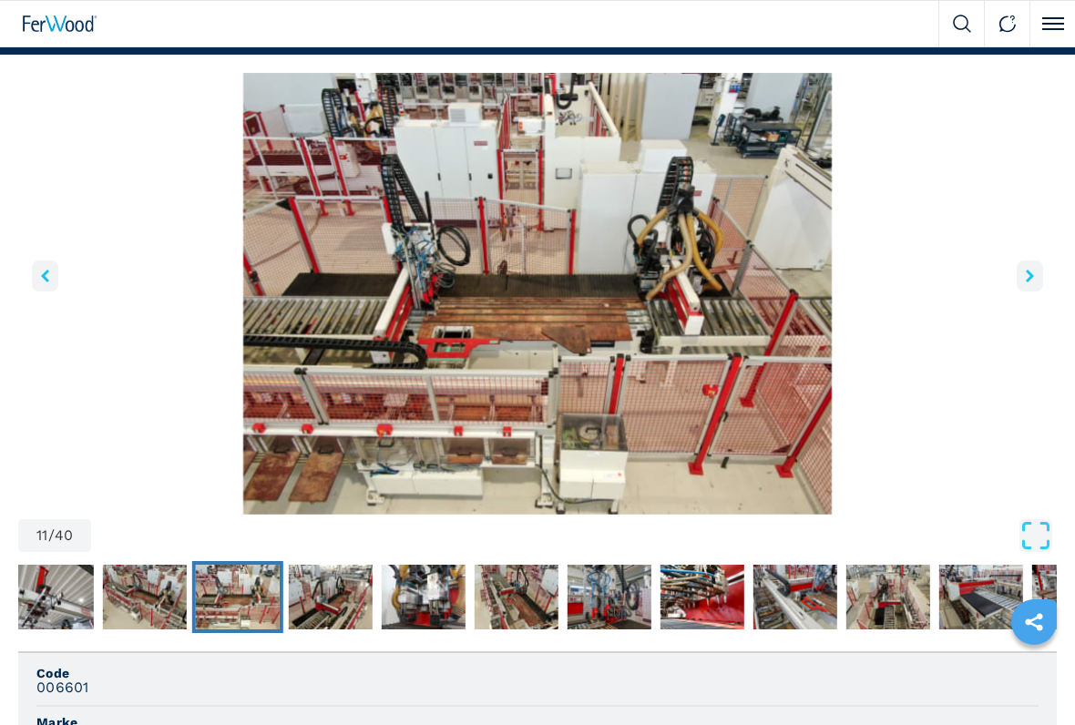
click at [1028, 284] on button "right-button" at bounding box center [1030, 276] width 26 height 31
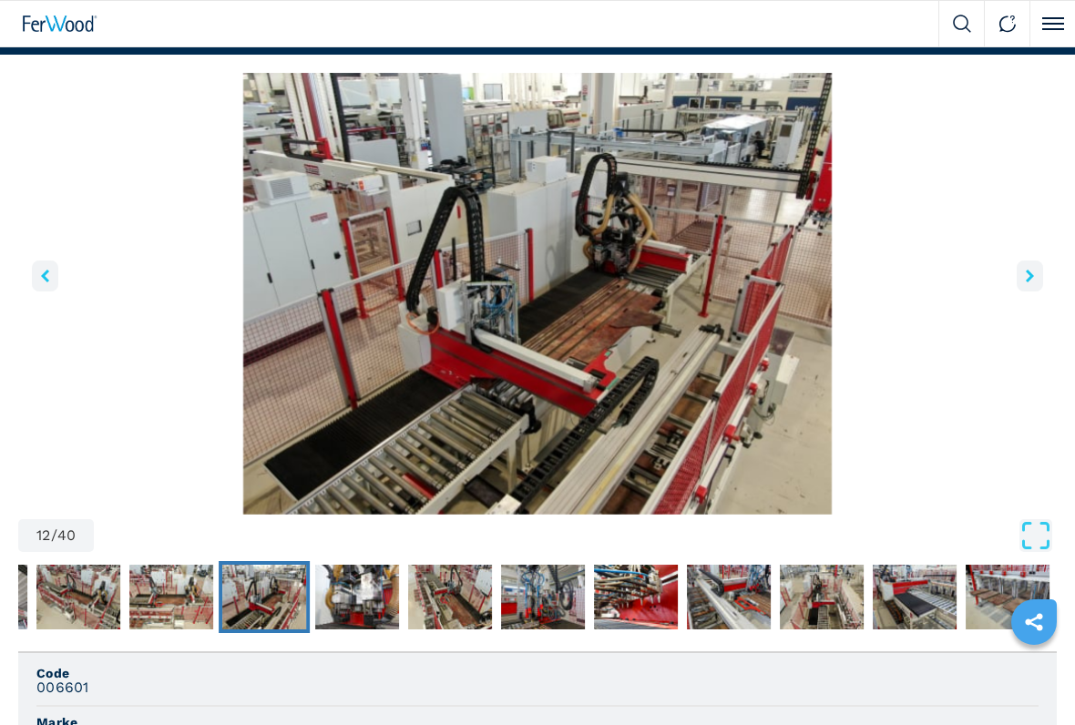
click at [1030, 282] on button "right-button" at bounding box center [1030, 276] width 26 height 31
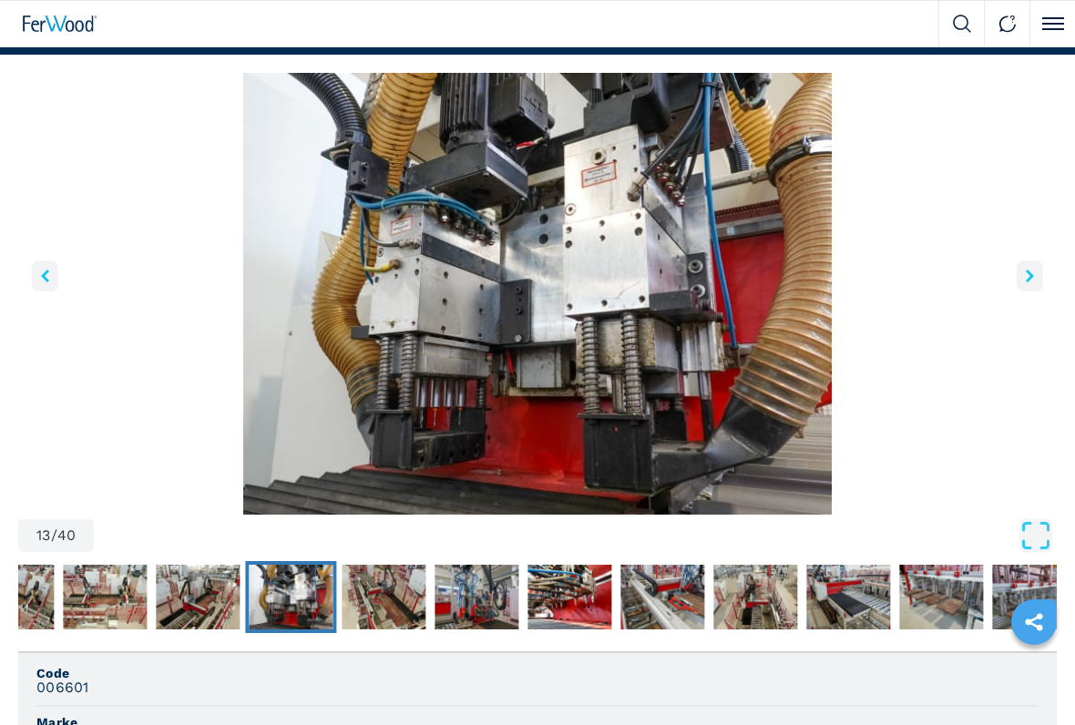
click at [1028, 283] on button "right-button" at bounding box center [1030, 276] width 26 height 31
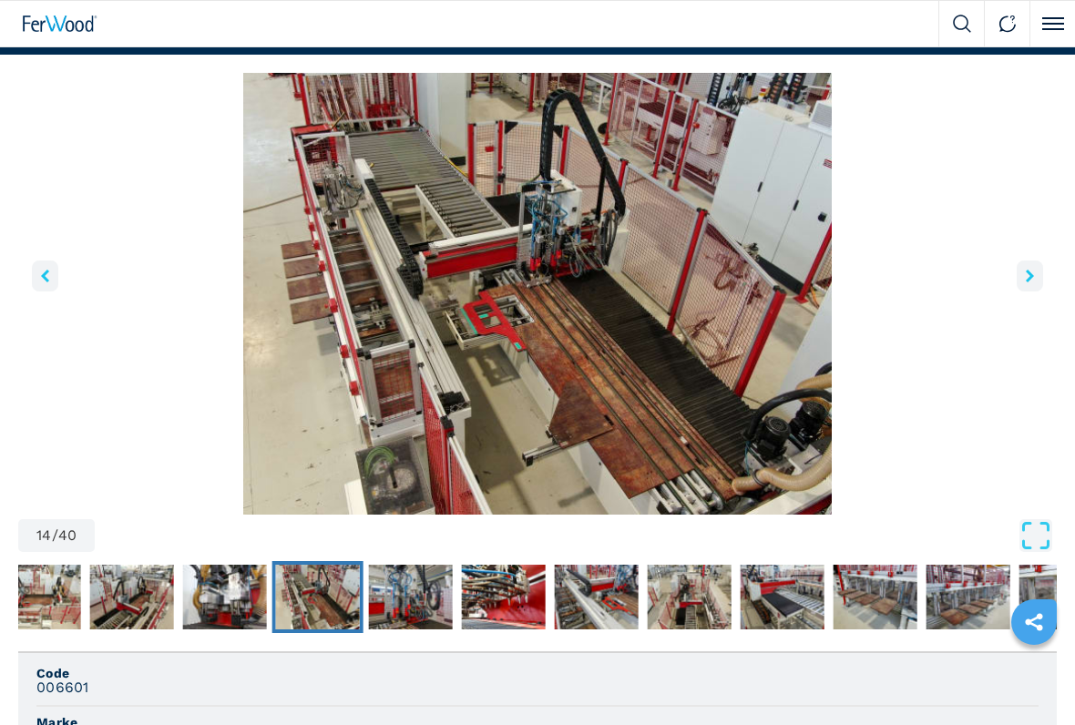
click at [1028, 282] on button "right-button" at bounding box center [1030, 276] width 26 height 31
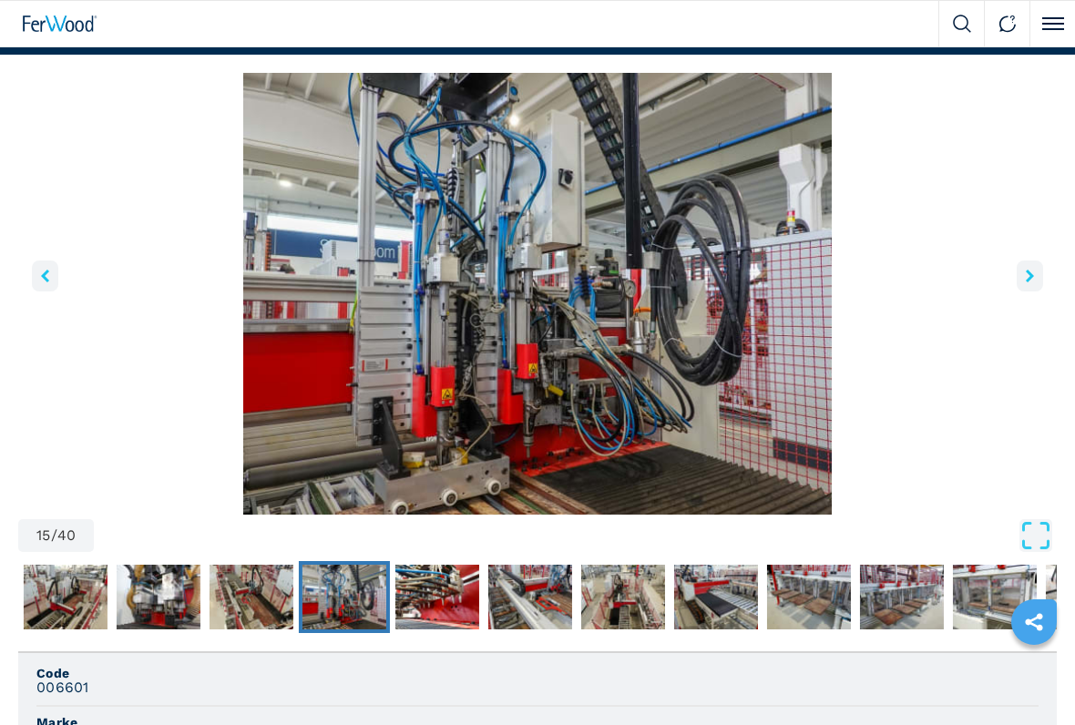
click at [1028, 283] on button "right-button" at bounding box center [1030, 276] width 26 height 31
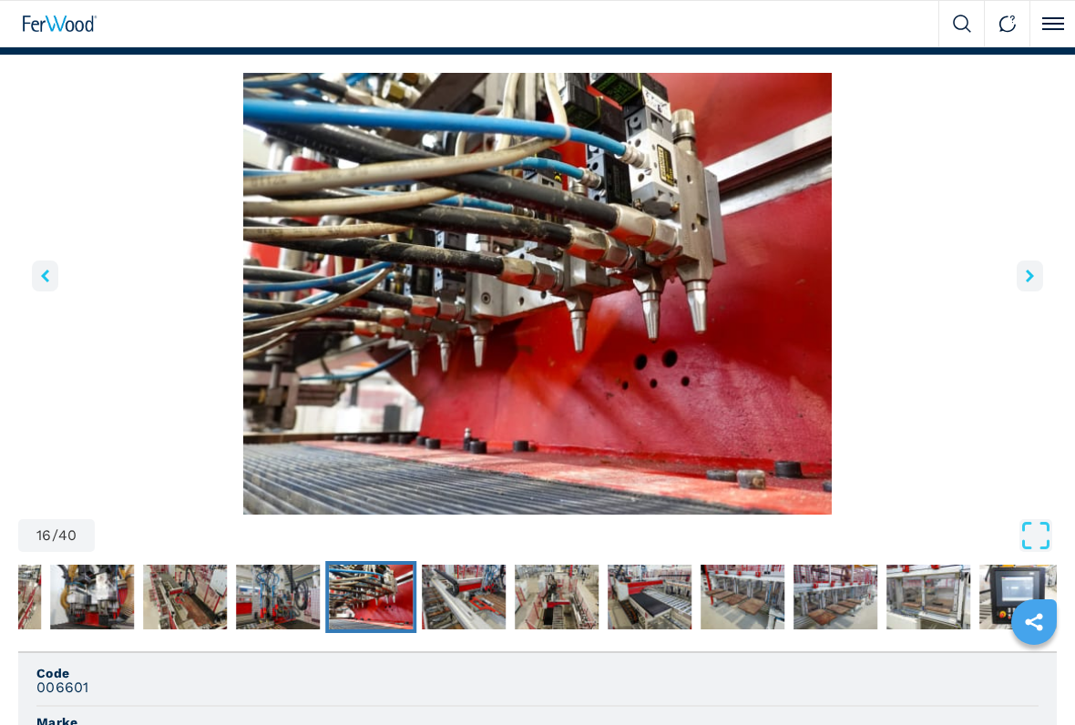
click at [1030, 286] on button "right-button" at bounding box center [1030, 276] width 26 height 31
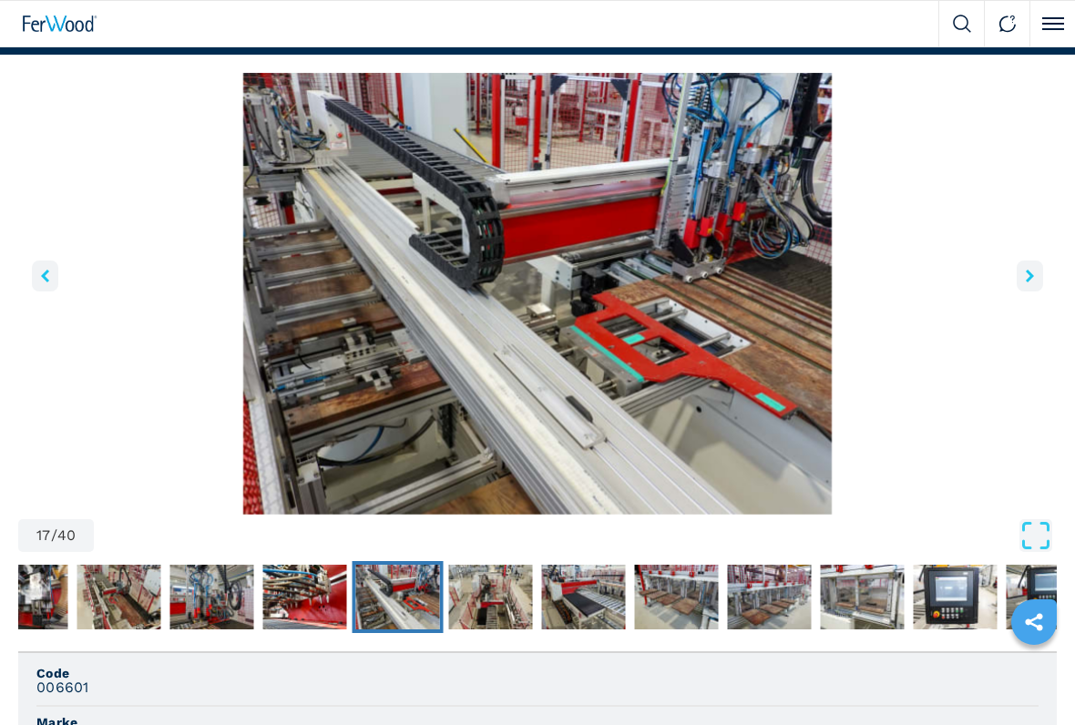
click at [1028, 283] on button "right-button" at bounding box center [1030, 276] width 26 height 31
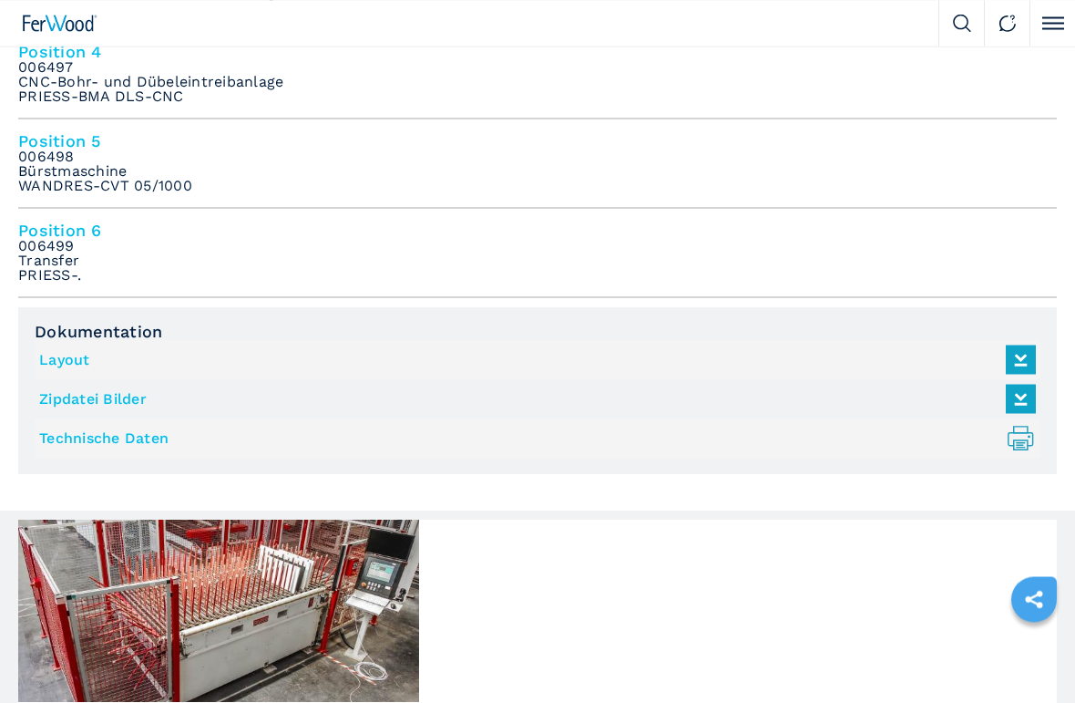
scroll to position [1664, 0]
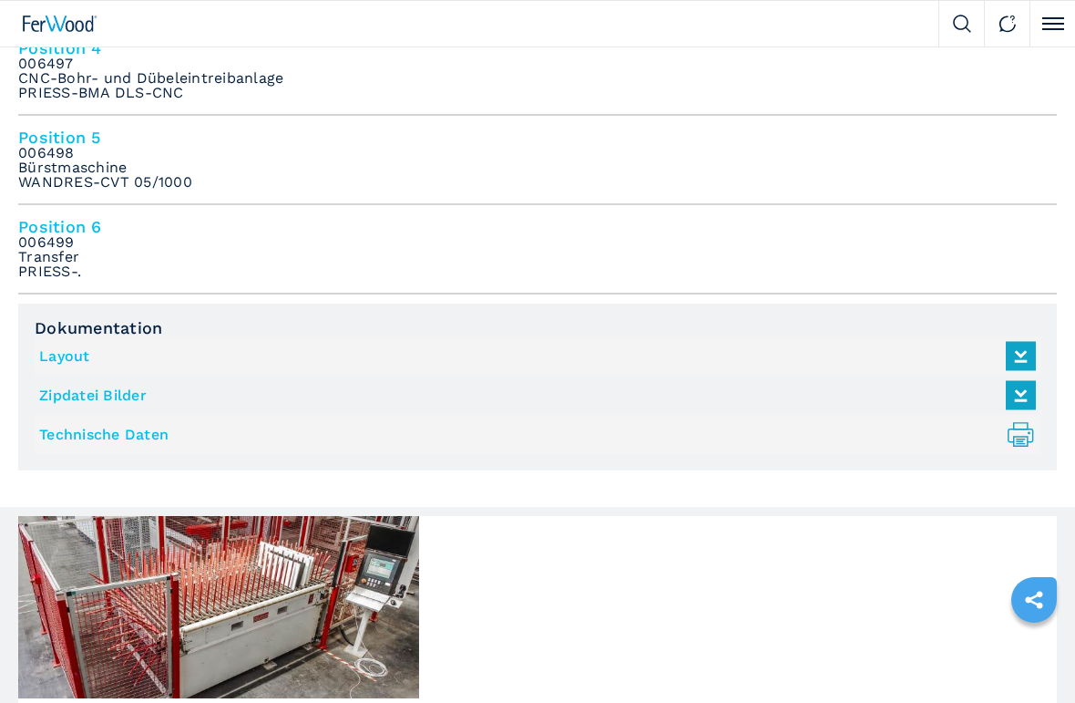
click at [118, 354] on link "Layout" at bounding box center [533, 356] width 988 height 30
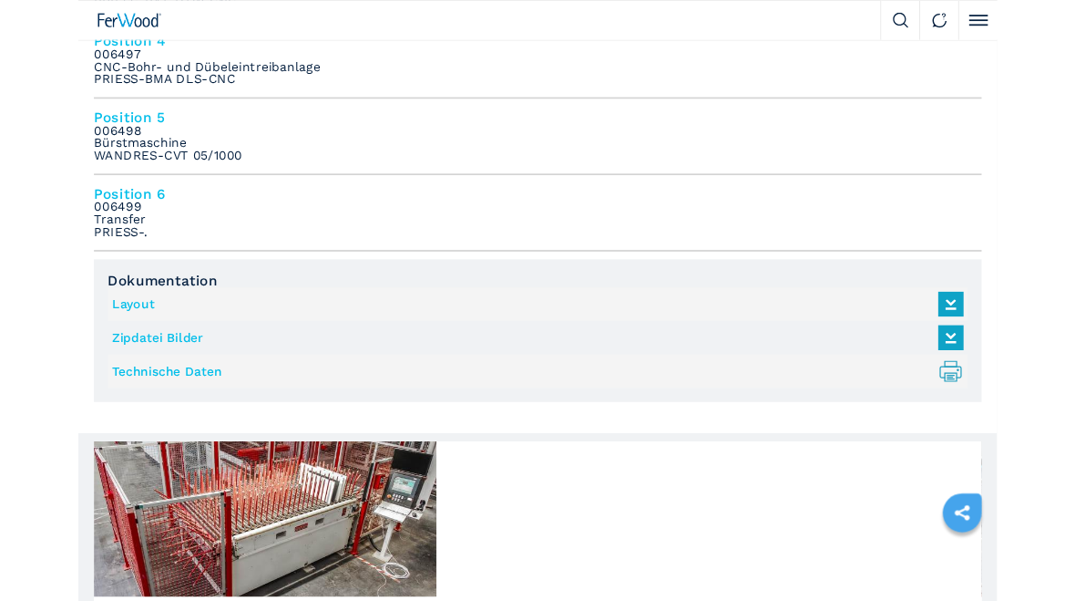
scroll to position [1715, 0]
